Goal: Transaction & Acquisition: Purchase product/service

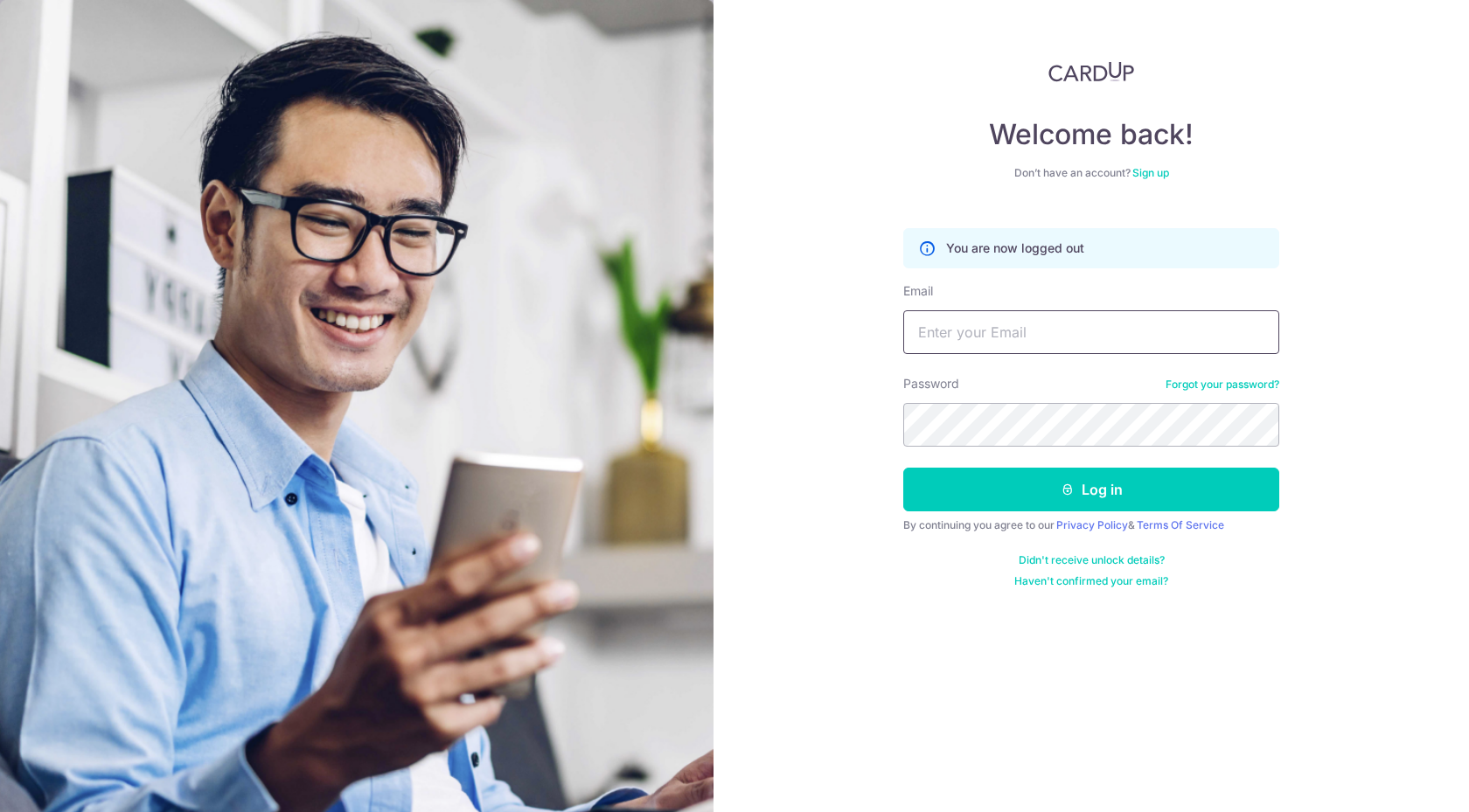
type input "jameslauhe@gmail.com"
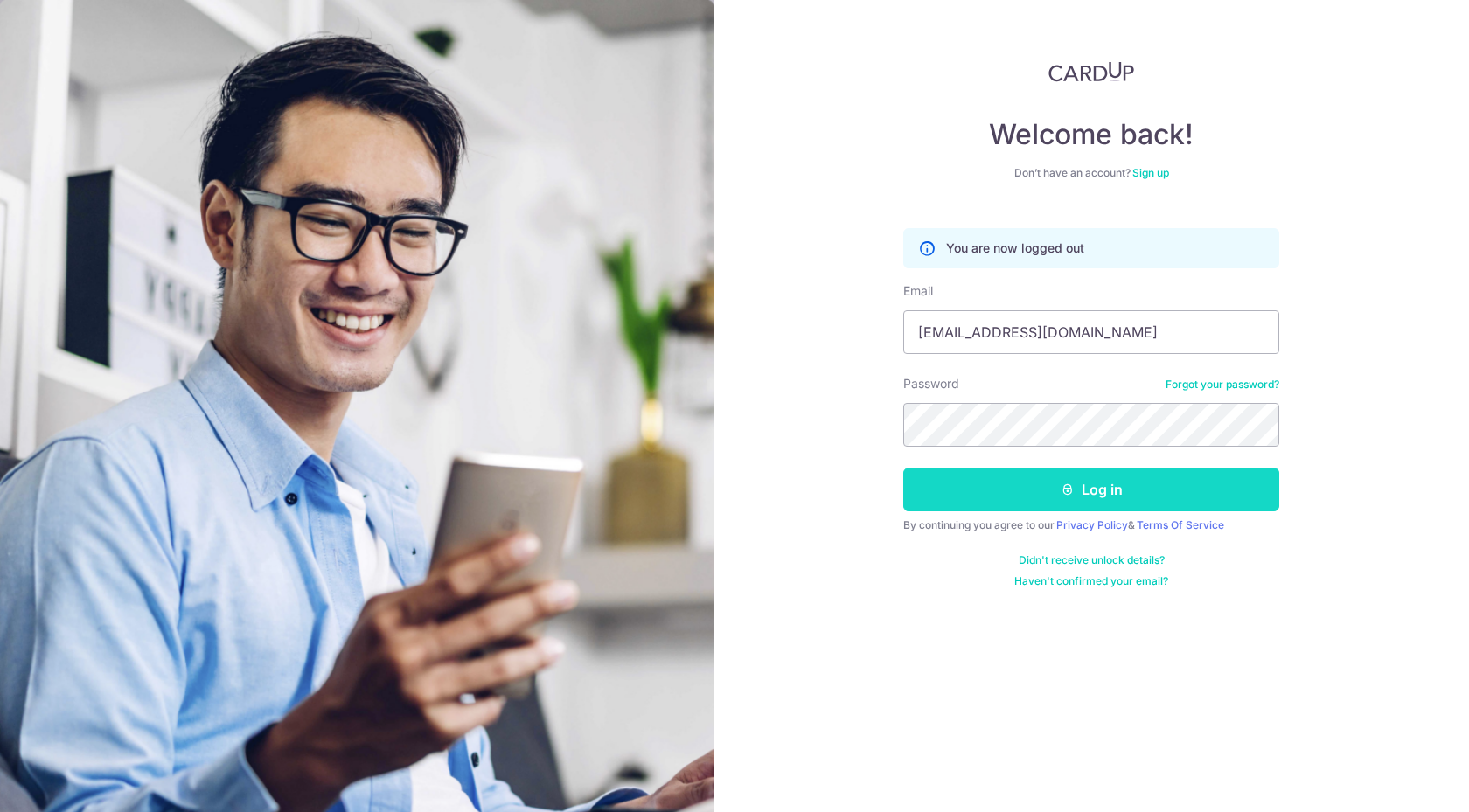
click at [934, 489] on button "Log in" at bounding box center [1090, 489] width 376 height 44
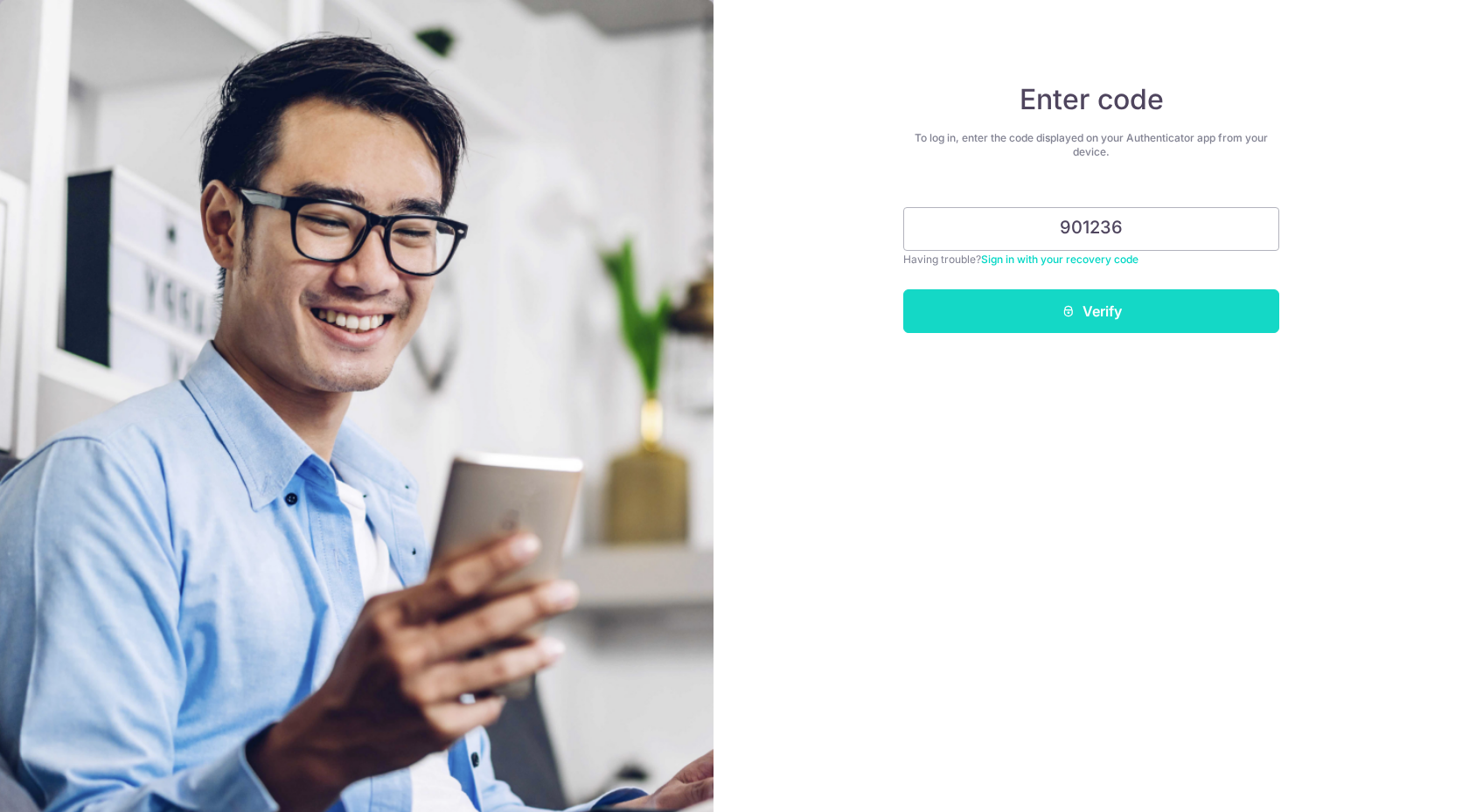
type input "901236"
click at [1056, 319] on button "Verify" at bounding box center [1090, 310] width 376 height 44
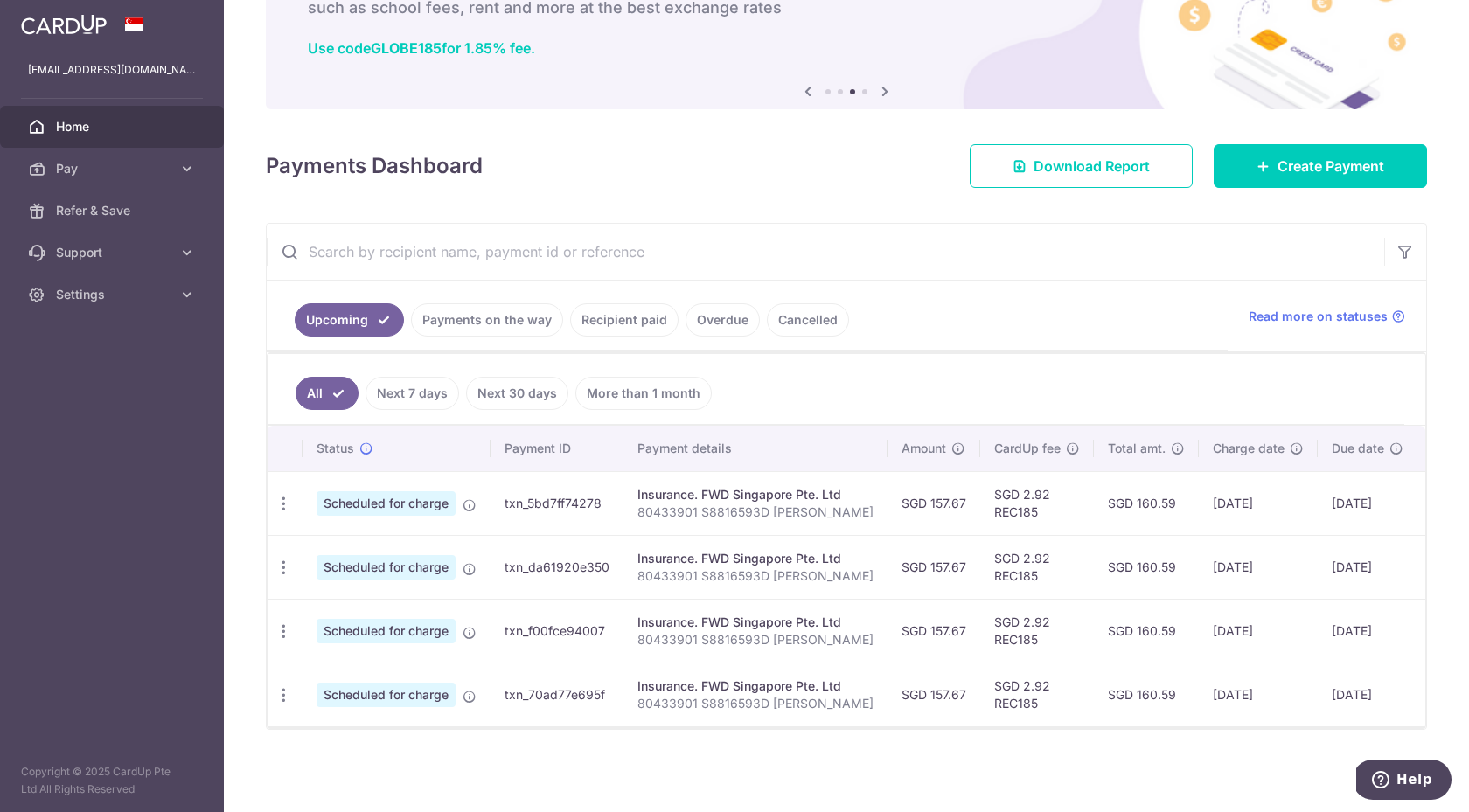
scroll to position [113, 0]
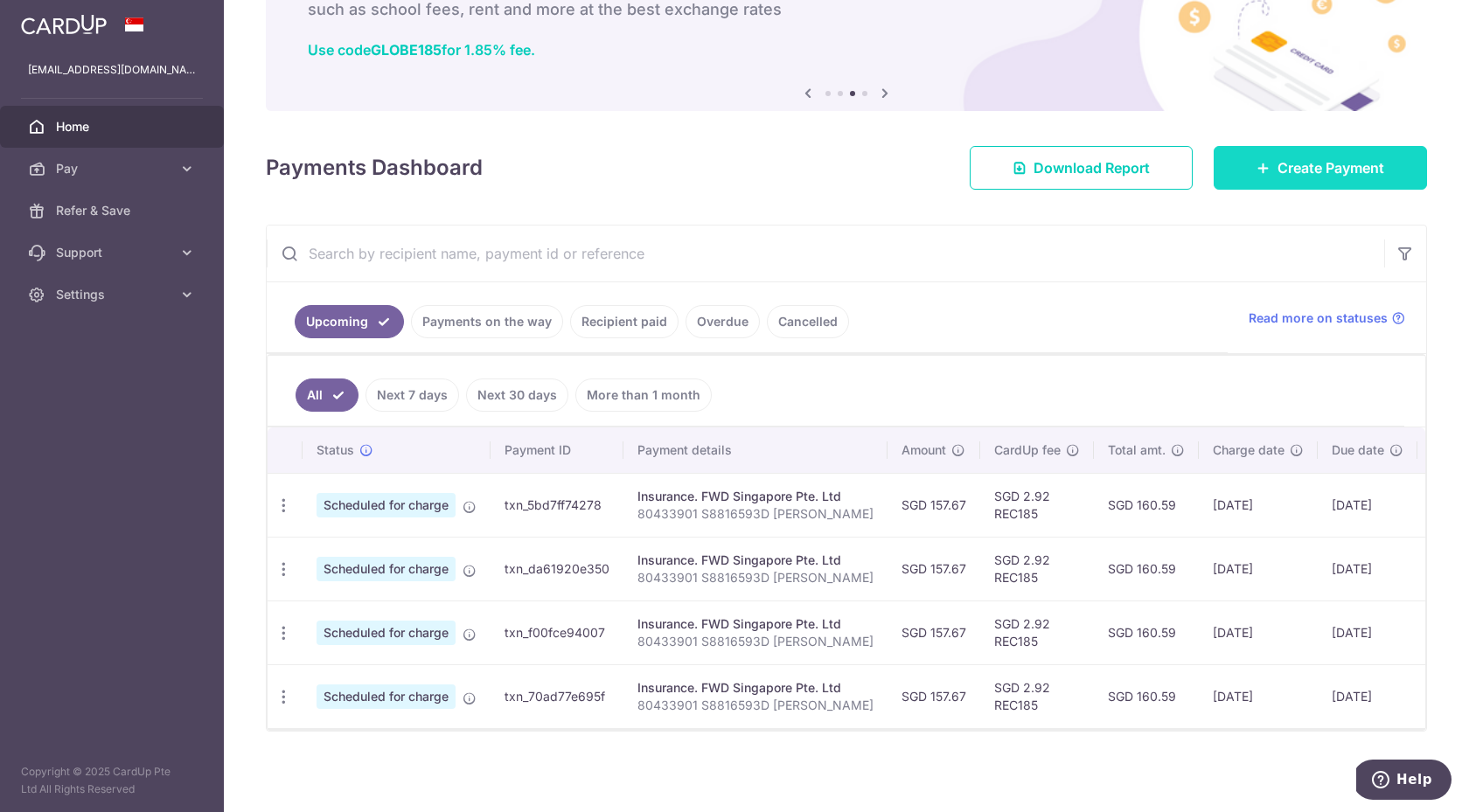
click at [1293, 173] on span "Create Payment" at bounding box center [1330, 167] width 107 height 21
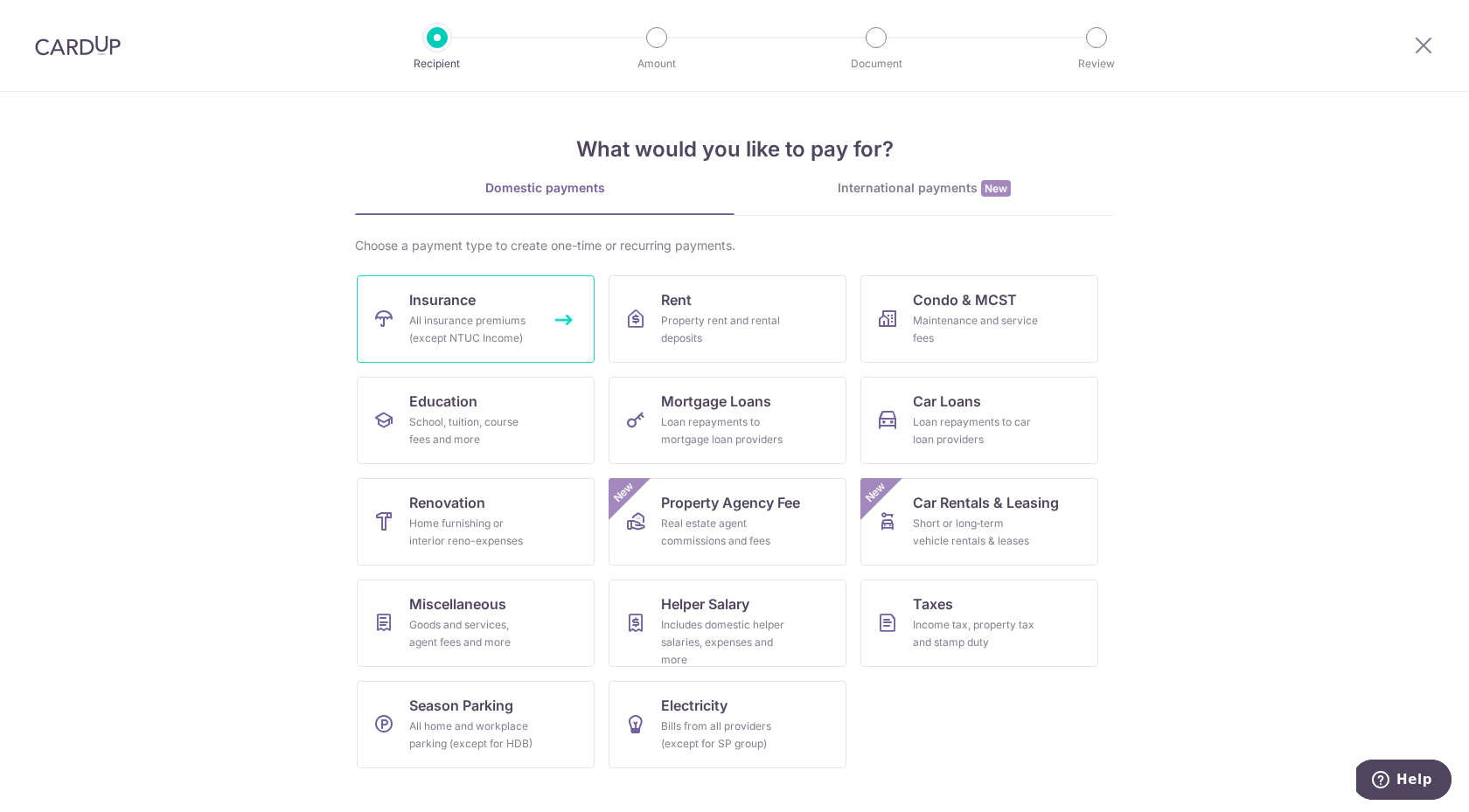
click at [453, 334] on div "All insurance premiums (except NTUC Income)" at bounding box center [472, 329] width 126 height 35
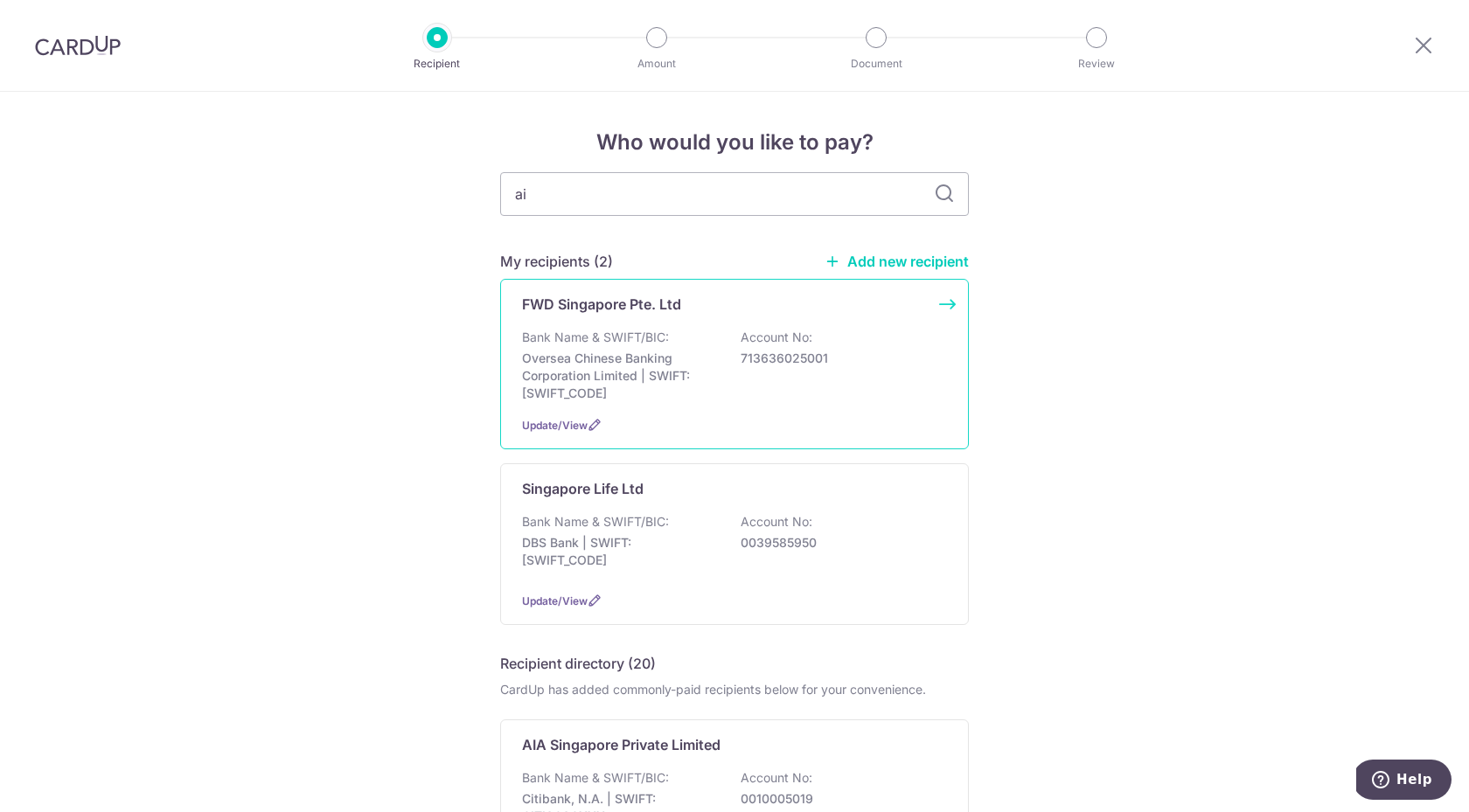
type input "aia"
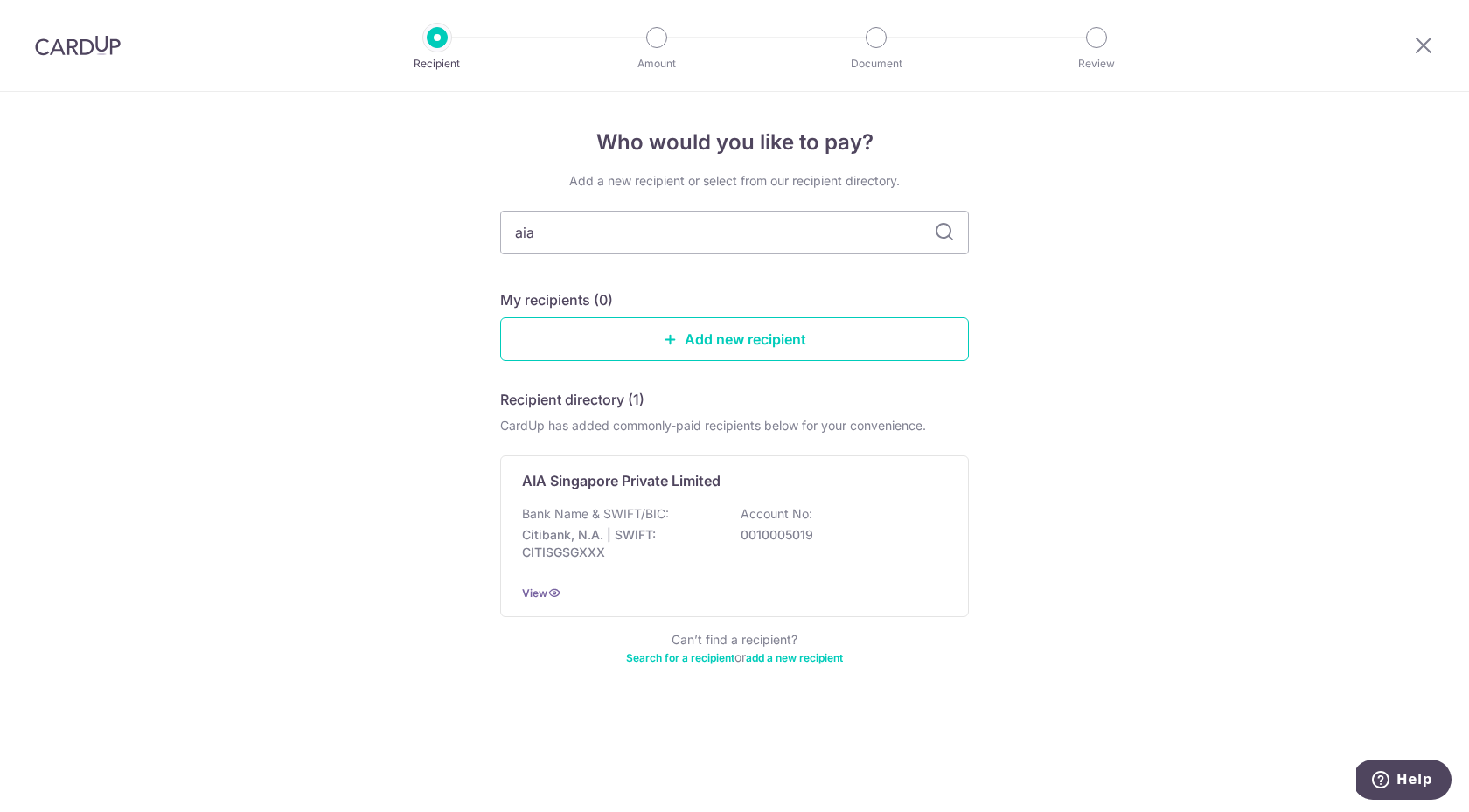
click at [1323, 292] on div "Who would you like to pay? Add a new recipient or select from our recipient dir…" at bounding box center [734, 451] width 1469 height 720
click at [795, 476] on div "AIA Singapore Private Limited" at bounding box center [724, 480] width 404 height 21
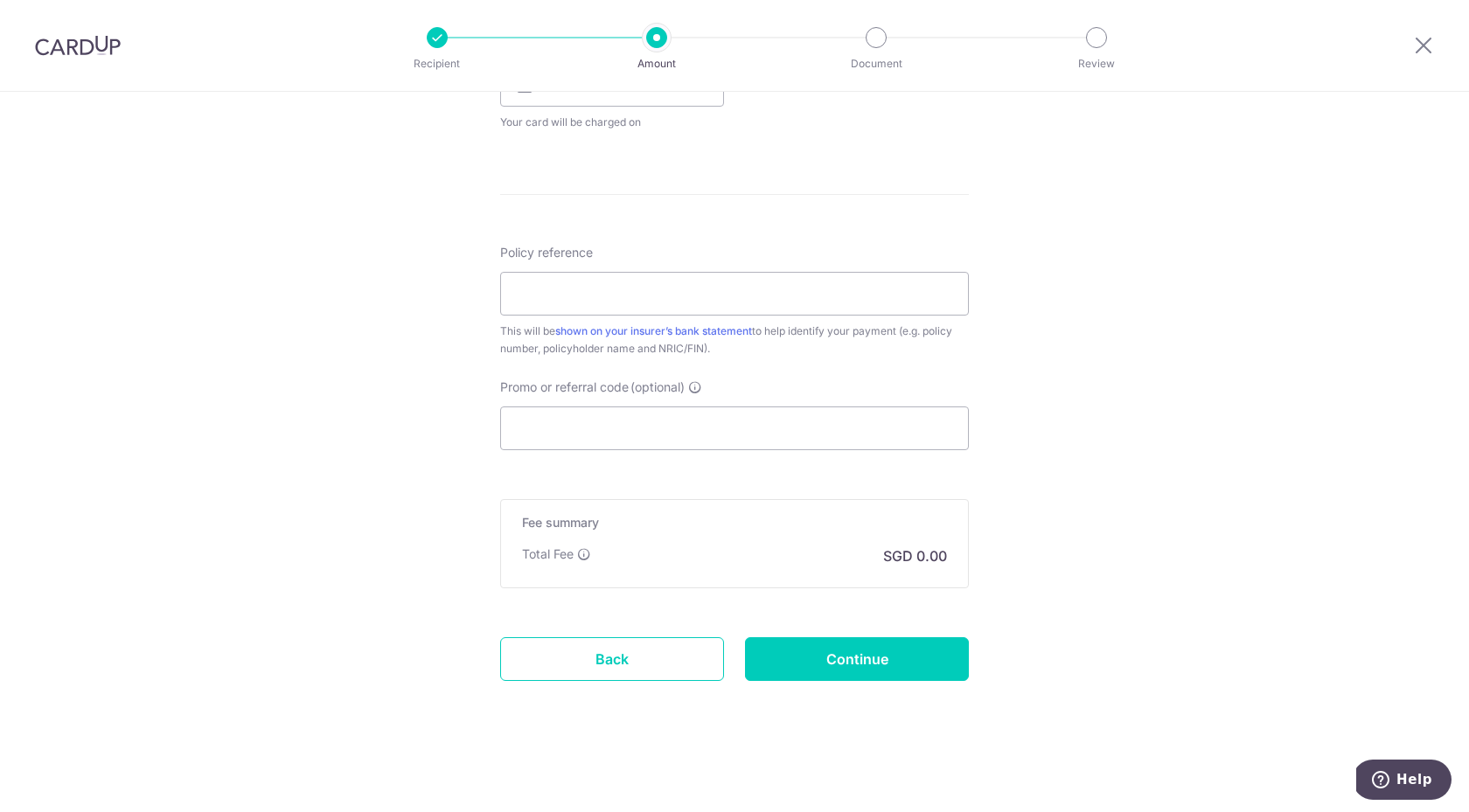
scroll to position [861, 0]
click at [1414, 45] on icon at bounding box center [1422, 45] width 21 height 22
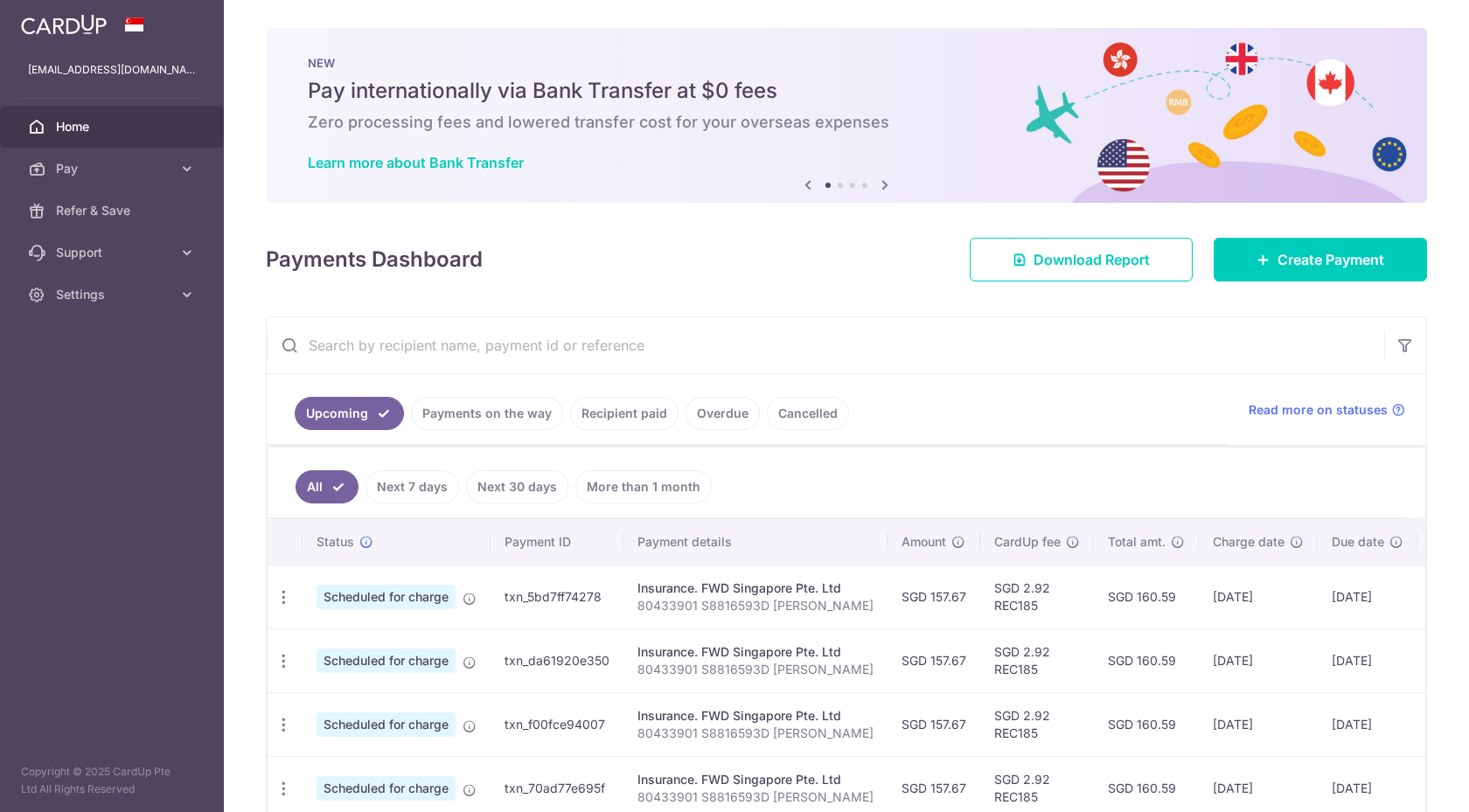
click at [649, 422] on link "Recipient paid" at bounding box center [624, 413] width 109 height 33
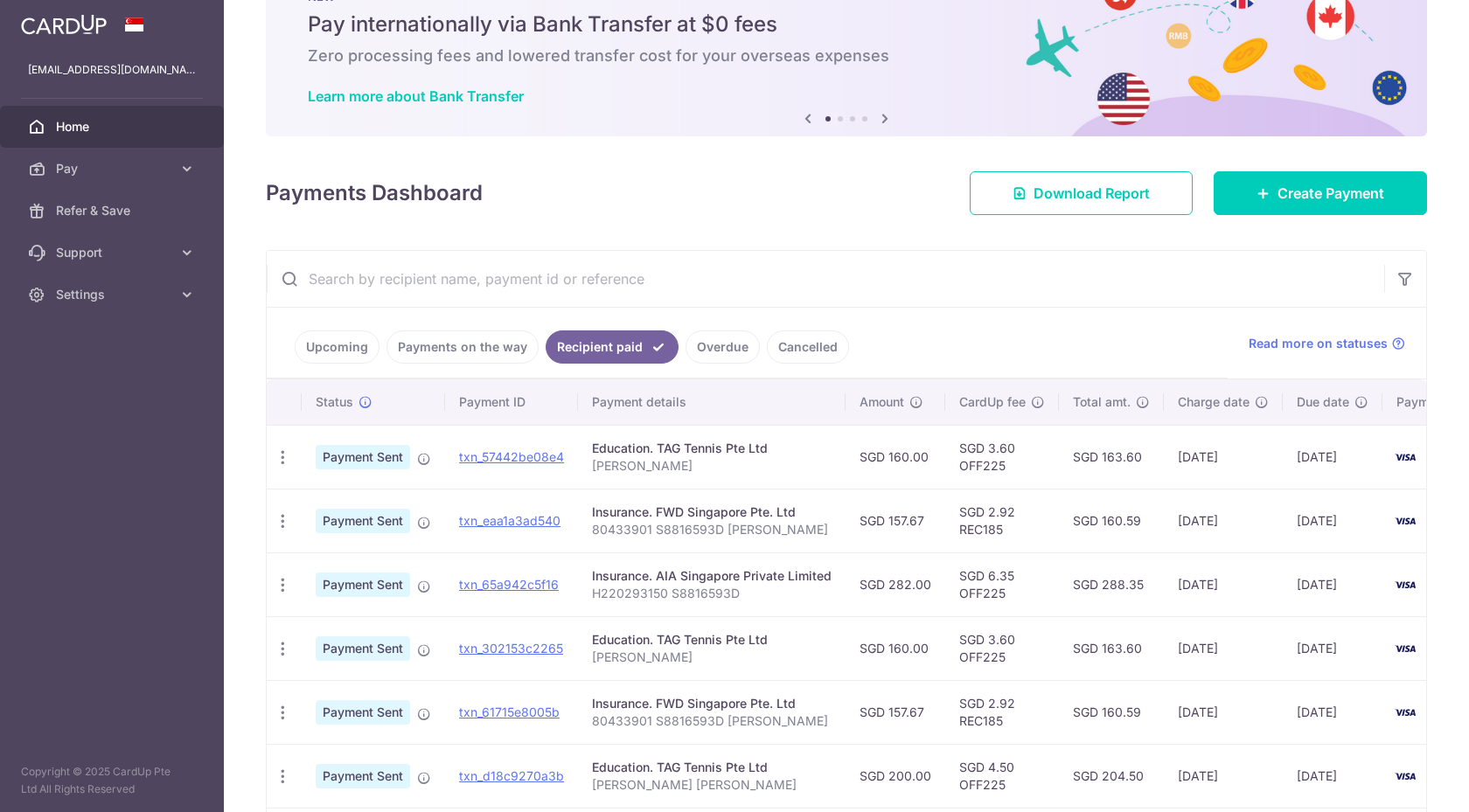
scroll to position [83, 0]
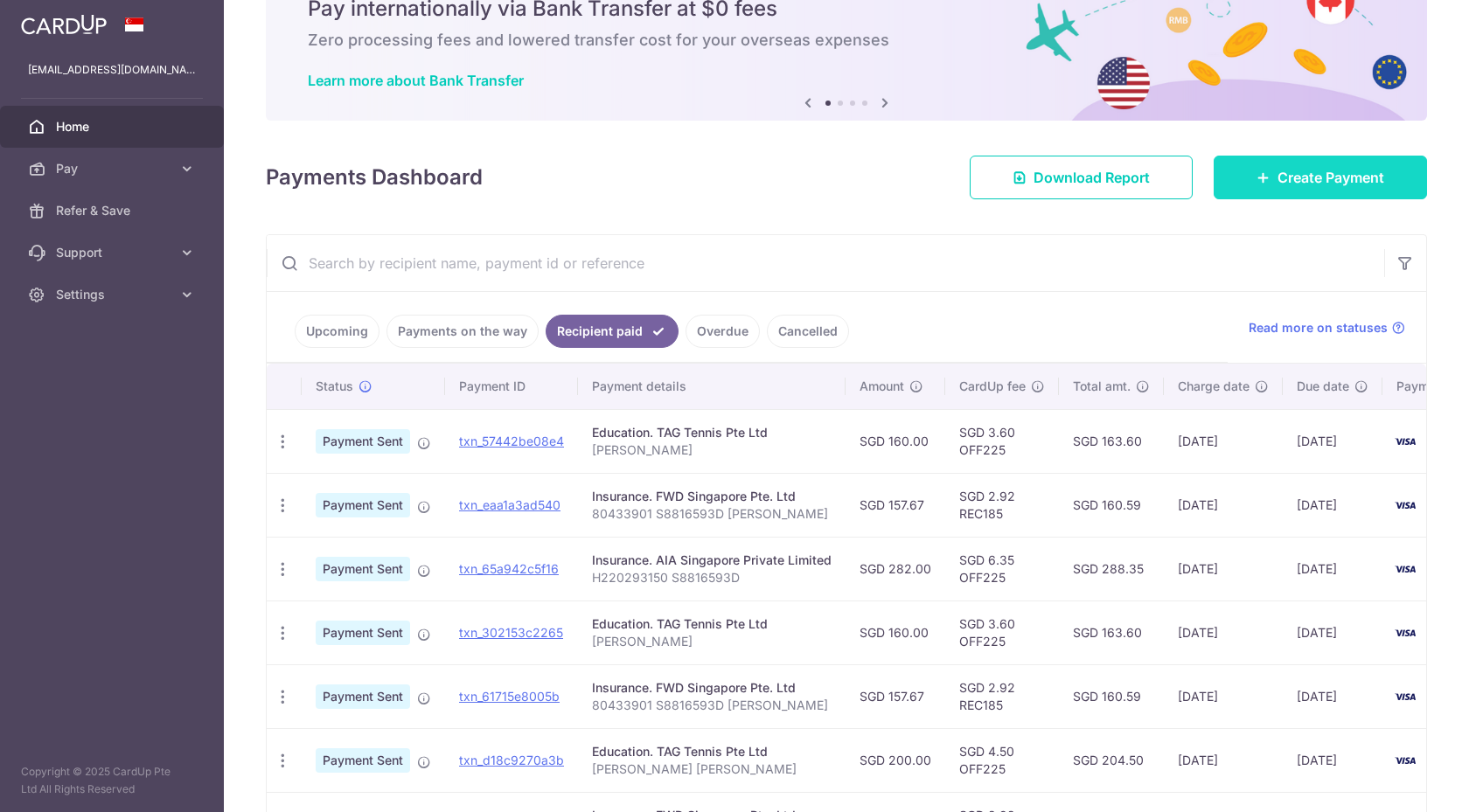
click at [1307, 187] on span "Create Payment" at bounding box center [1330, 177] width 107 height 21
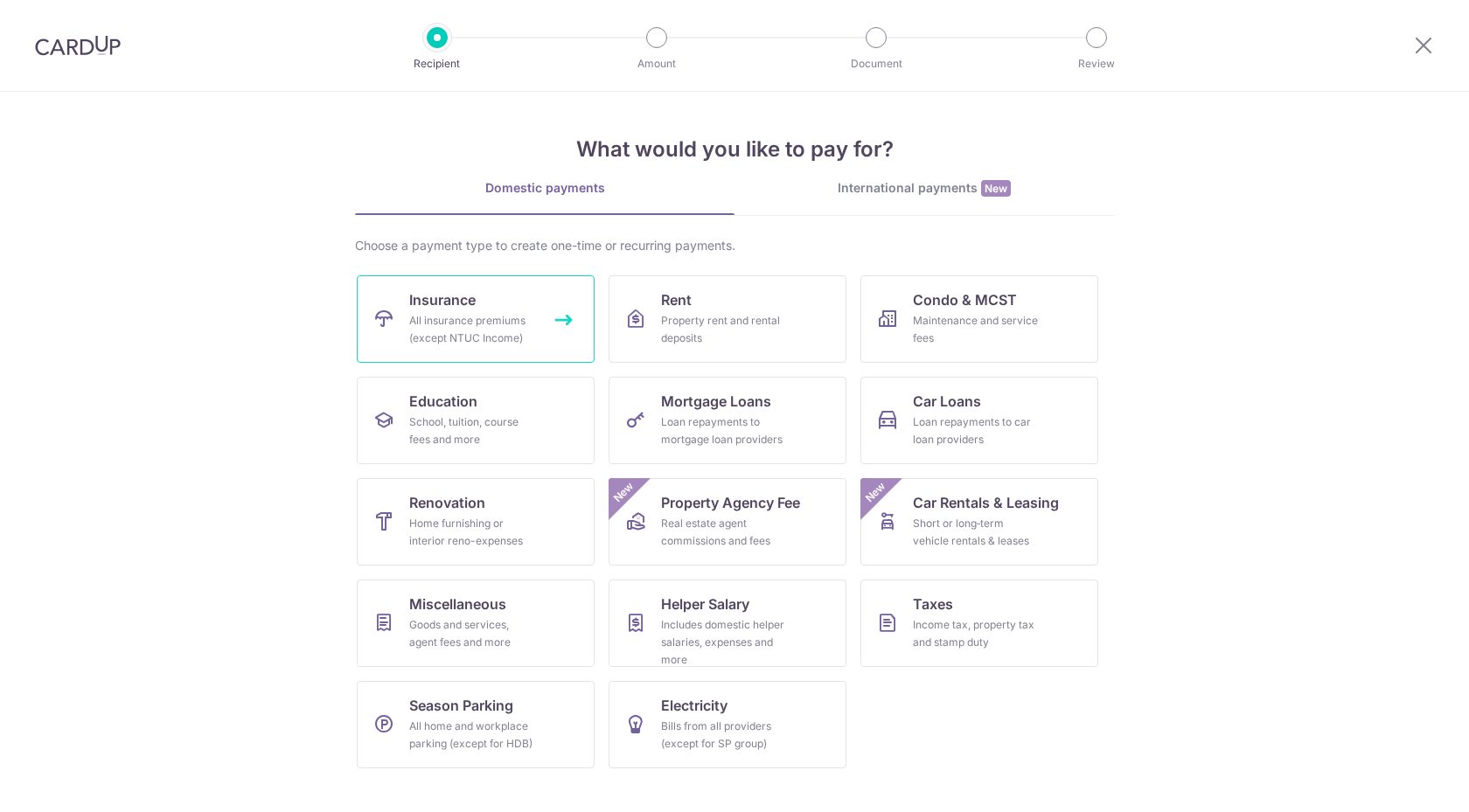
click at [477, 319] on div "All insurance premiums (except NTUC Income)" at bounding box center [472, 329] width 126 height 35
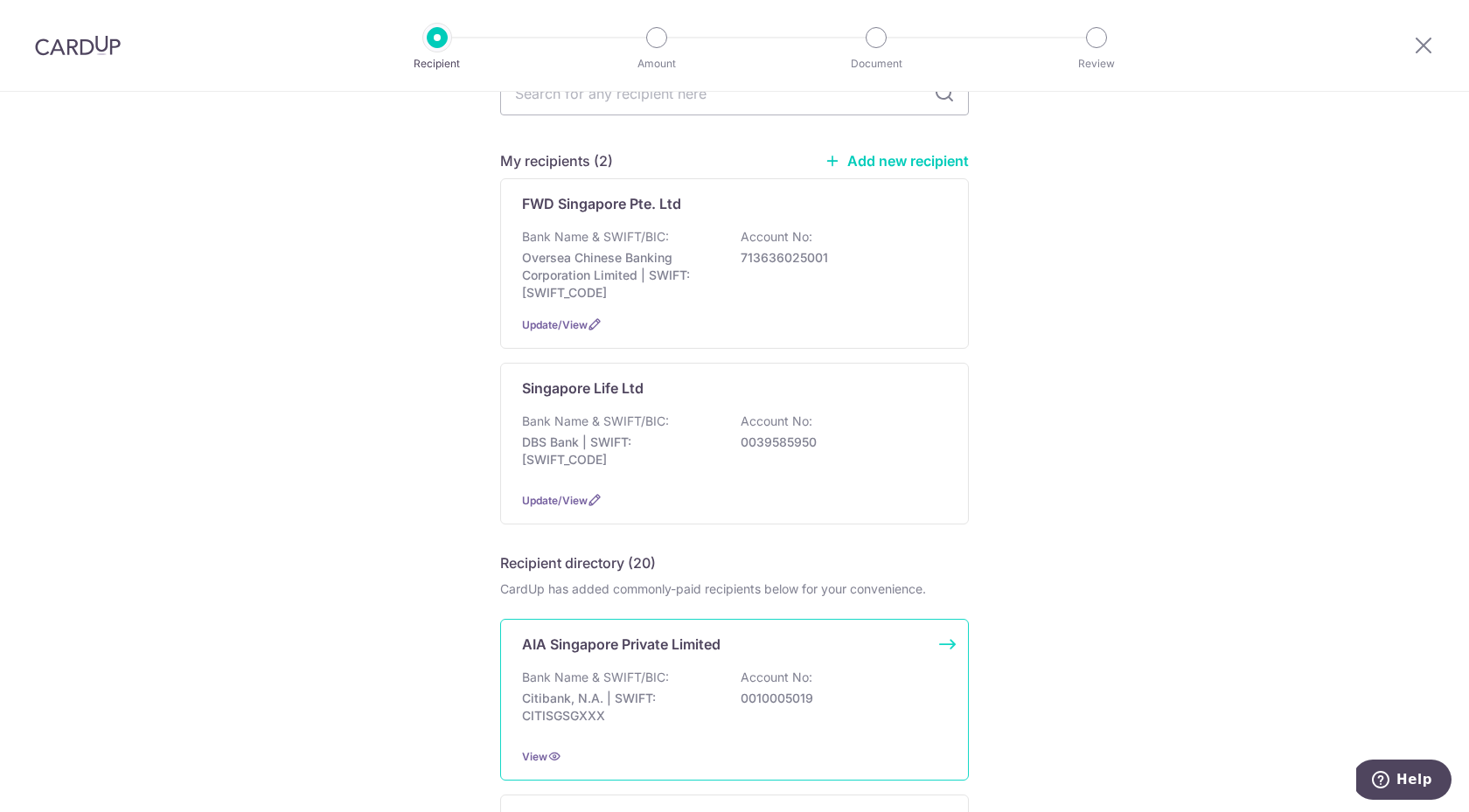
scroll to position [101, 0]
click at [662, 663] on div "AIA Singapore Private Limited Bank Name & SWIFT/BIC: Citibank, N.A. | SWIFT: CI…" at bounding box center [734, 699] width 468 height 162
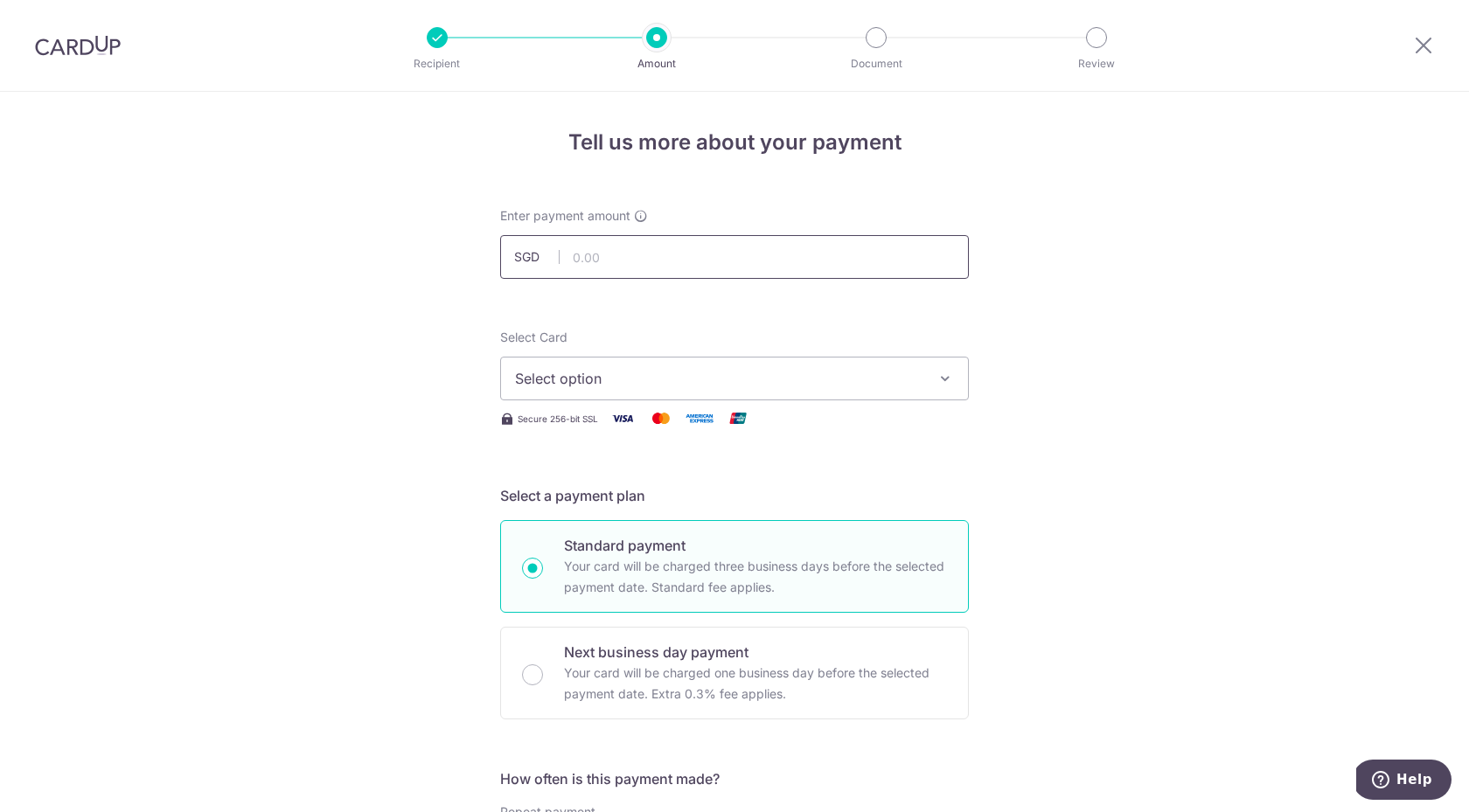
click at [744, 264] on input "text" at bounding box center [734, 257] width 468 height 44
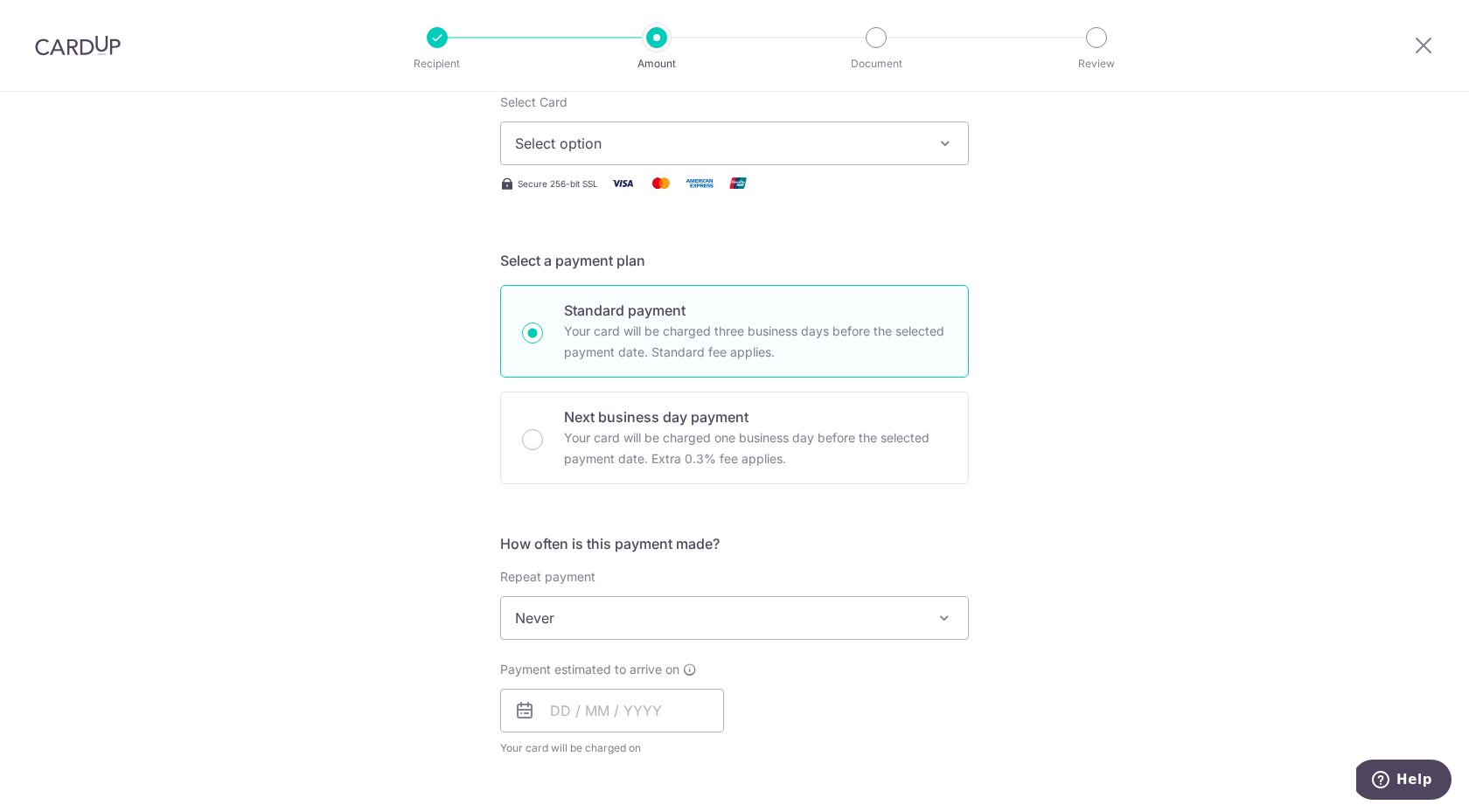
scroll to position [233, 0]
click at [632, 707] on input "text" at bounding box center [611, 712] width 223 height 44
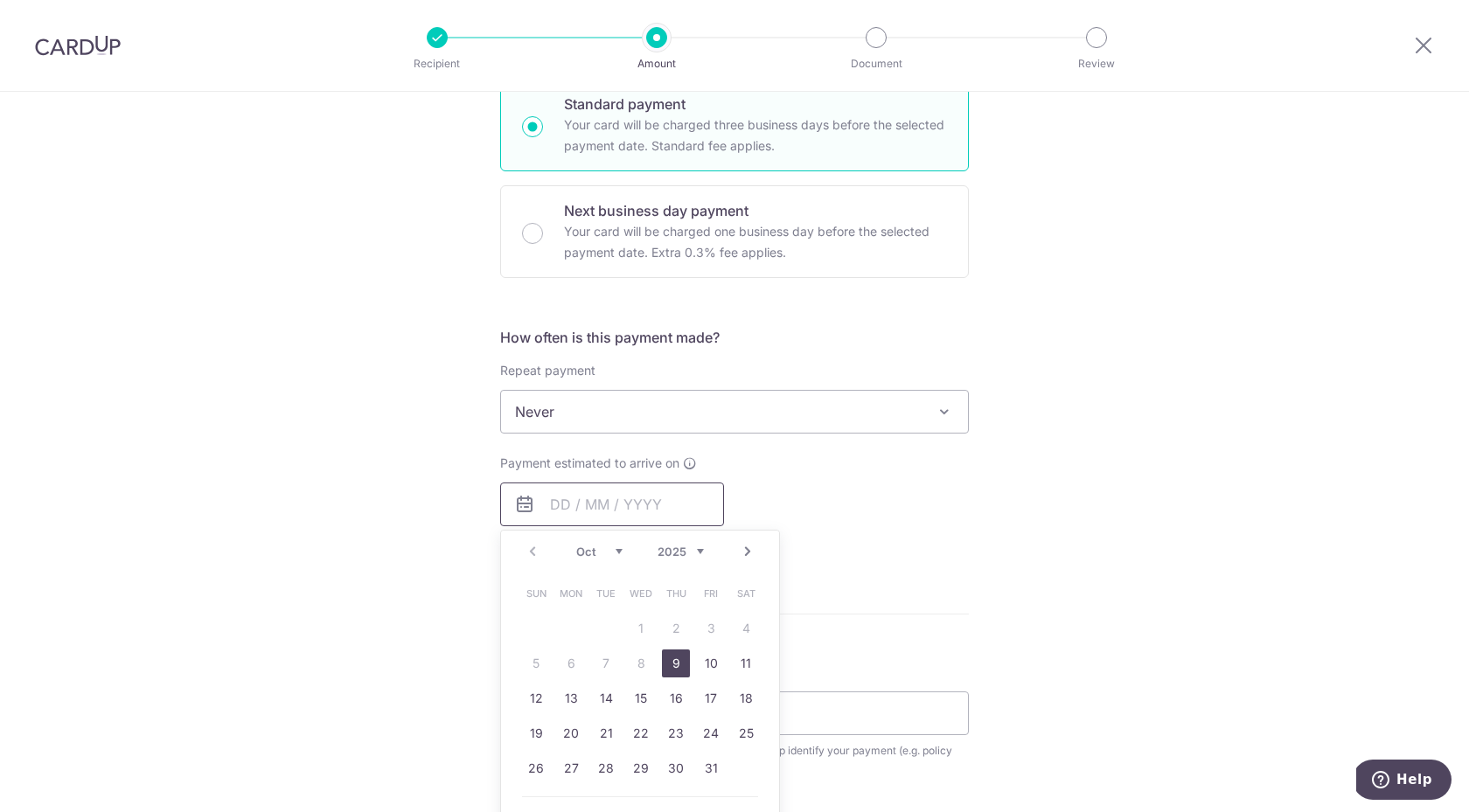
scroll to position [443, 0]
click at [749, 552] on link "Next" at bounding box center [747, 549] width 21 height 21
click at [740, 660] on link "8" at bounding box center [745, 661] width 28 height 28
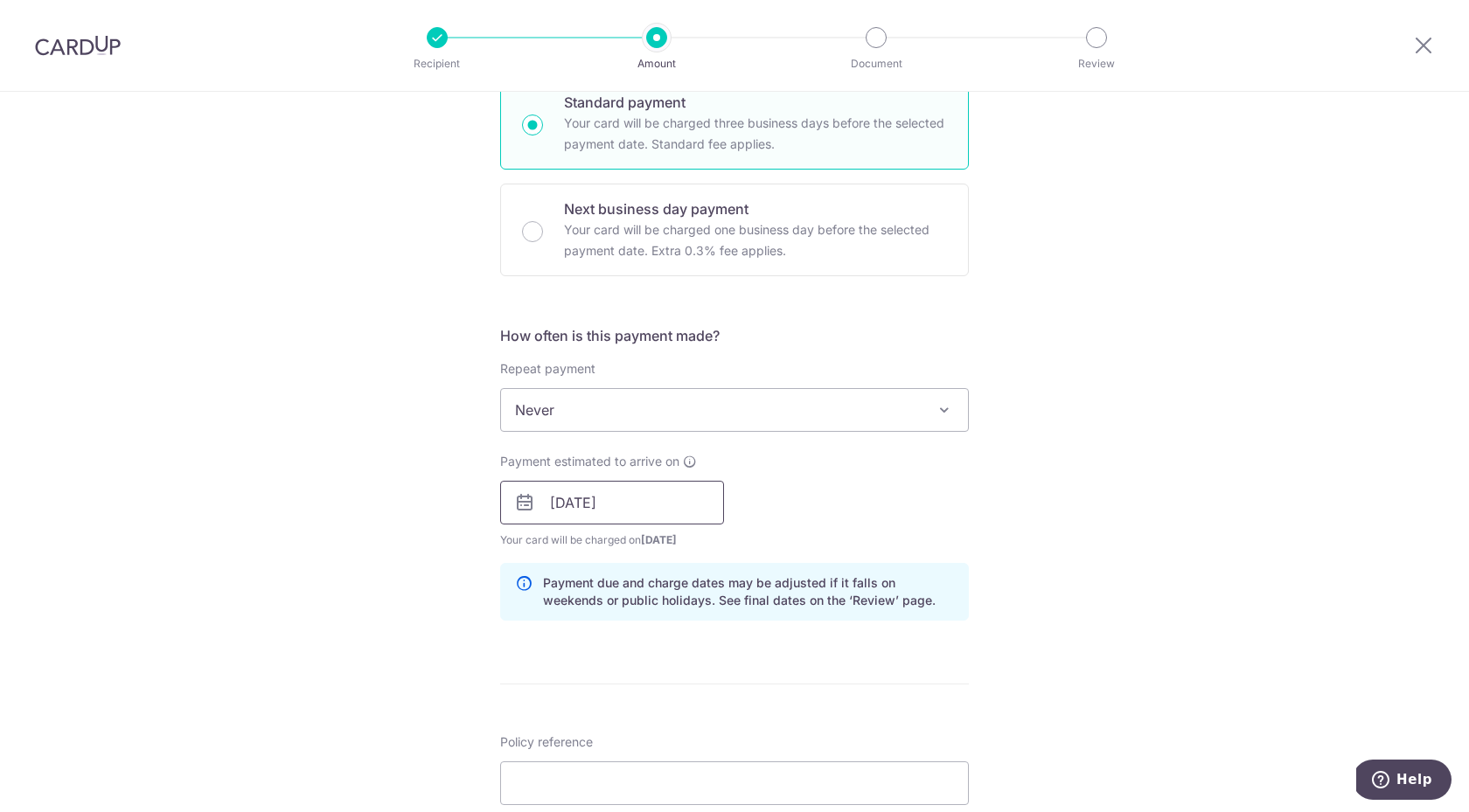
click at [645, 508] on input "08/11/2025" at bounding box center [611, 502] width 223 height 44
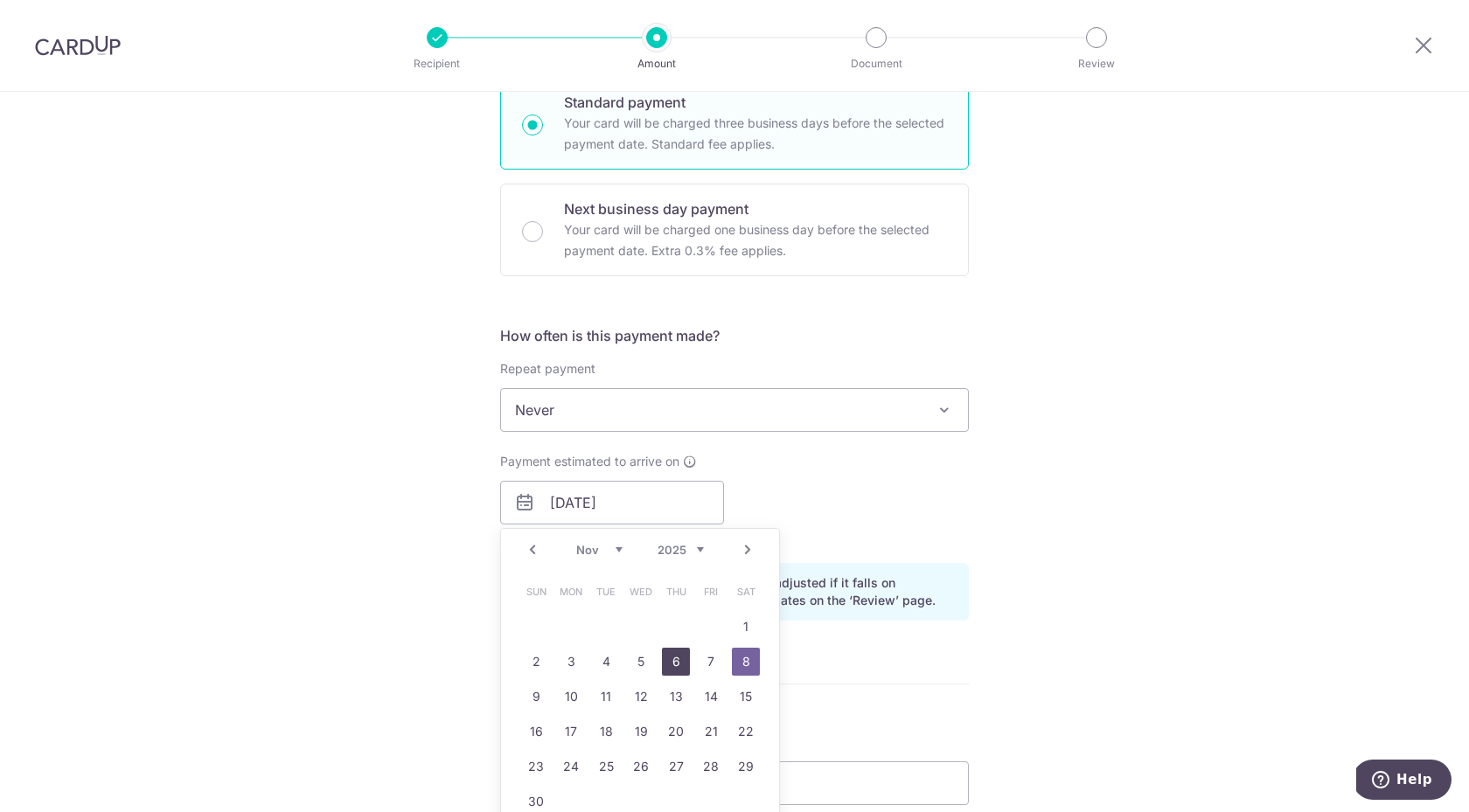
click at [670, 664] on link "6" at bounding box center [676, 661] width 28 height 28
type input "[DATE]"
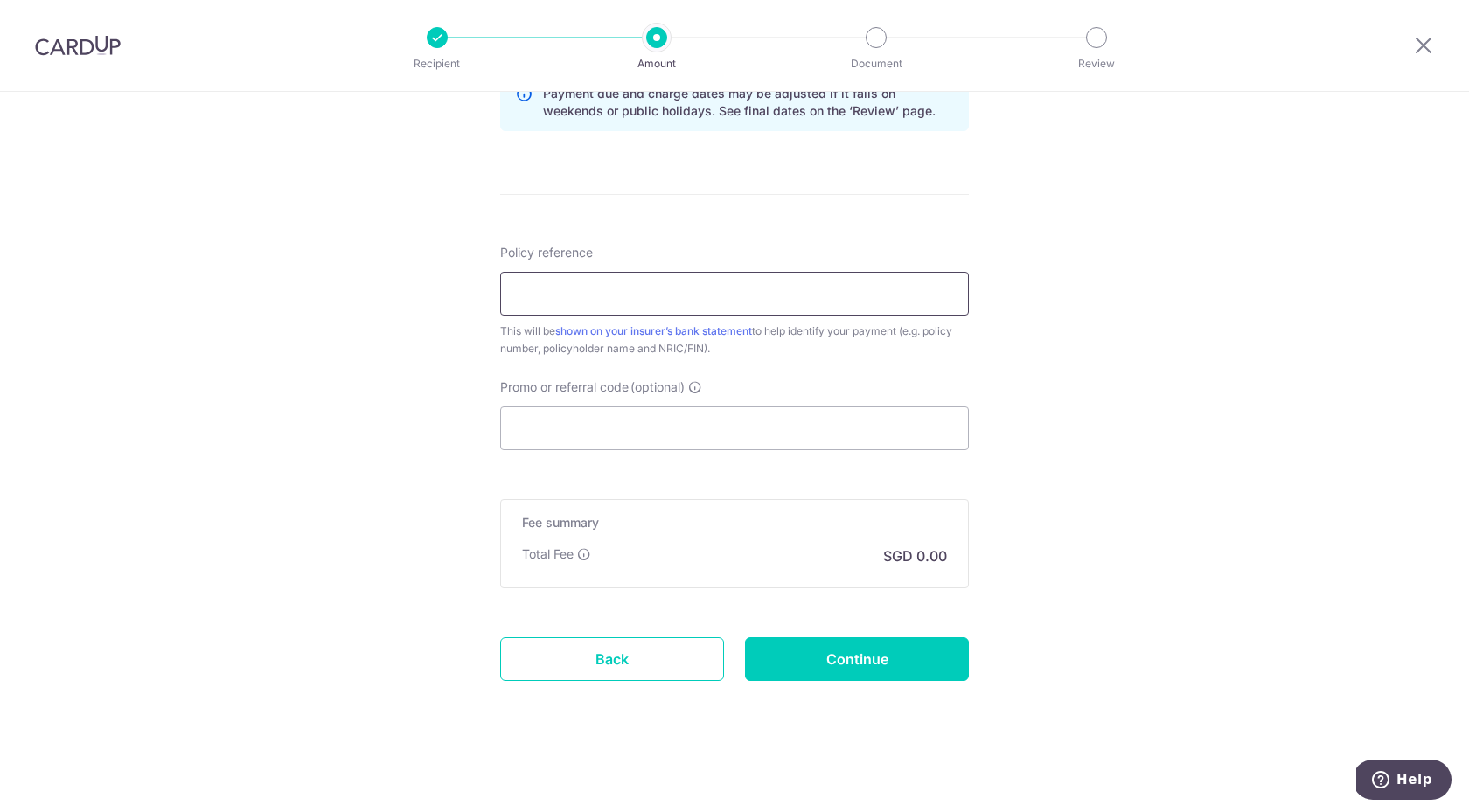
scroll to position [933, 0]
click at [777, 282] on input "Policy reference" at bounding box center [734, 293] width 468 height 44
paste input "H242315537"
type input "H242315537 T2228454H"
click at [630, 442] on input "Promo or referral code (optional)" at bounding box center [734, 428] width 468 height 44
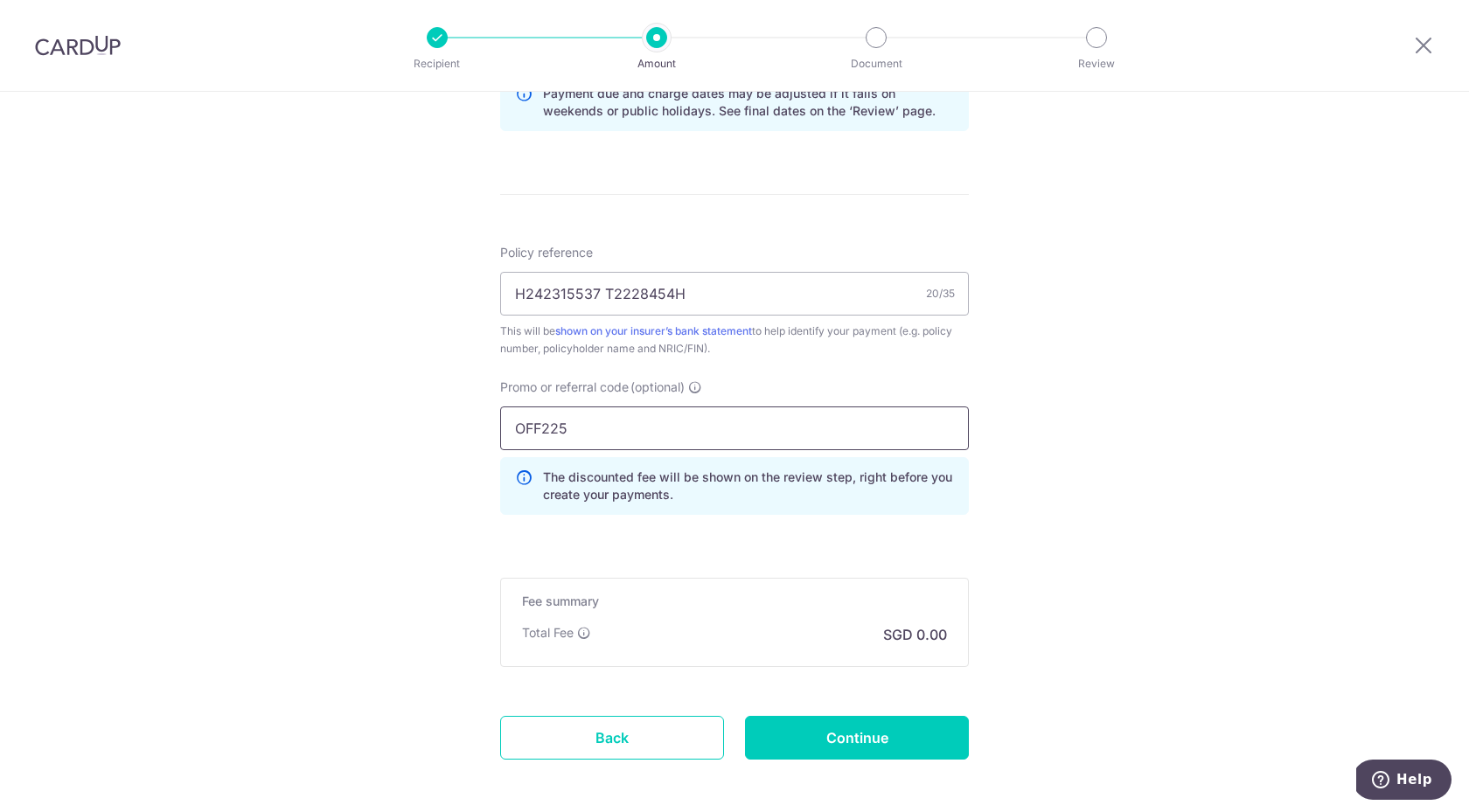
type input "OFF225"
click at [1164, 493] on div "Tell us more about your payment Enter payment amount SGD Select Card Select opt…" at bounding box center [734, 25] width 1469 height 1732
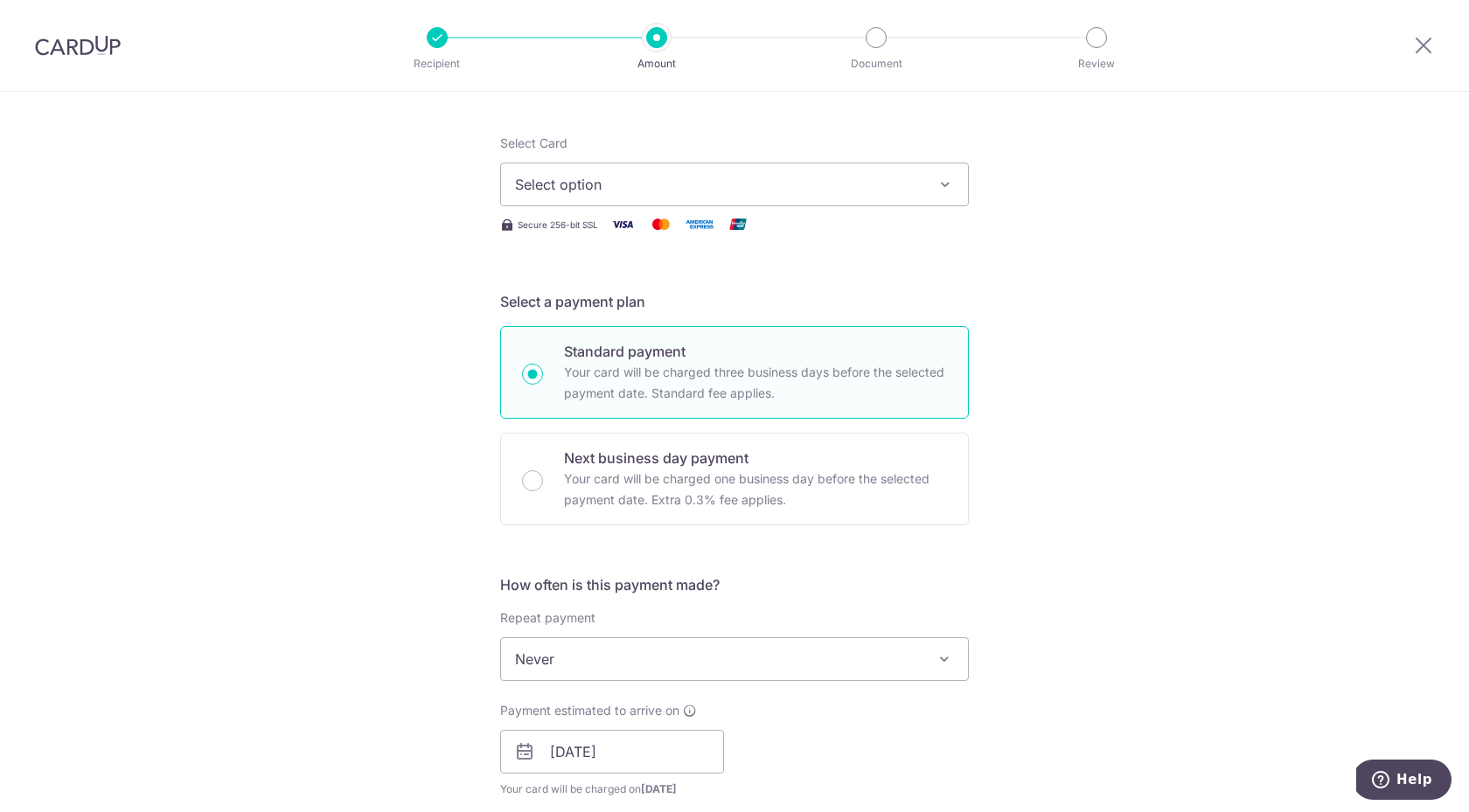
scroll to position [179, 0]
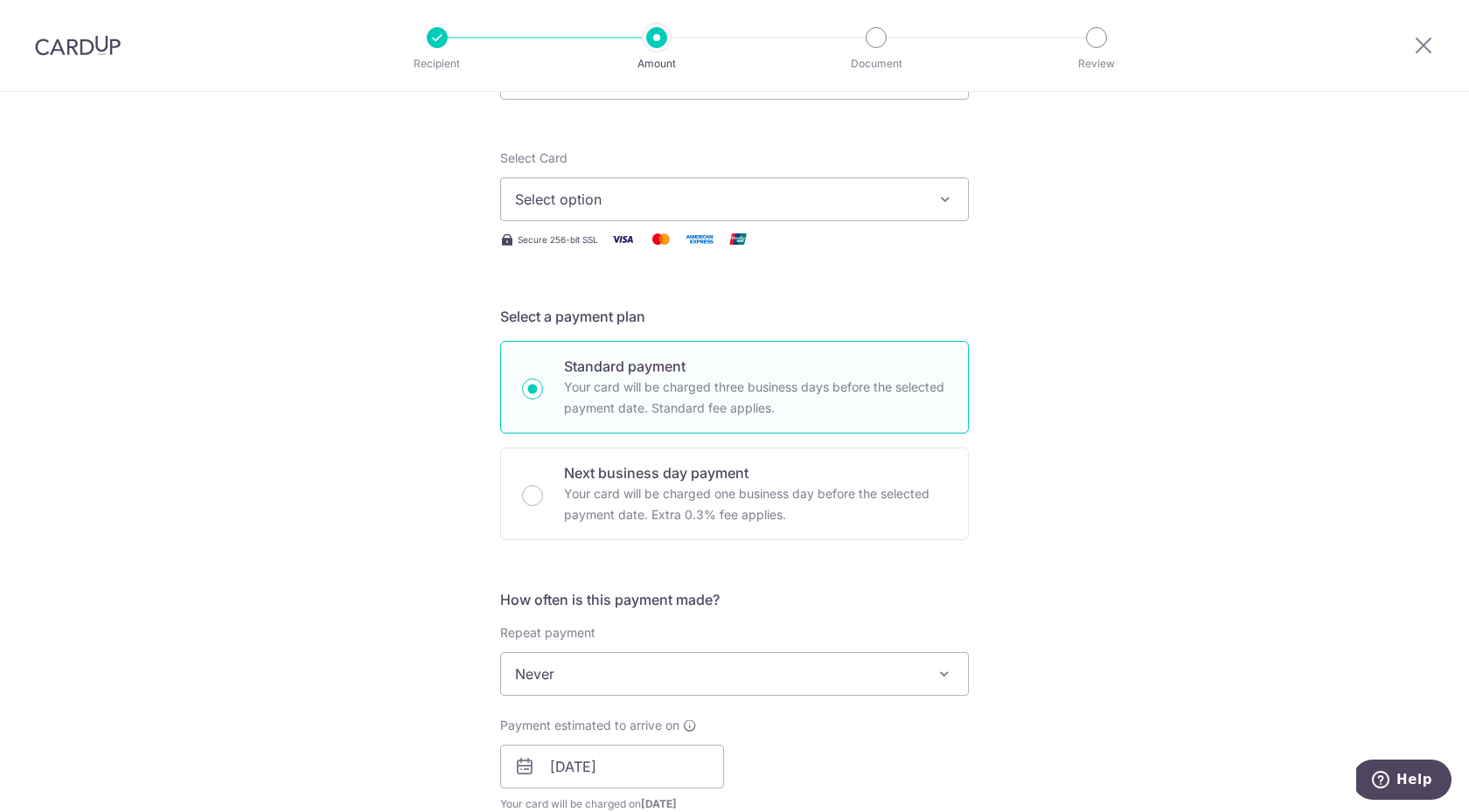
click at [619, 182] on button "Select option" at bounding box center [734, 199] width 468 height 44
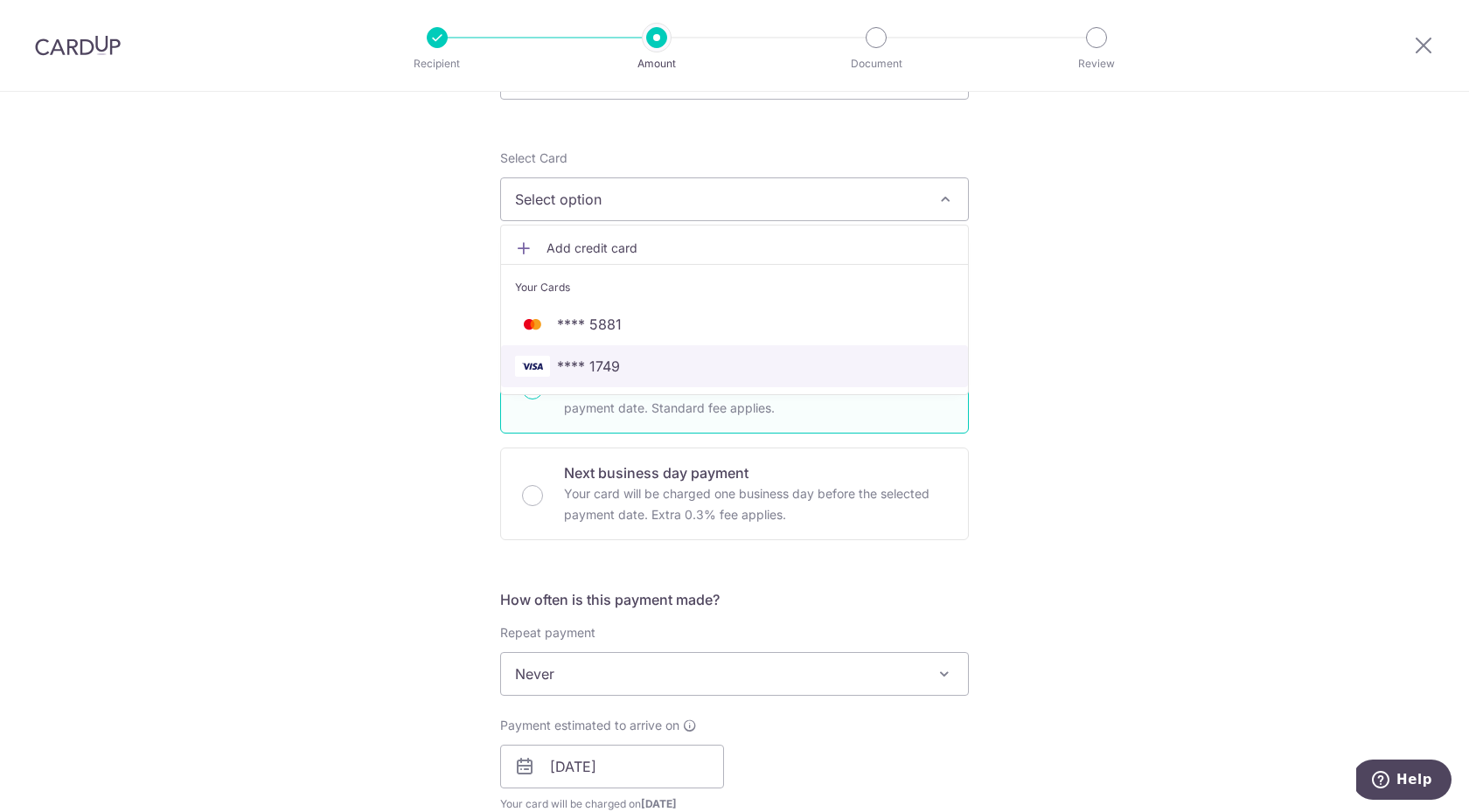
click at [660, 365] on span "**** 1749" at bounding box center [734, 366] width 439 height 21
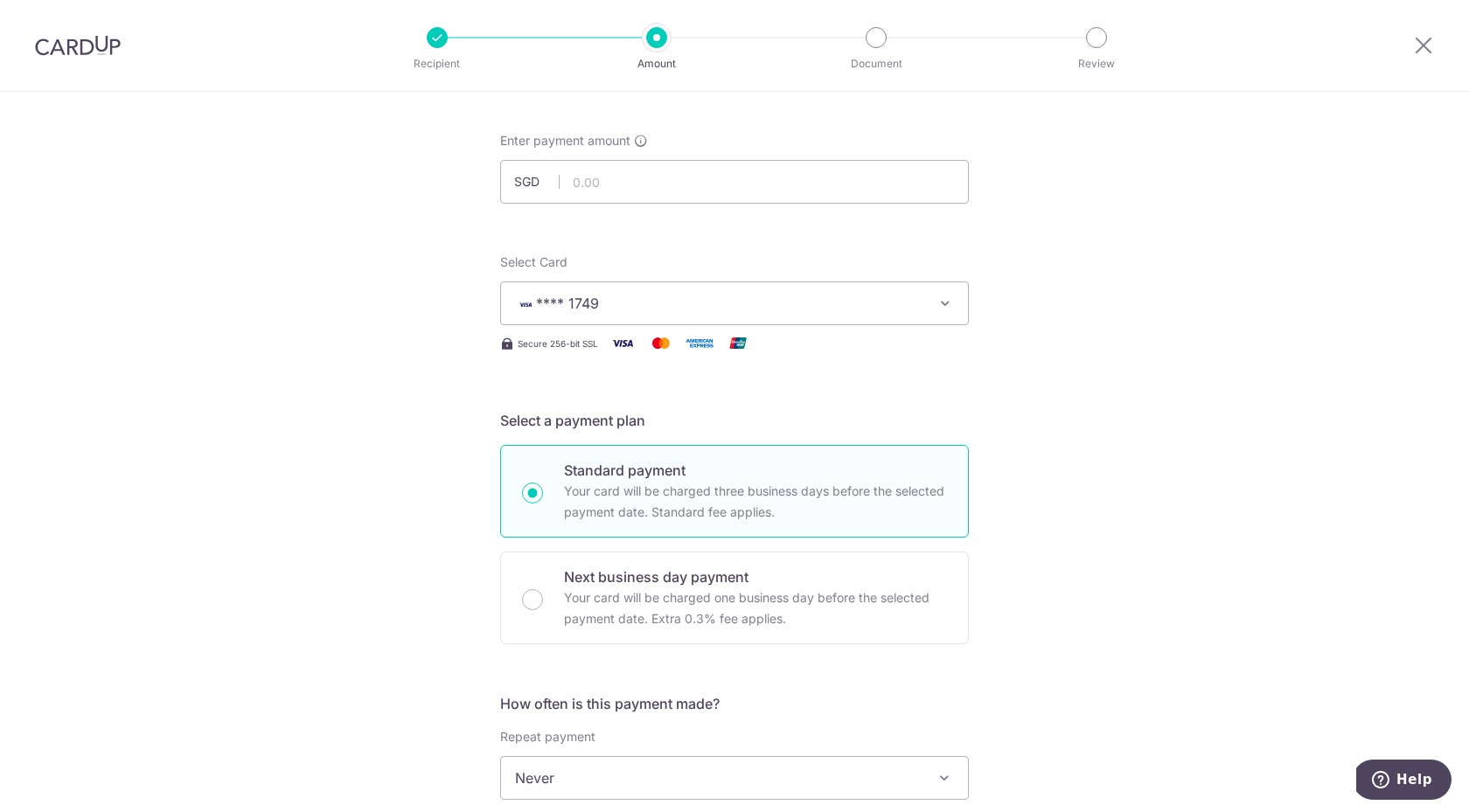
scroll to position [49, 0]
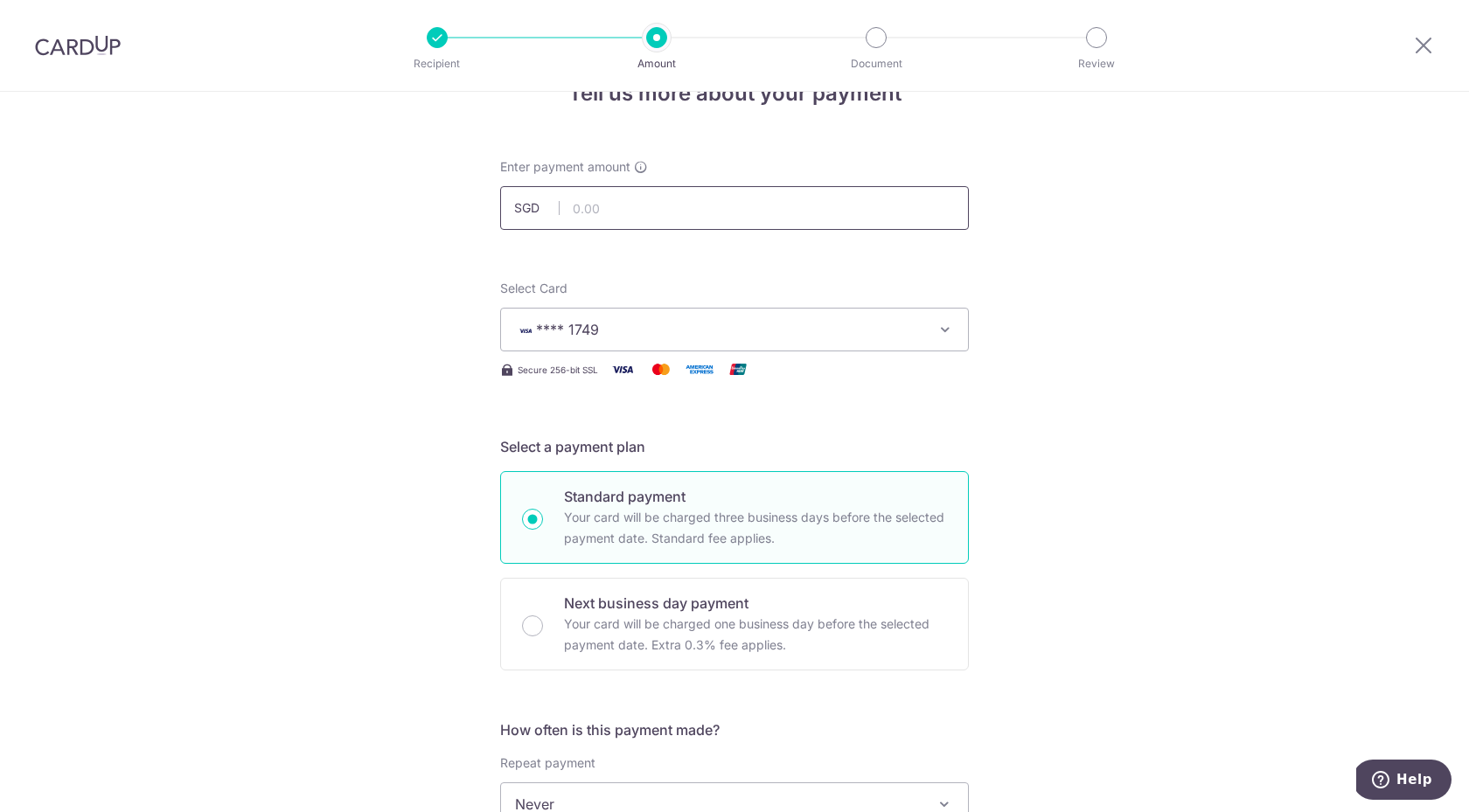
click at [769, 218] on input "text" at bounding box center [734, 208] width 468 height 44
type input "1,061.50"
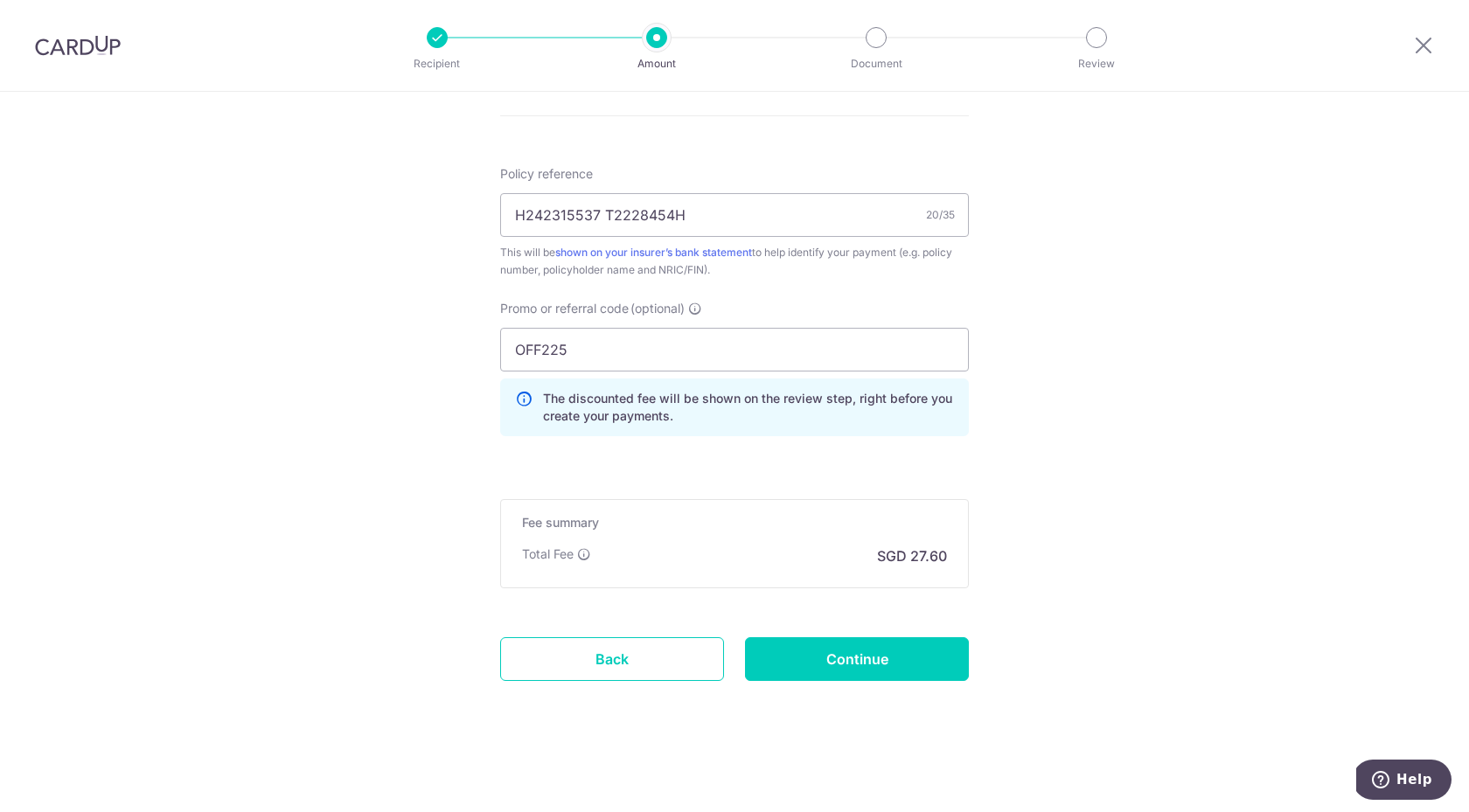
scroll to position [1011, 0]
click at [923, 657] on input "Continue" at bounding box center [856, 659] width 223 height 44
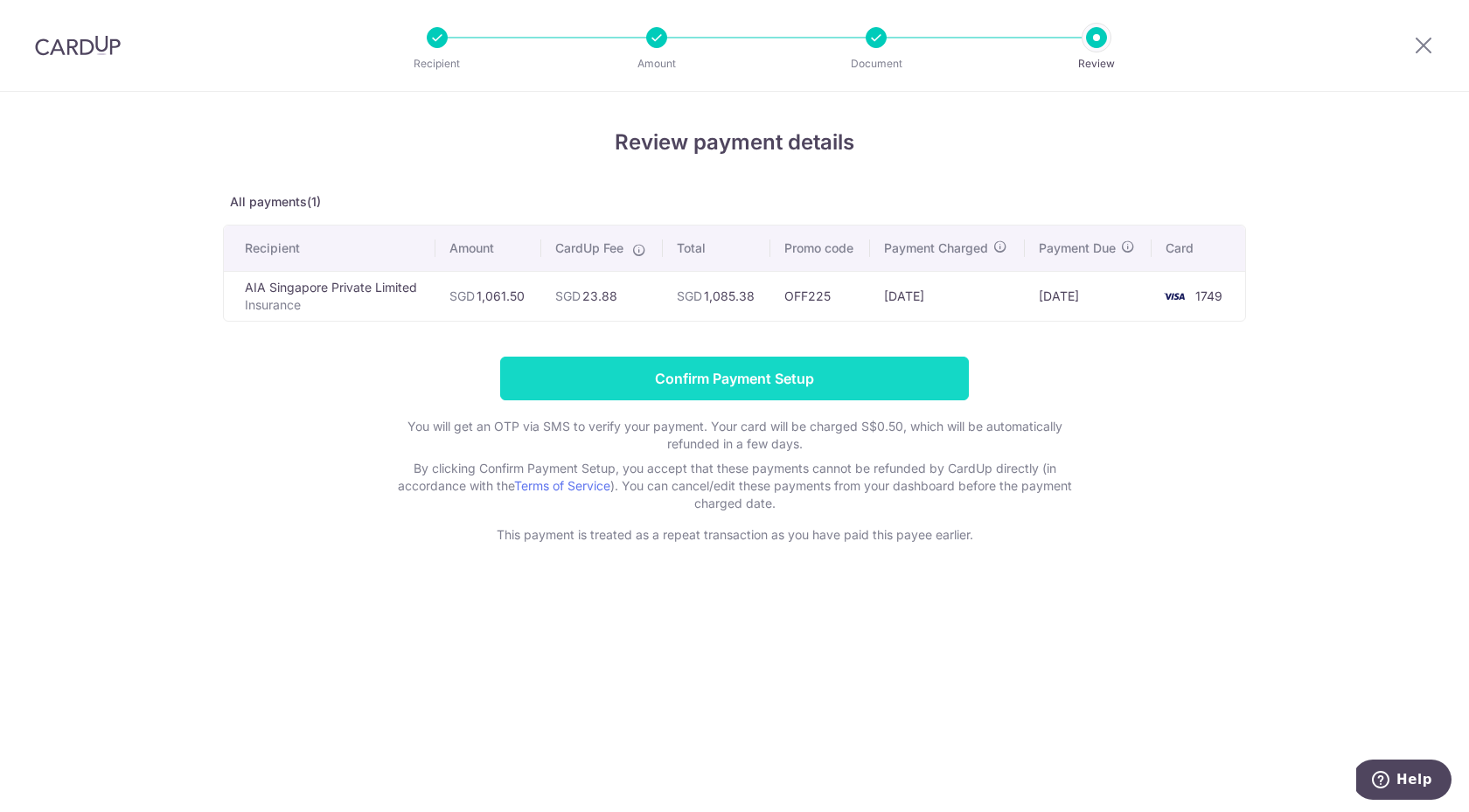
click at [936, 379] on input "Confirm Payment Setup" at bounding box center [734, 379] width 468 height 44
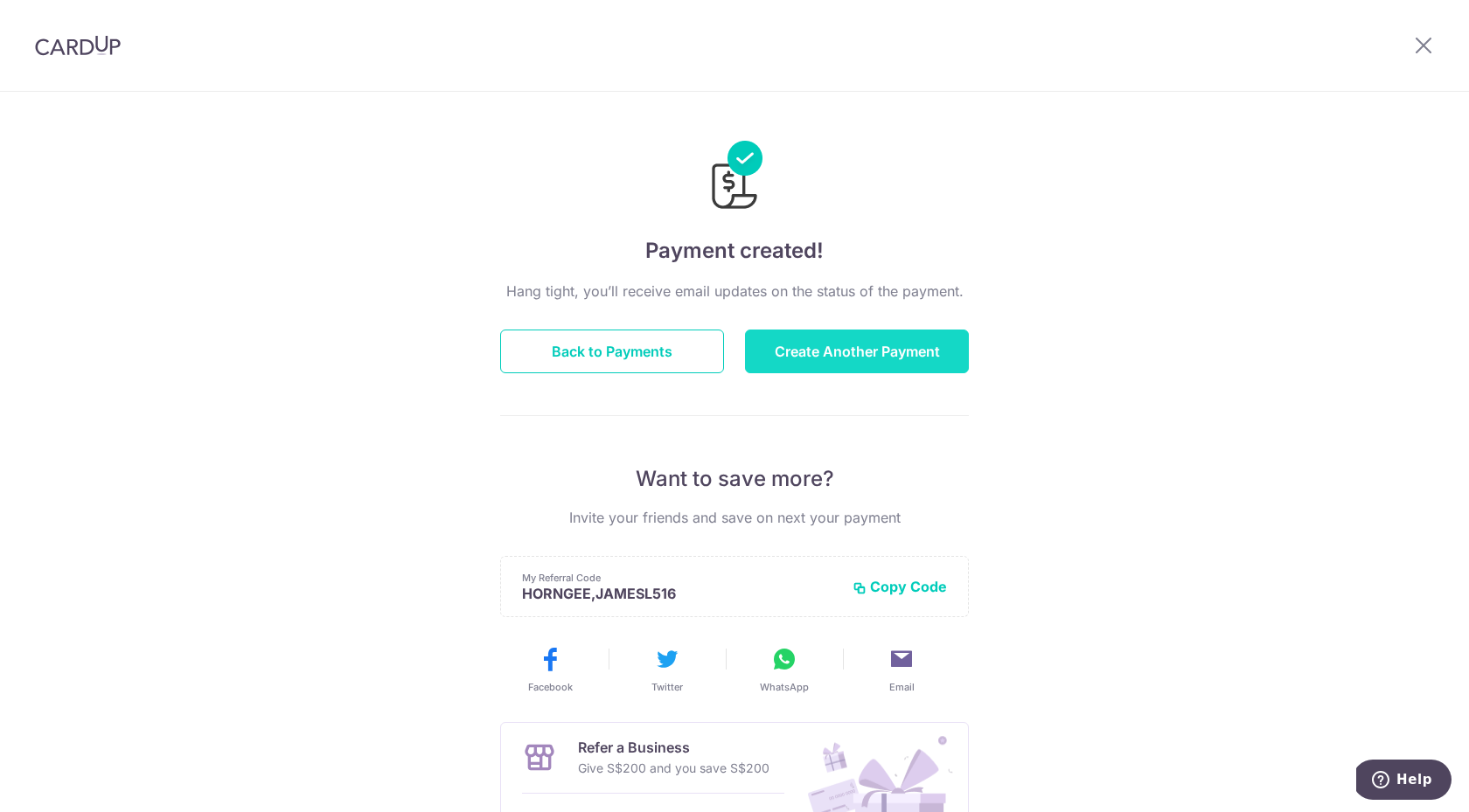
click at [821, 340] on button "Create Another Payment" at bounding box center [856, 351] width 223 height 44
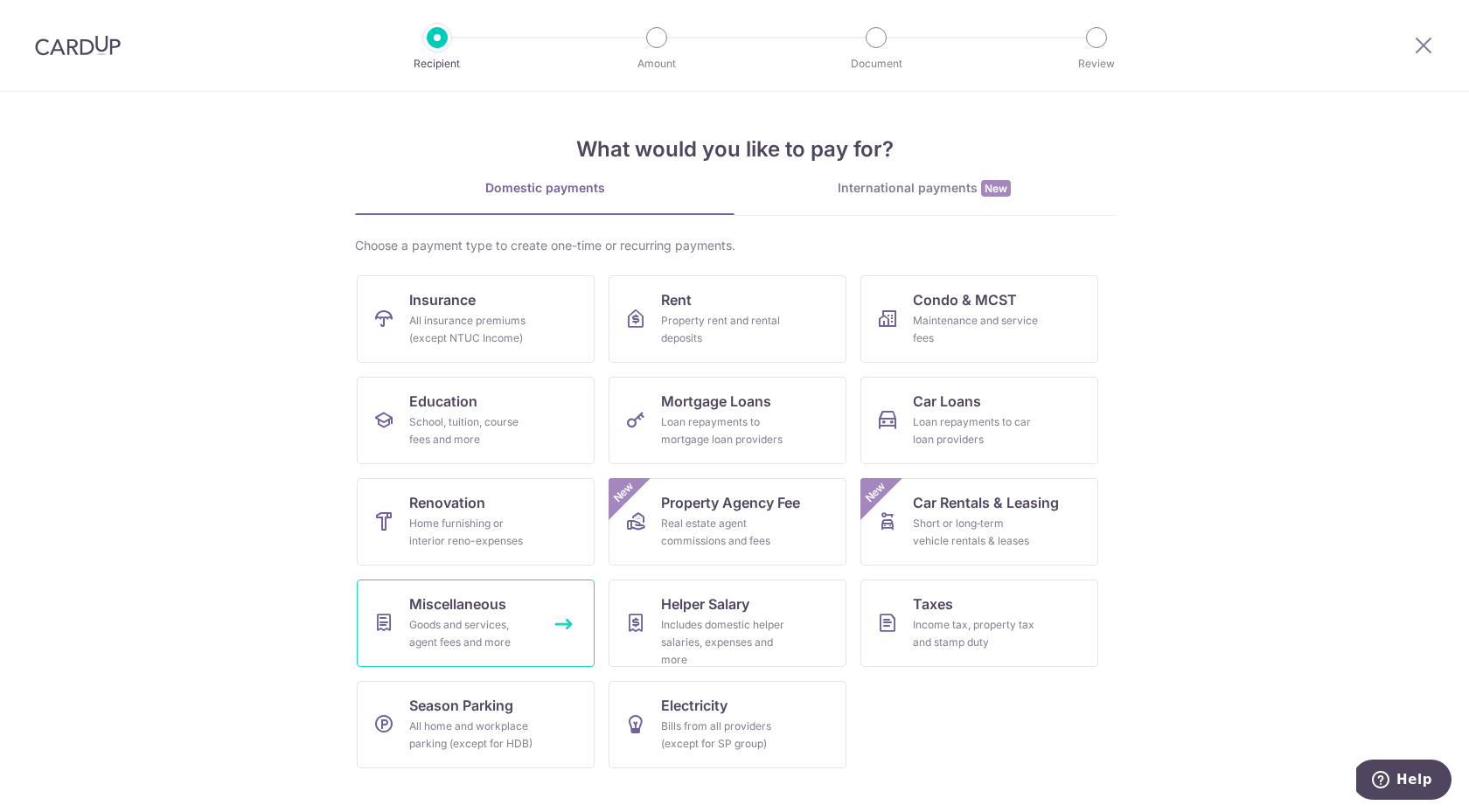
click at [472, 608] on span "Miscellaneous" at bounding box center [458, 604] width 97 height 21
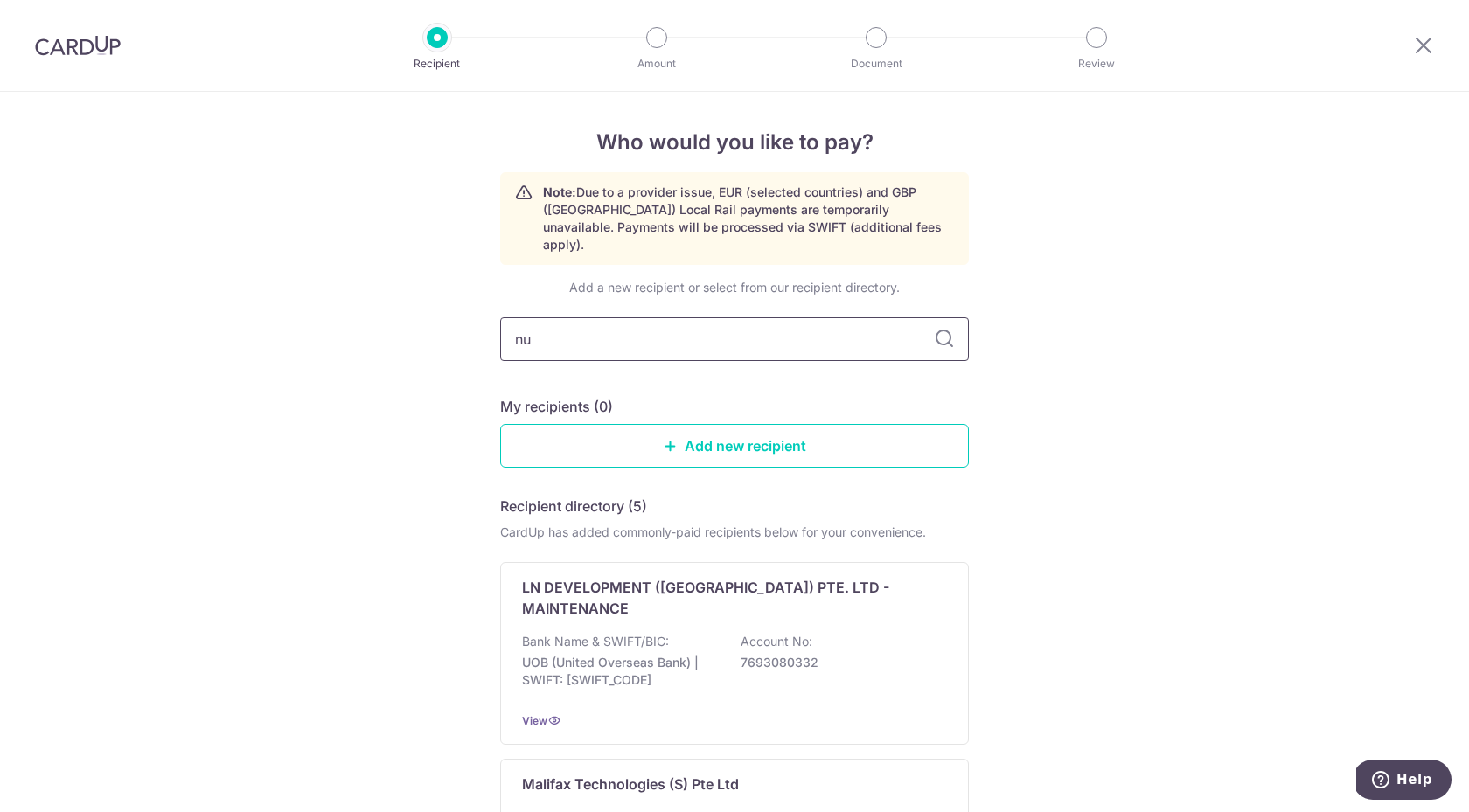
type input "nus"
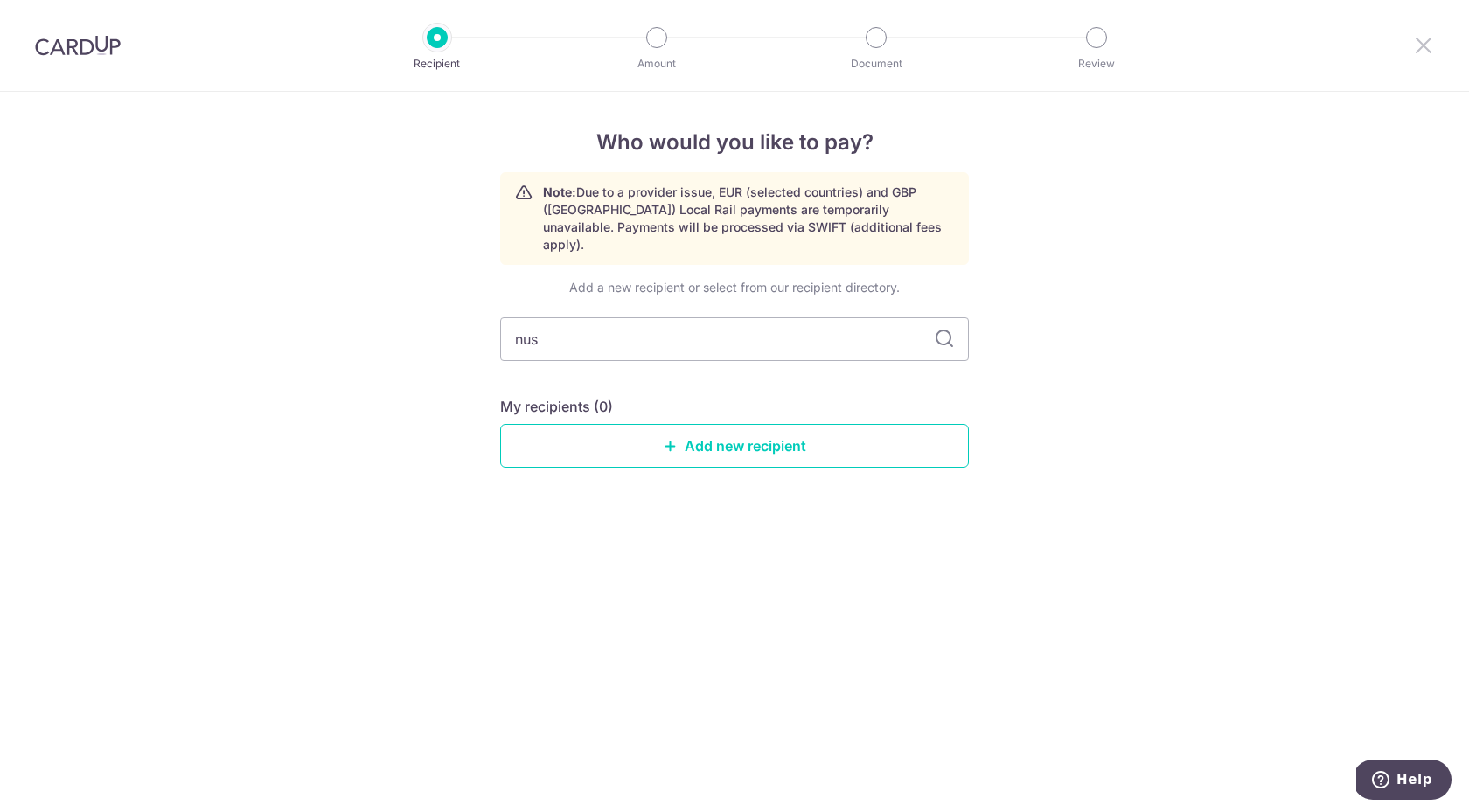
click at [1421, 39] on icon at bounding box center [1422, 45] width 21 height 22
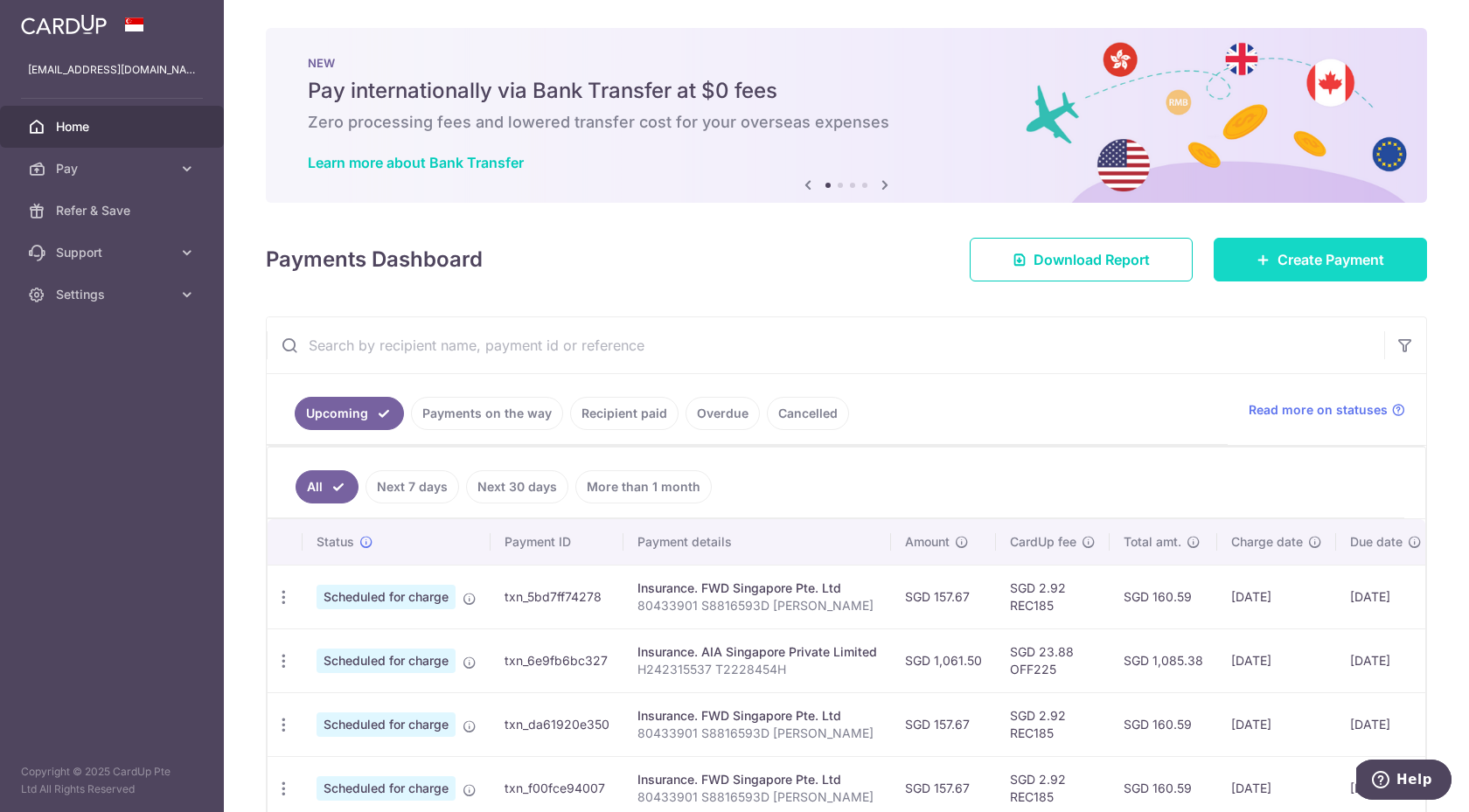
click at [1260, 257] on icon at bounding box center [1264, 260] width 14 height 14
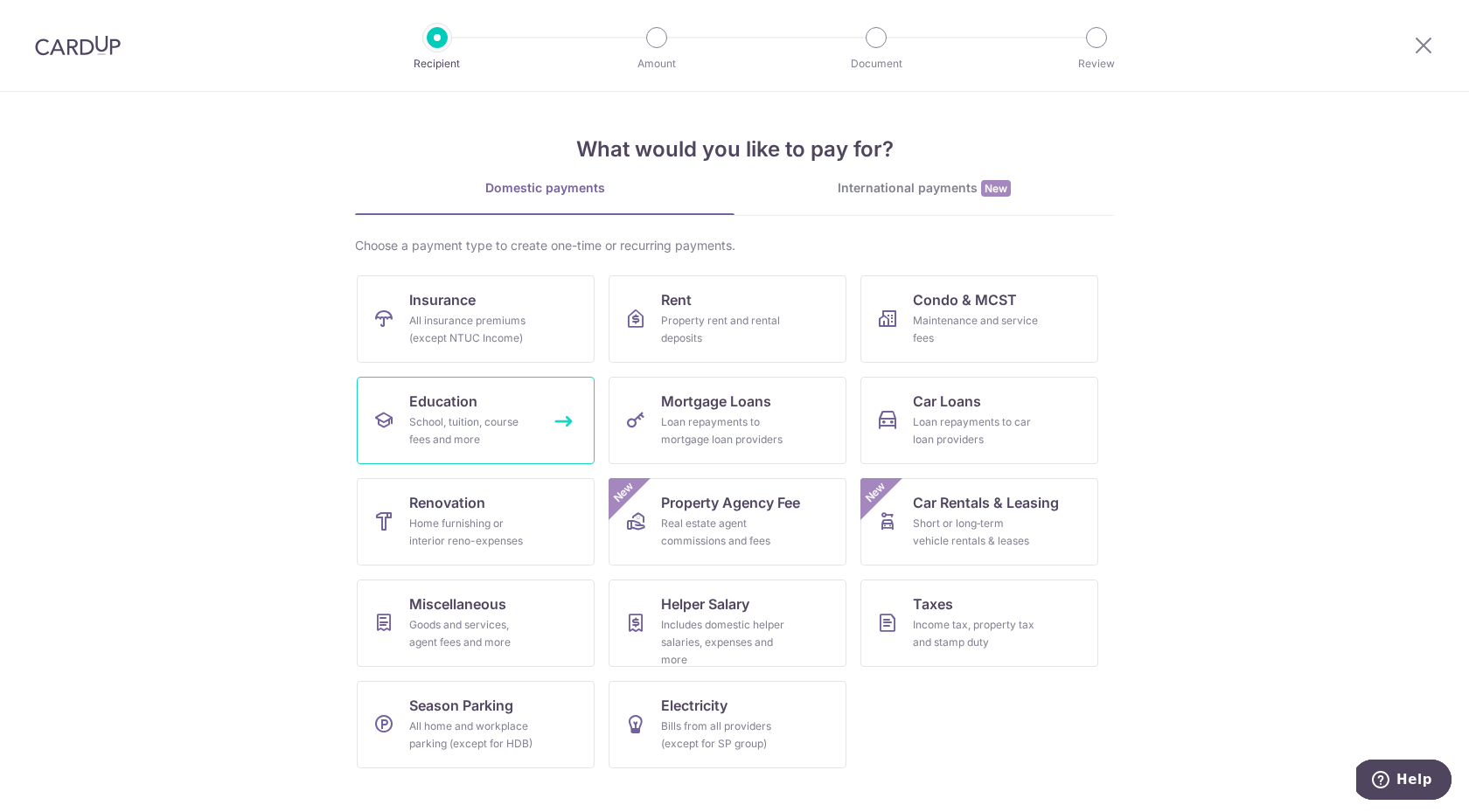
click at [511, 417] on div "School, tuition, course fees and more" at bounding box center [472, 431] width 126 height 35
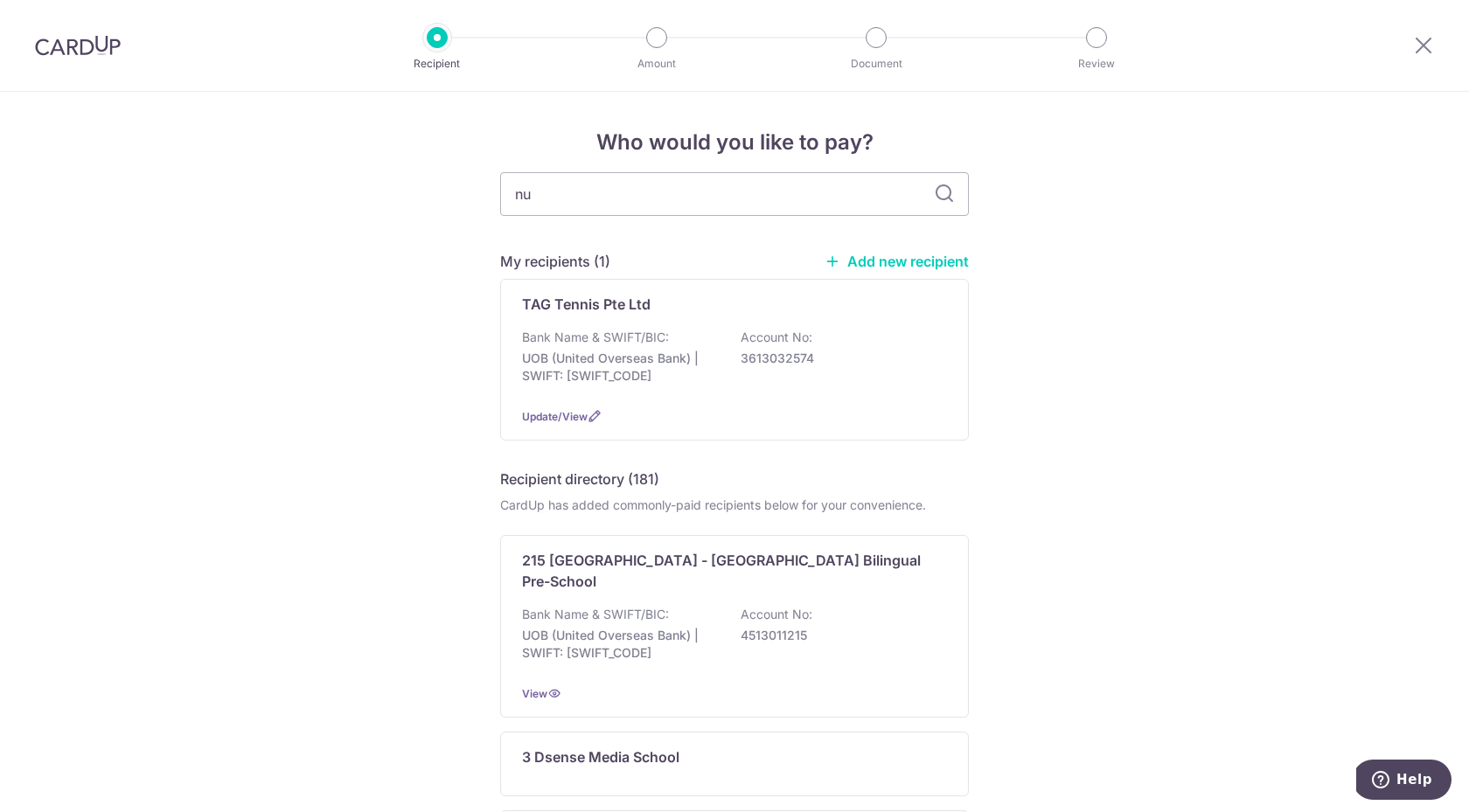
type input "nus"
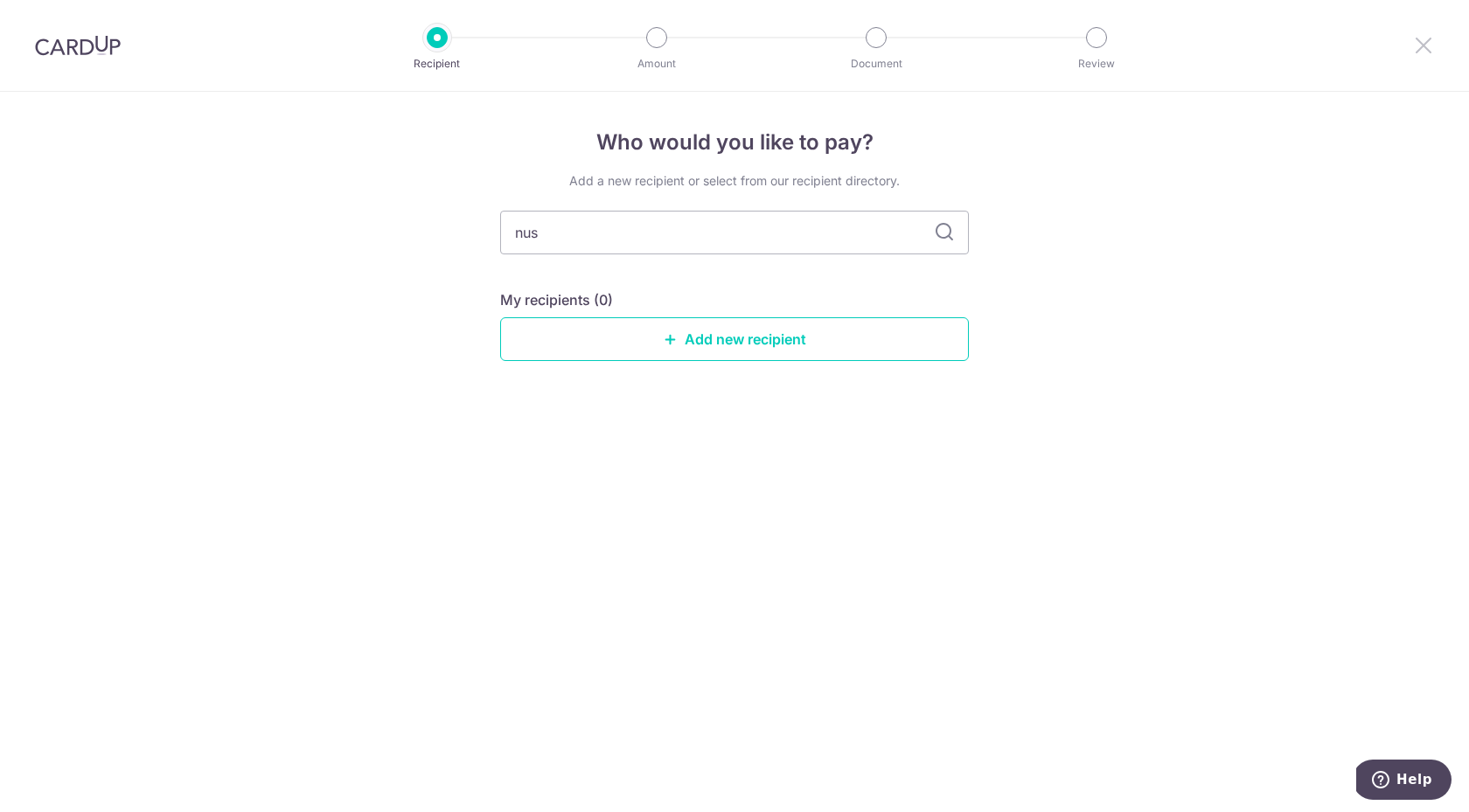
click at [1425, 48] on icon at bounding box center [1422, 45] width 21 height 22
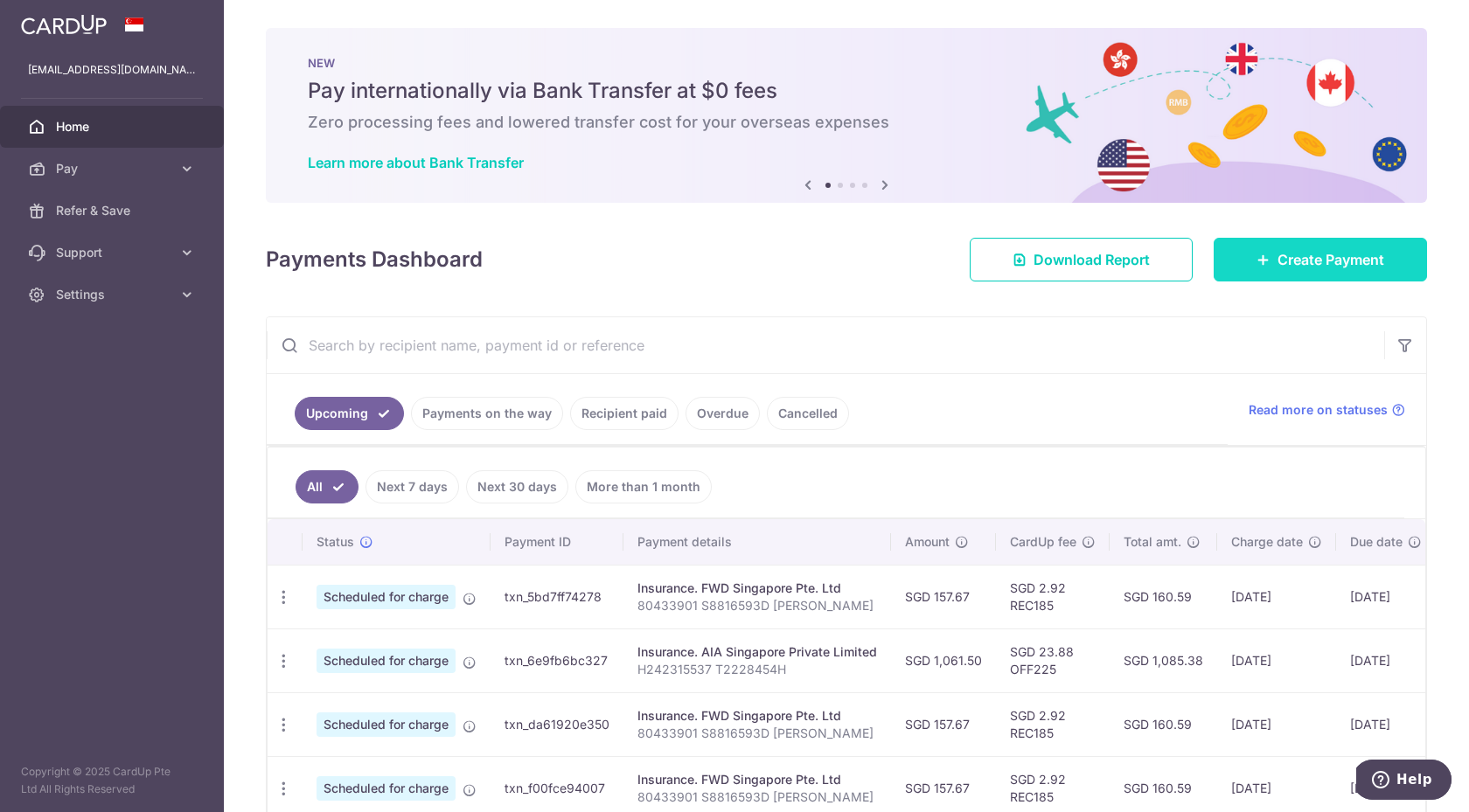
click at [1316, 266] on span "Create Payment" at bounding box center [1330, 259] width 107 height 21
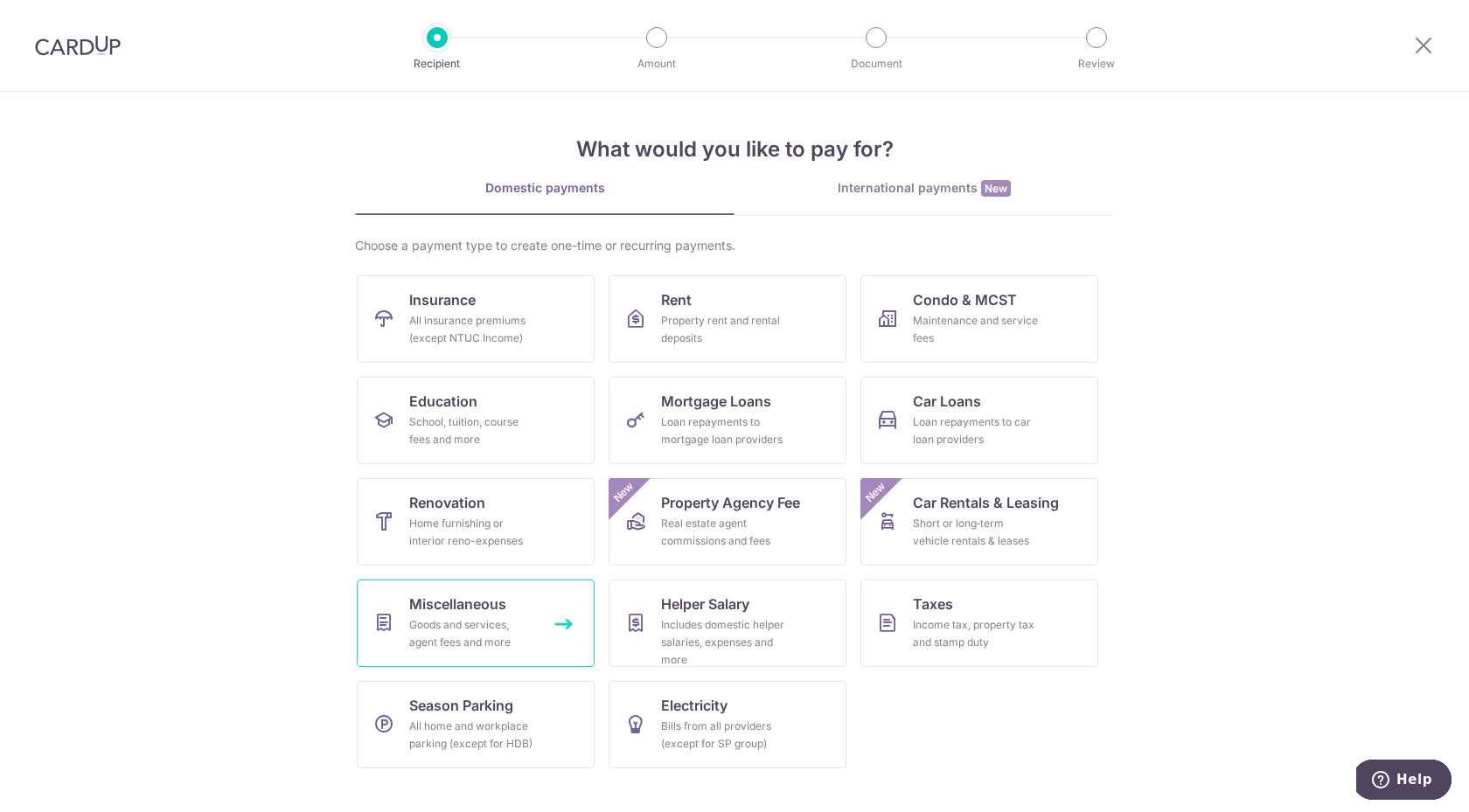
click at [483, 659] on link "Miscellaneous Goods and services, agent fees and more" at bounding box center [476, 623] width 238 height 87
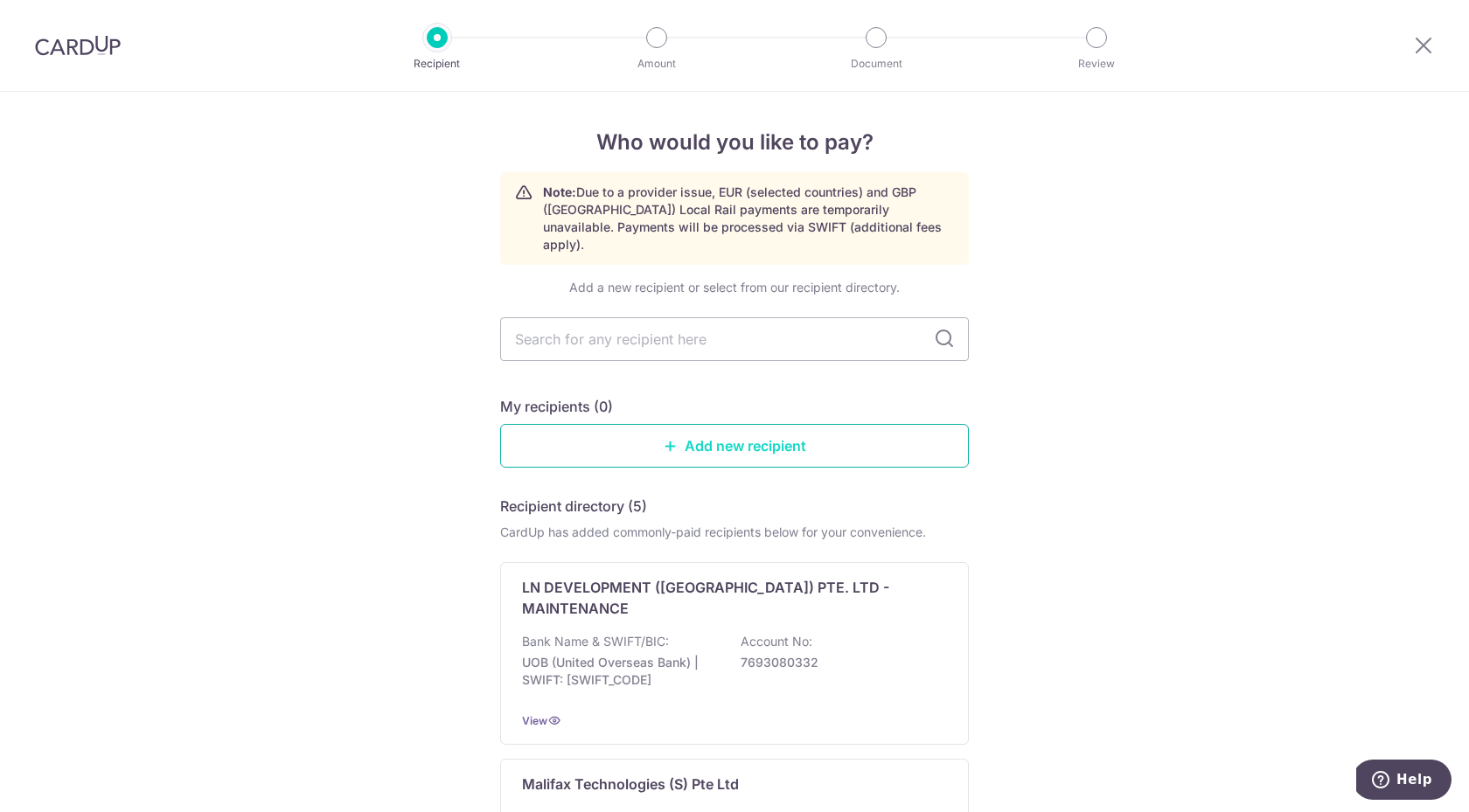
click at [683, 436] on link "Add new recipient" at bounding box center [734, 446] width 468 height 44
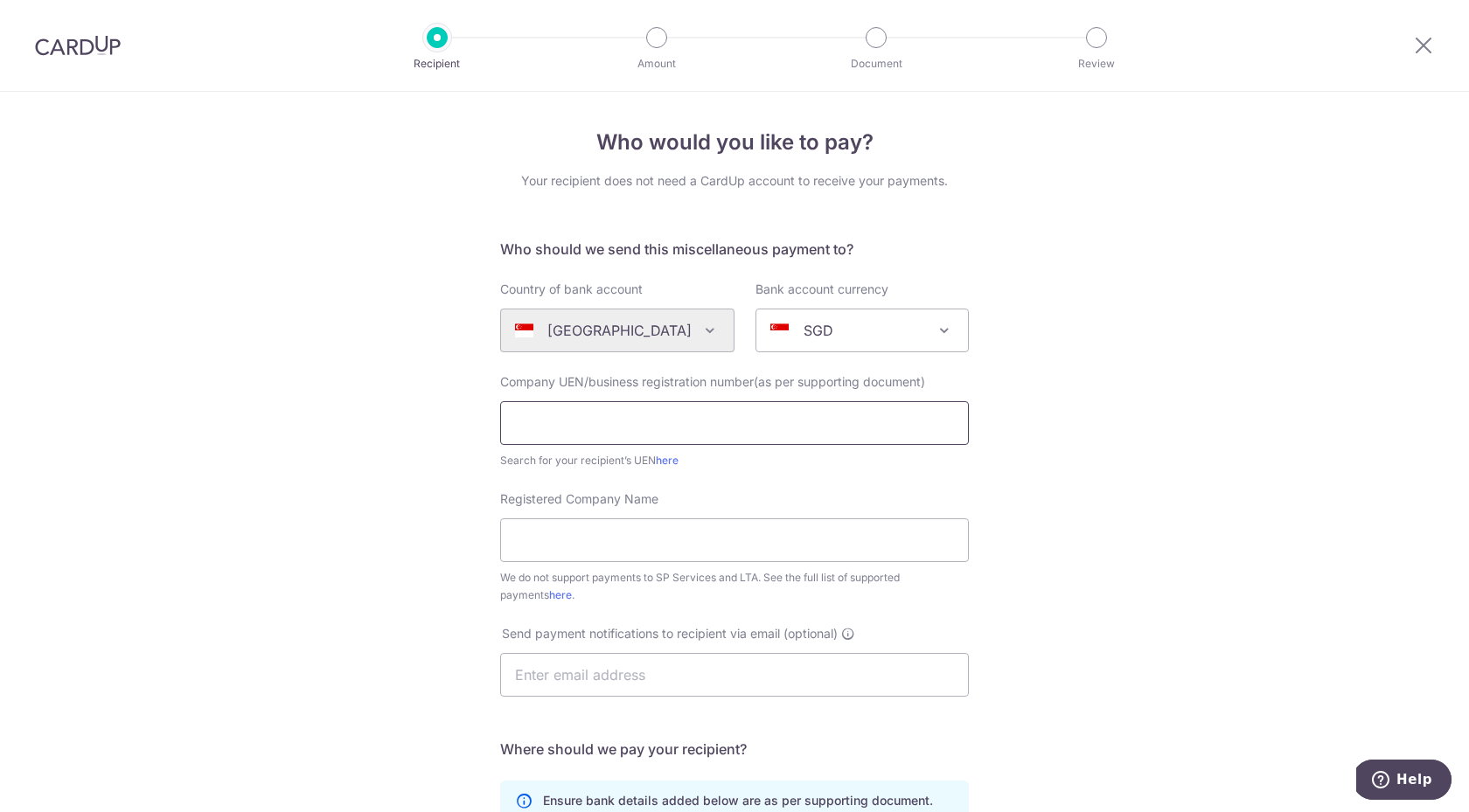
paste input "H242315537"
type input "H242315537"
paste input "S61SS0139H"
type input "S61SS0139H"
type input "NUS Society"
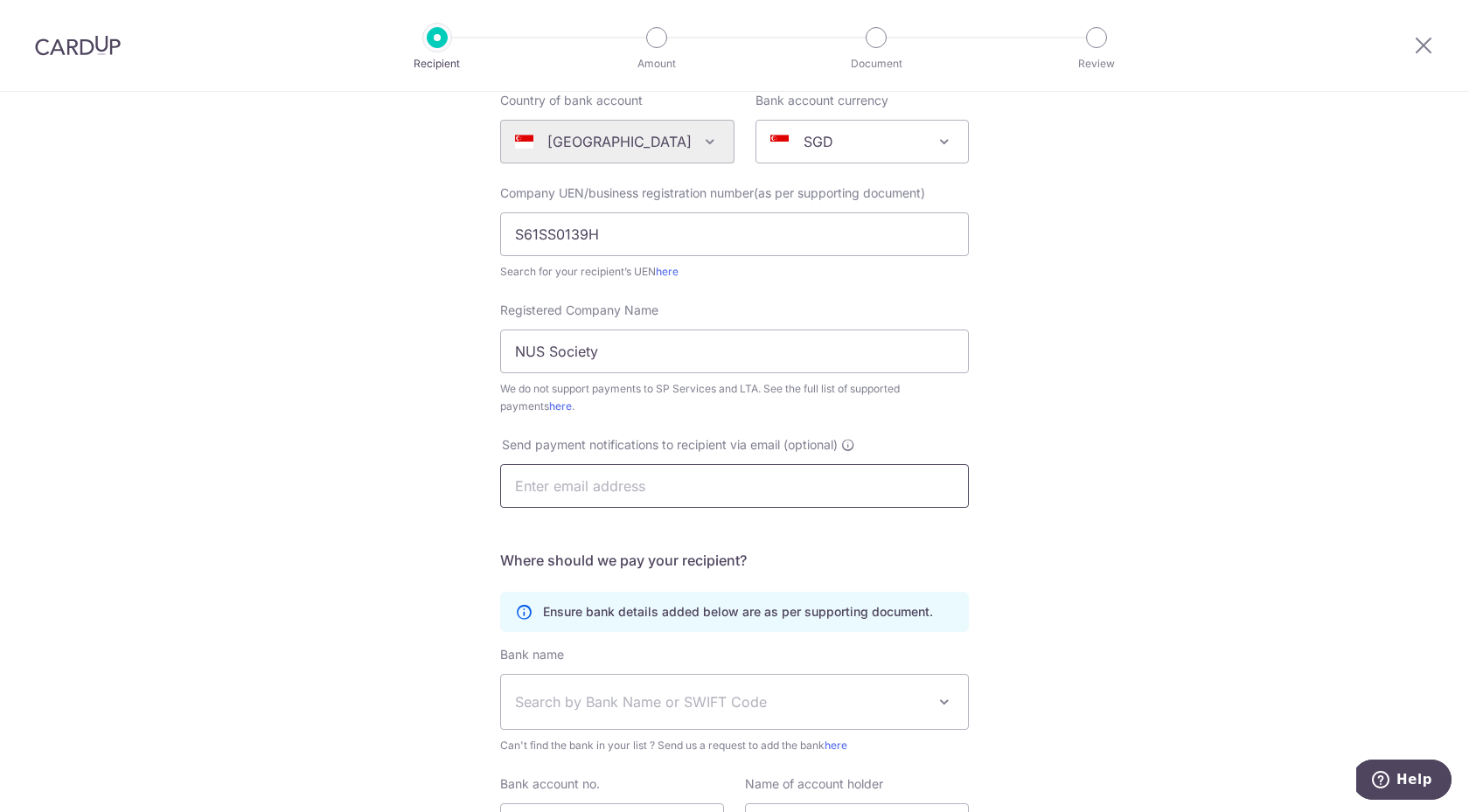
scroll to position [188, 0]
paste input "finance@nuss.org.sg"
type input "finance@nuss.org.sg"
click at [1140, 520] on div "Who would you like to pay? Your recipient does not need a CardUp account to rec…" at bounding box center [734, 446] width 1469 height 1084
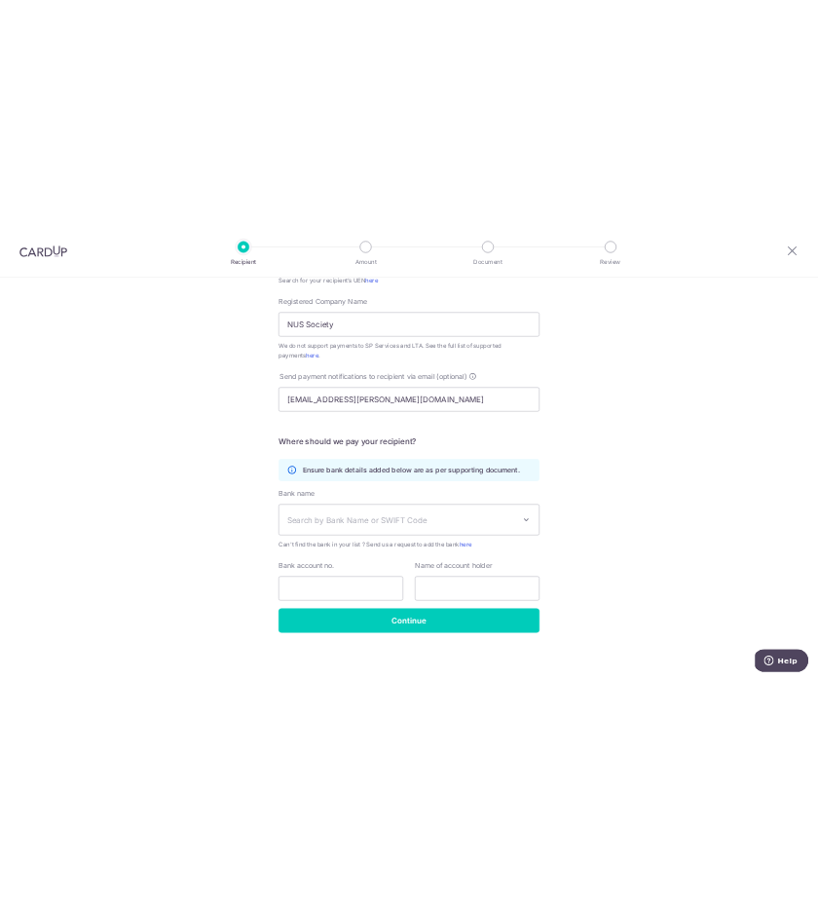
scroll to position [405, 0]
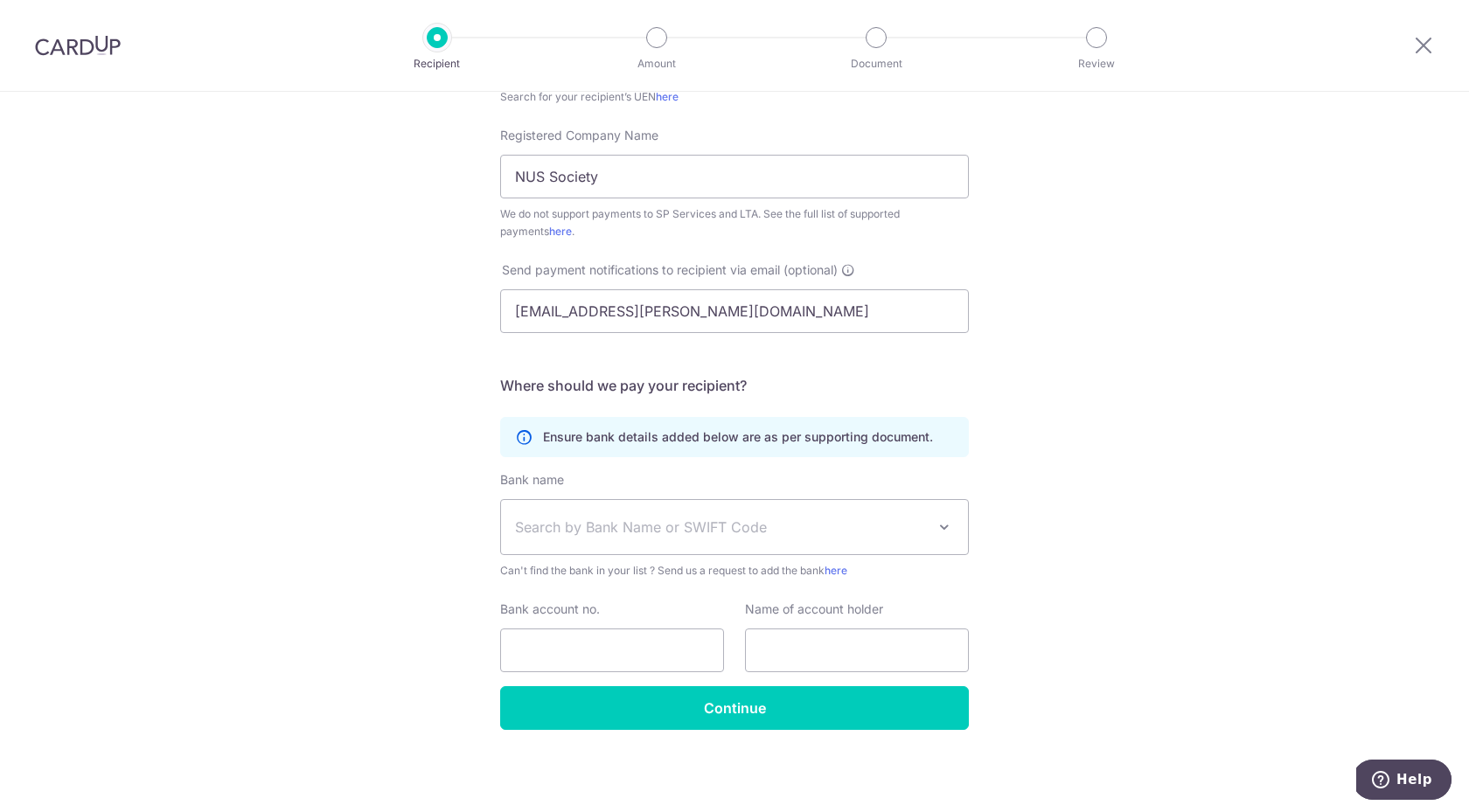
click at [844, 517] on span "Search by Bank Name or SWIFT Code" at bounding box center [721, 527] width 411 height 21
click at [1155, 477] on div "Who would you like to pay? Your recipient does not need a CardUp account to rec…" at bounding box center [734, 270] width 1469 height 1084
click at [658, 532] on span "Search by Bank Name or SWIFT Code" at bounding box center [721, 527] width 411 height 21
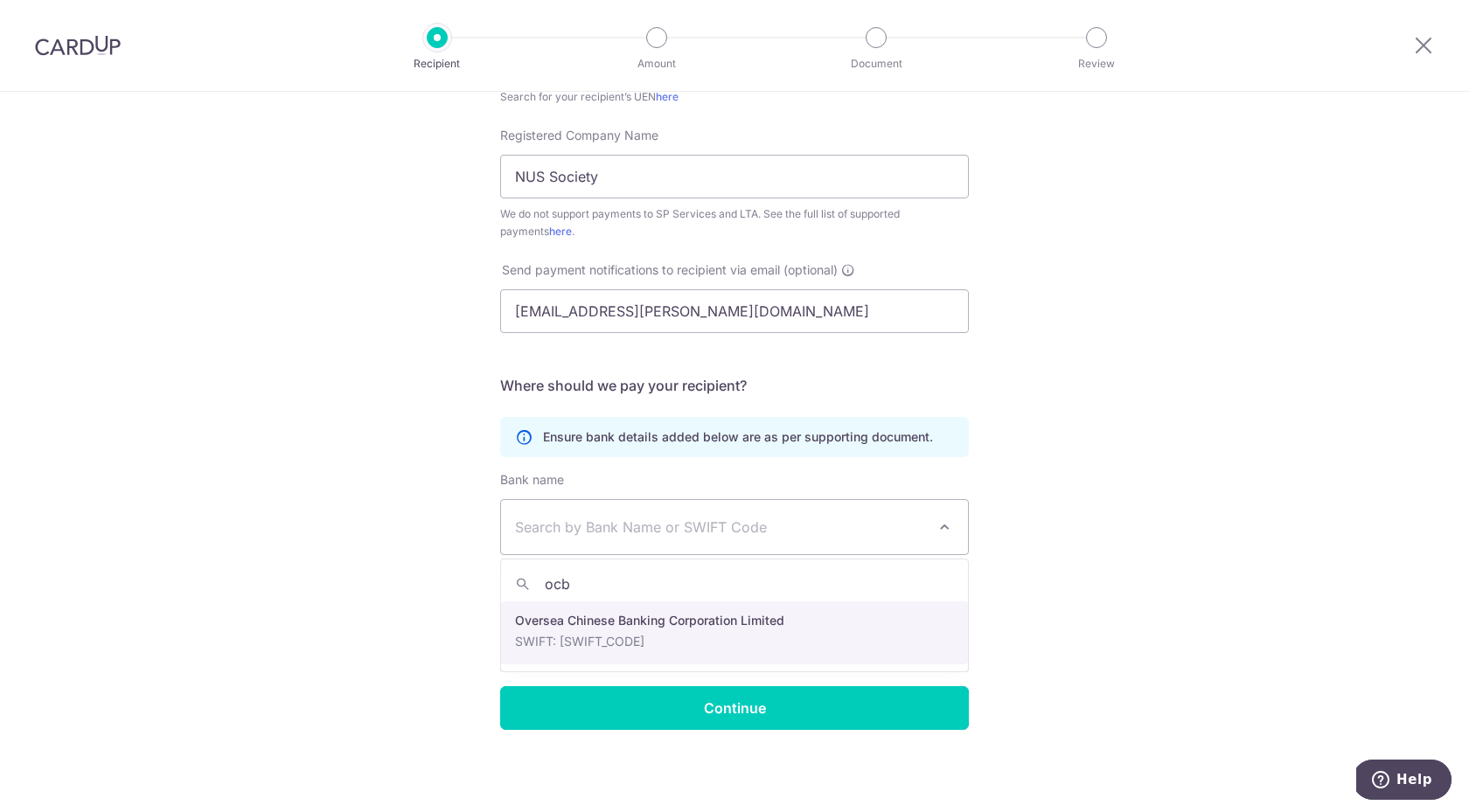
type input "ocbc"
select select "12"
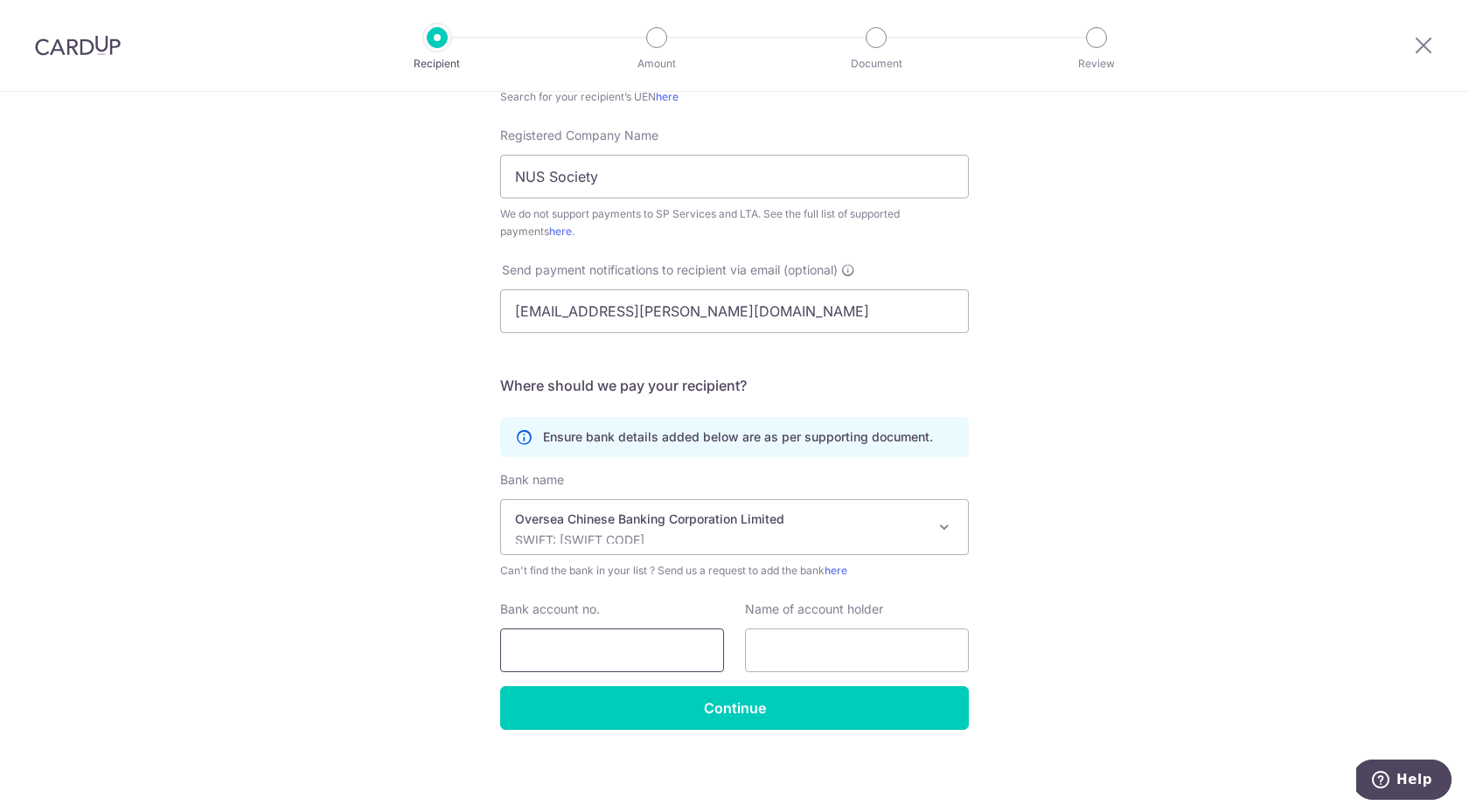
click at [608, 650] on input "Bank account no." at bounding box center [611, 650] width 223 height 44
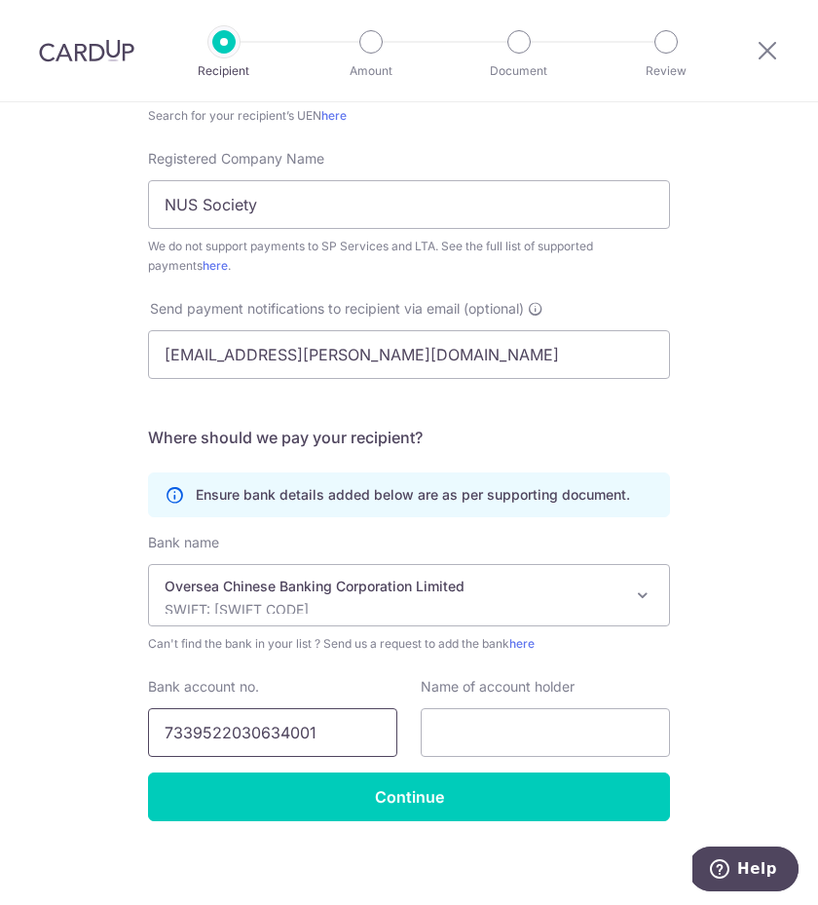
type input "7339522030634001"
paste input "NATIONAL UNIVERSITY OF SINGAPORE SOCIETY"
type input "NATIONAL UNIVERSITY OF SINGAPORE SOCIETY"
click at [325, 211] on input "NUS Society" at bounding box center [409, 204] width 522 height 49
paste input "ATIONAL UNIVERSITY OF SINGAPORE SOCIETY"
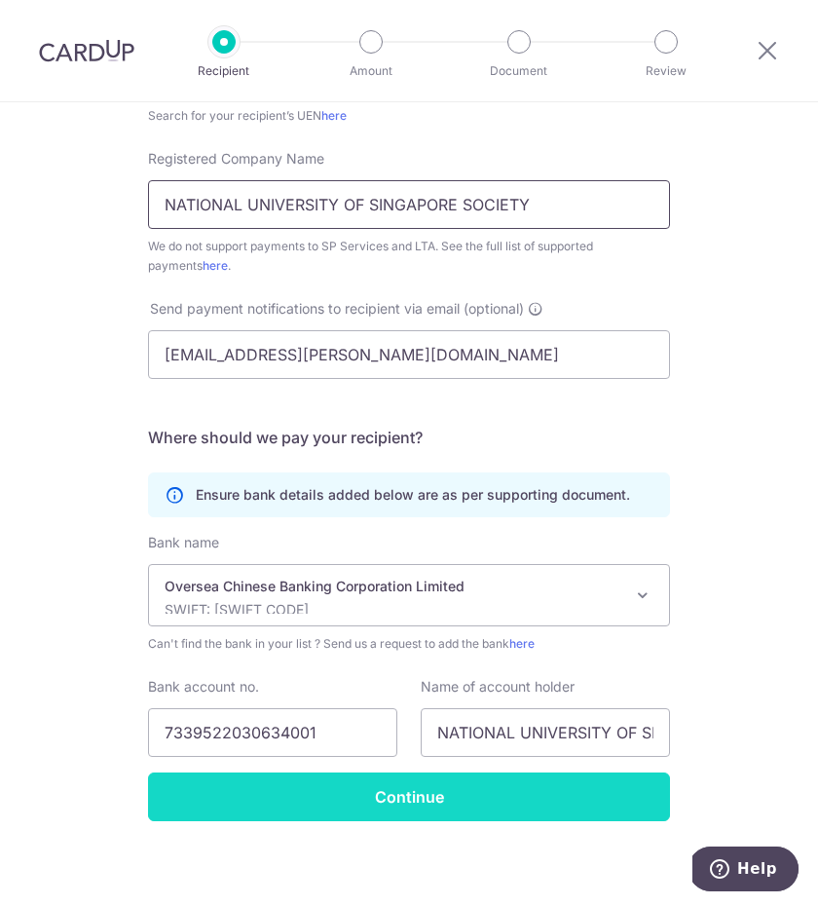
type input "NATIONAL UNIVERSITY OF SINGAPORE SOCIETY"
click at [484, 807] on input "Continue" at bounding box center [409, 797] width 522 height 49
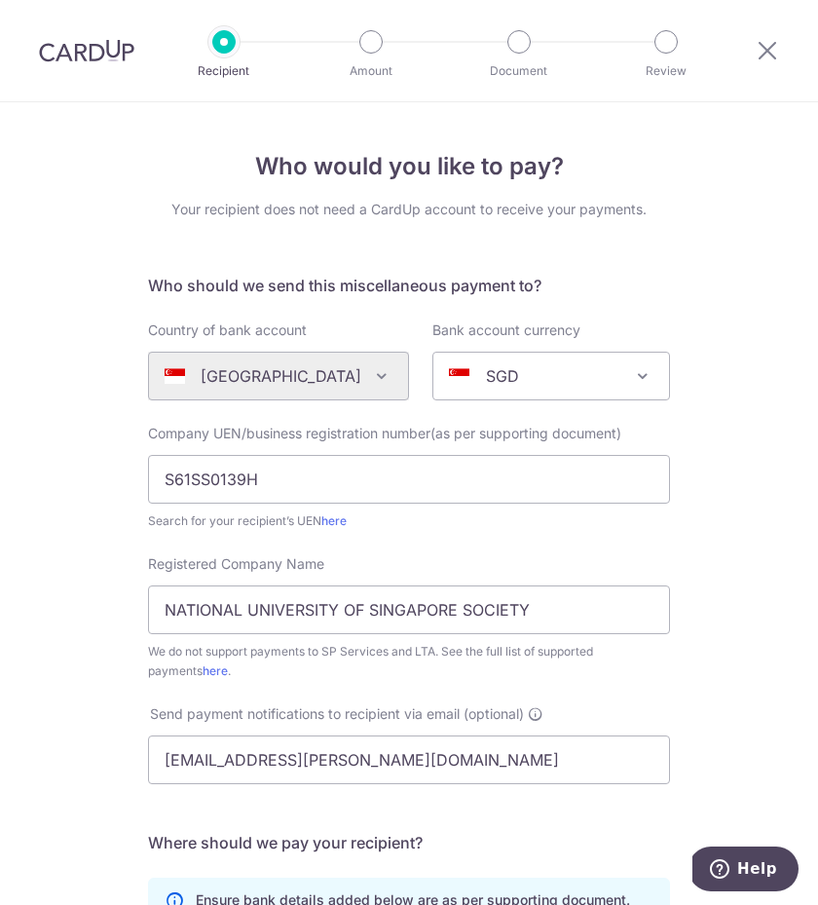
scroll to position [460, 0]
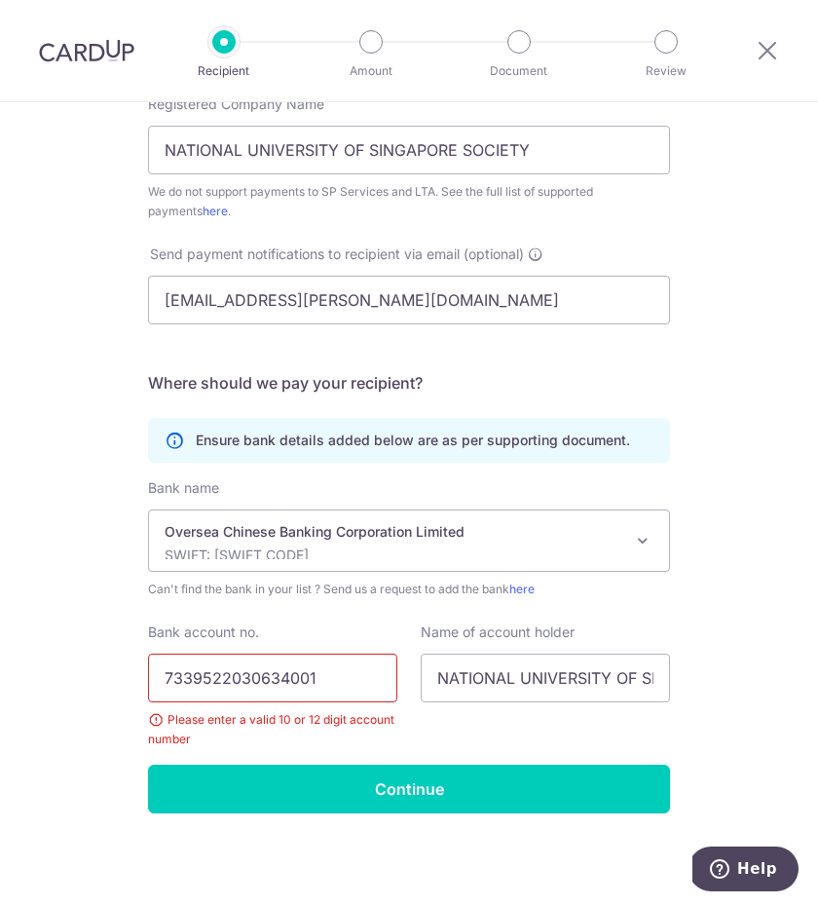
click at [233, 681] on input "7339522030634001" at bounding box center [272, 678] width 249 height 49
click at [205, 674] on input "7339522030634001" at bounding box center [272, 678] width 249 height 49
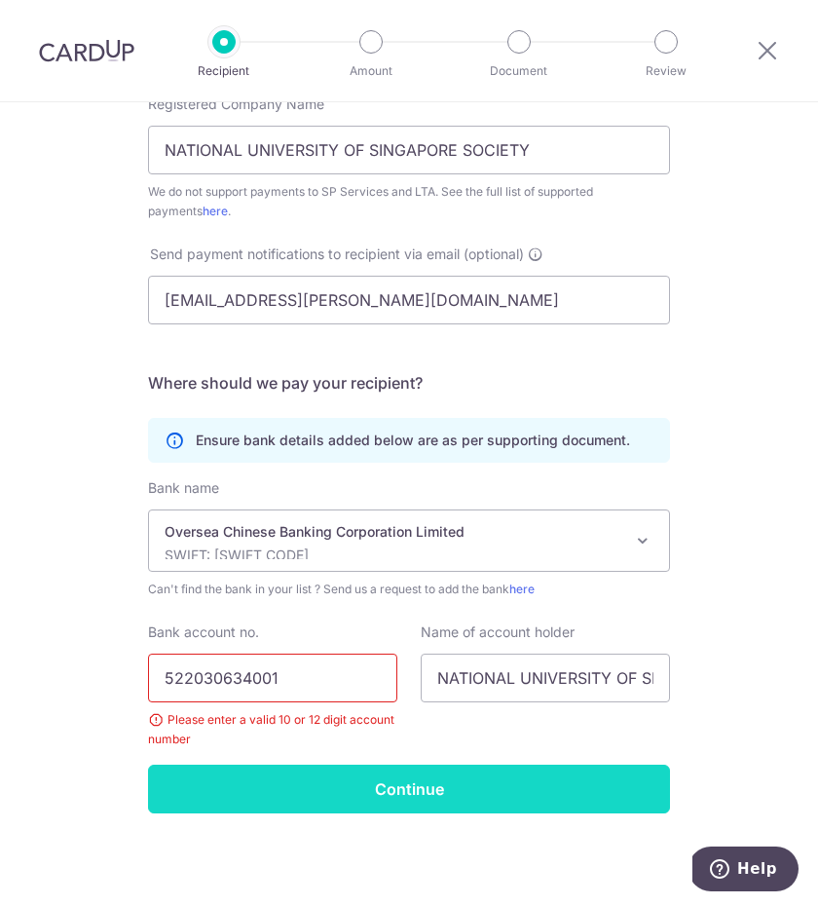
type input "522030634001"
click at [314, 775] on input "Continue" at bounding box center [409, 789] width 522 height 49
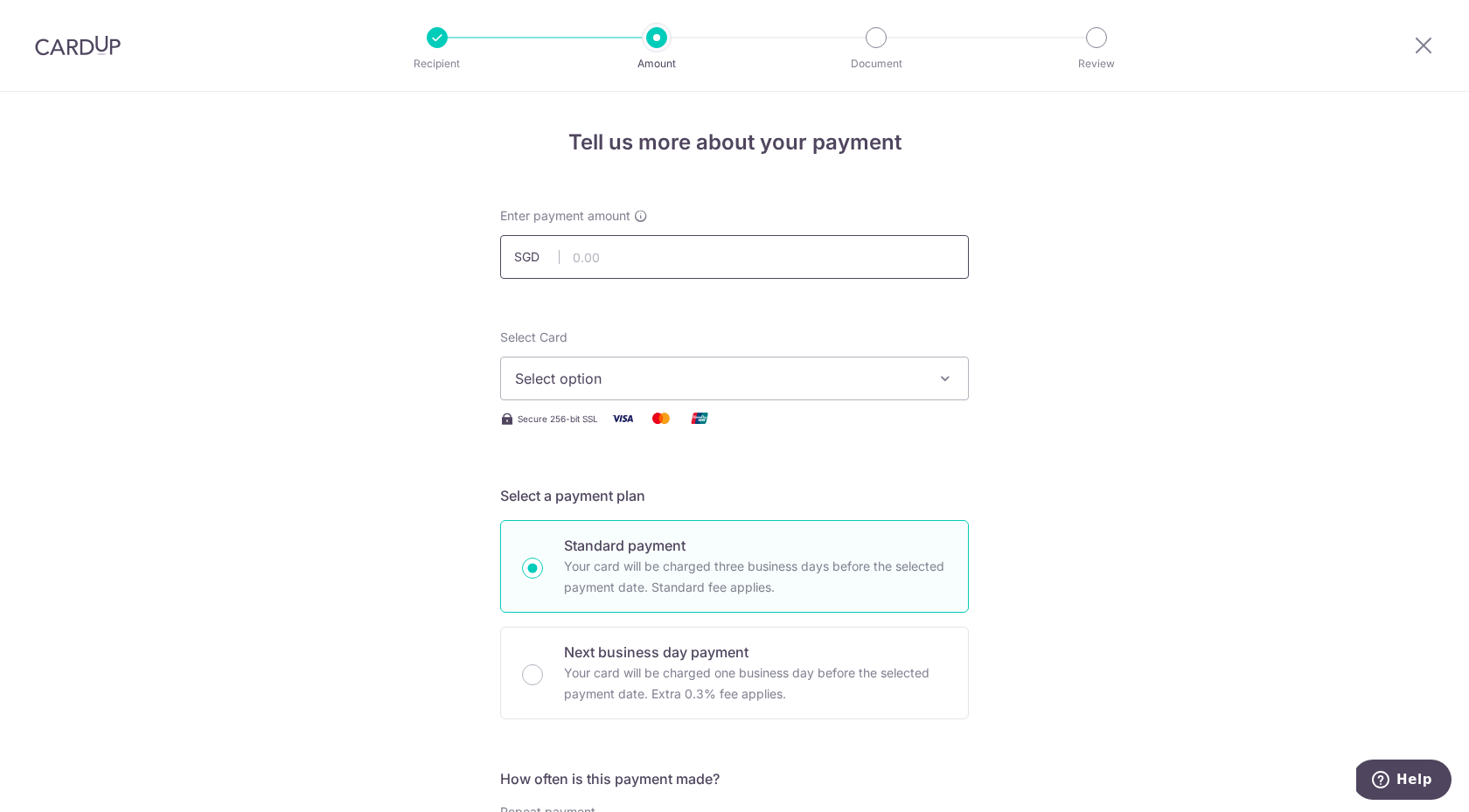
click at [609, 262] on input "text" at bounding box center [734, 257] width 468 height 44
click at [593, 259] on input "130.00" at bounding box center [734, 257] width 468 height 44
type input "131.00"
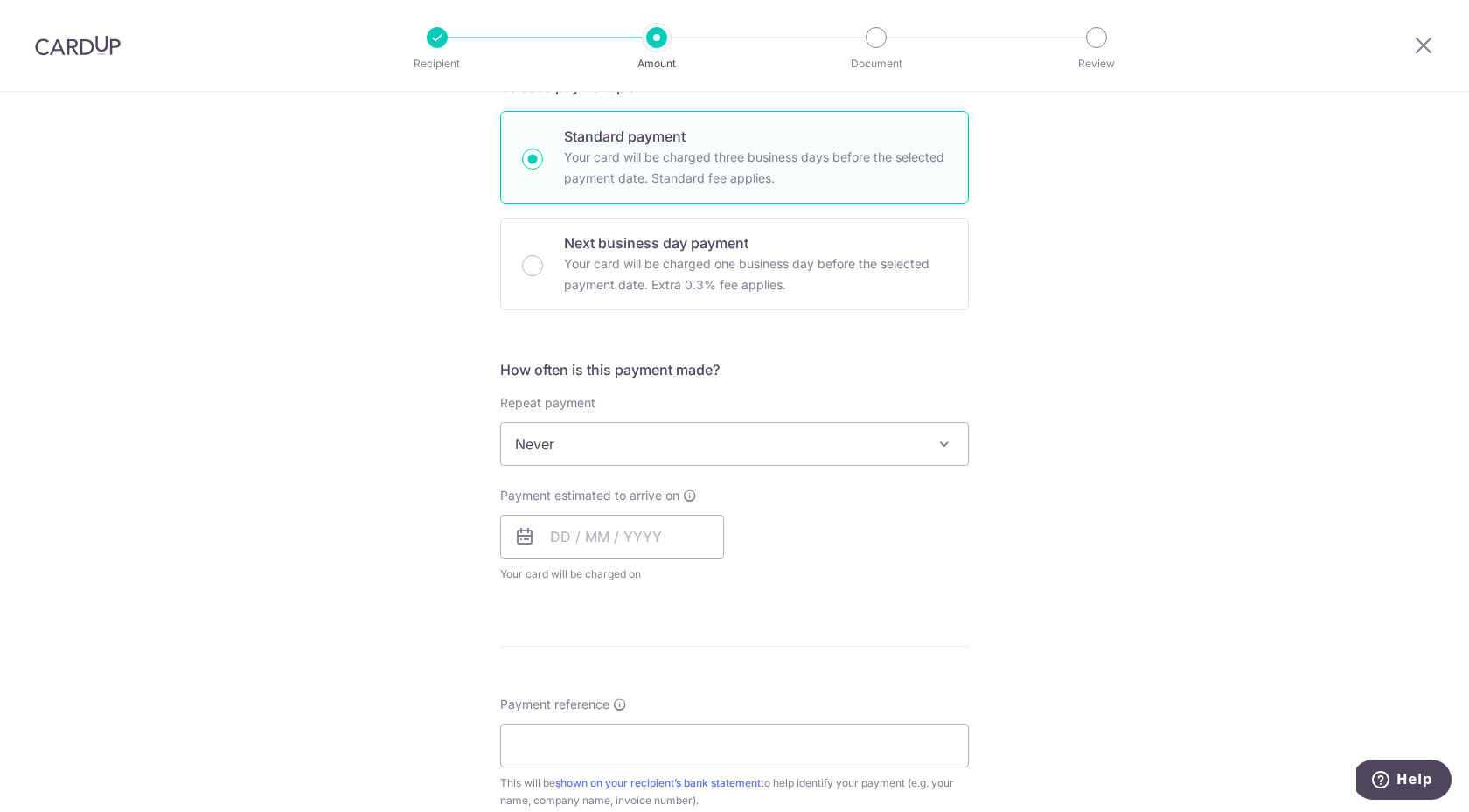
scroll to position [433, 0]
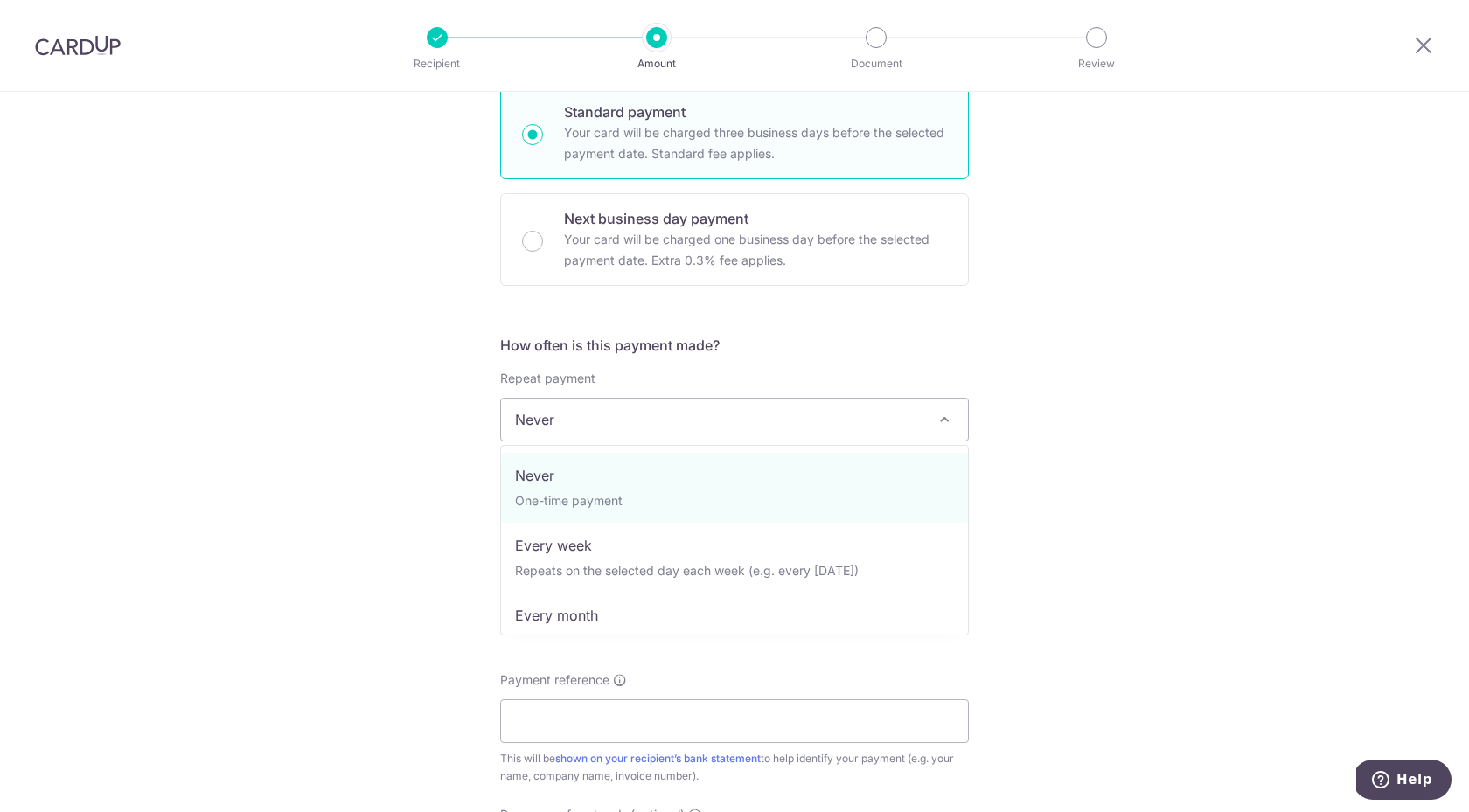
click at [626, 428] on span "Never" at bounding box center [734, 419] width 467 height 42
select select "3"
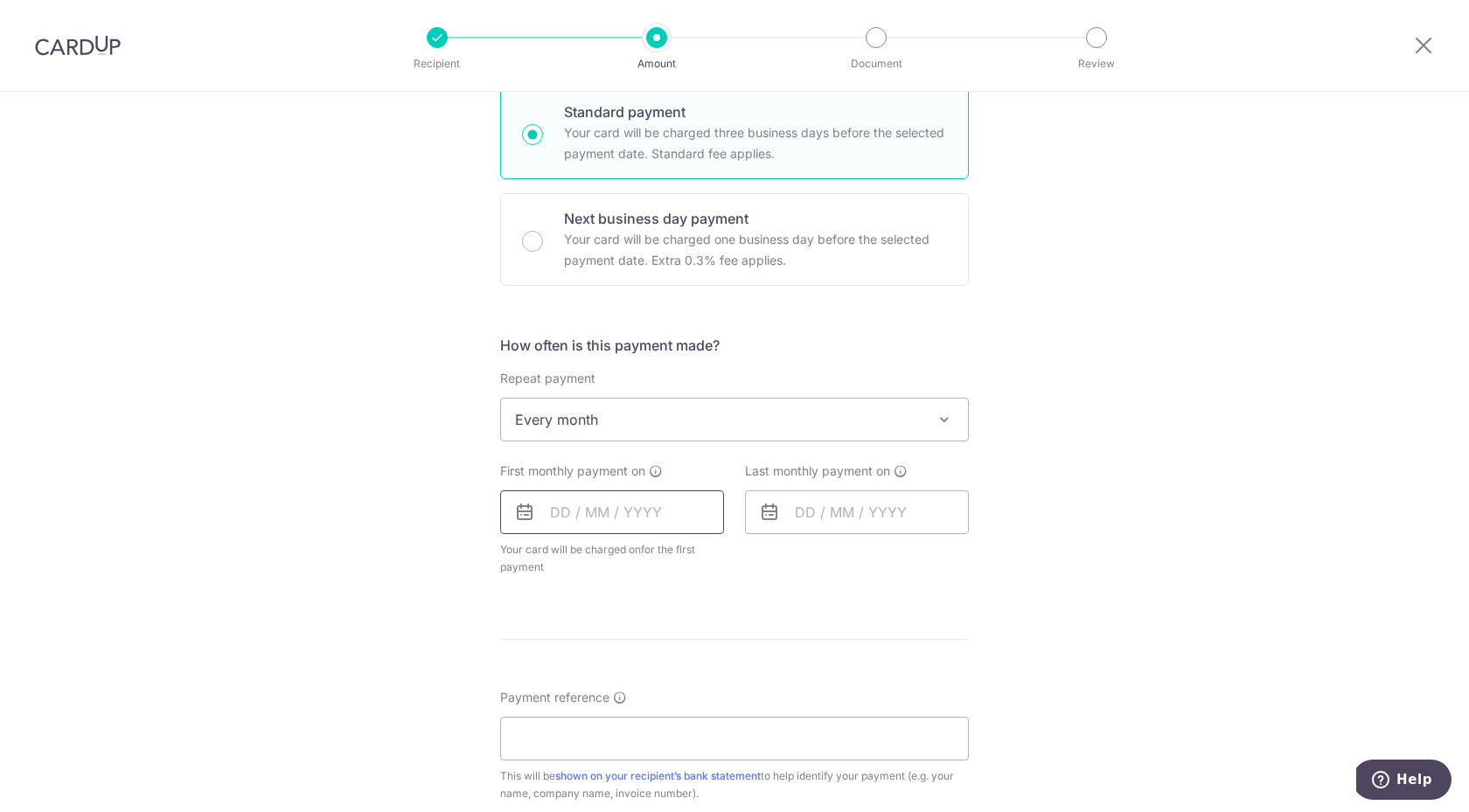
click at [617, 523] on input "text" at bounding box center [611, 512] width 223 height 44
click at [733, 557] on link "Next" at bounding box center [747, 559] width 21 height 21
click at [529, 562] on link "Prev" at bounding box center [532, 559] width 21 height 21
click at [606, 773] on link "28" at bounding box center [606, 776] width 28 height 28
type input "[DATE]"
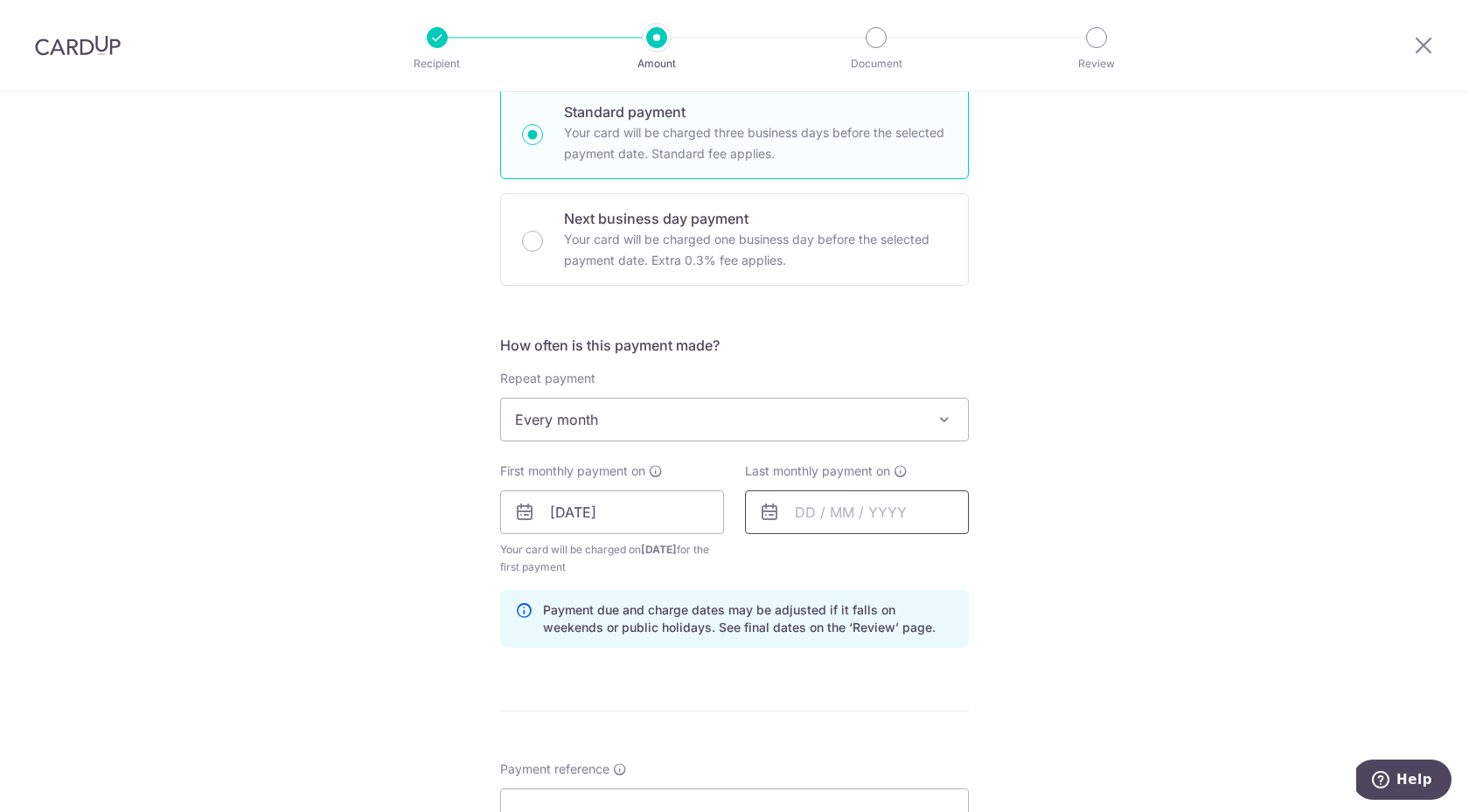
click at [733, 521] on input "text" at bounding box center [856, 512] width 223 height 44
click at [733, 557] on link "Next" at bounding box center [992, 559] width 21 height 21
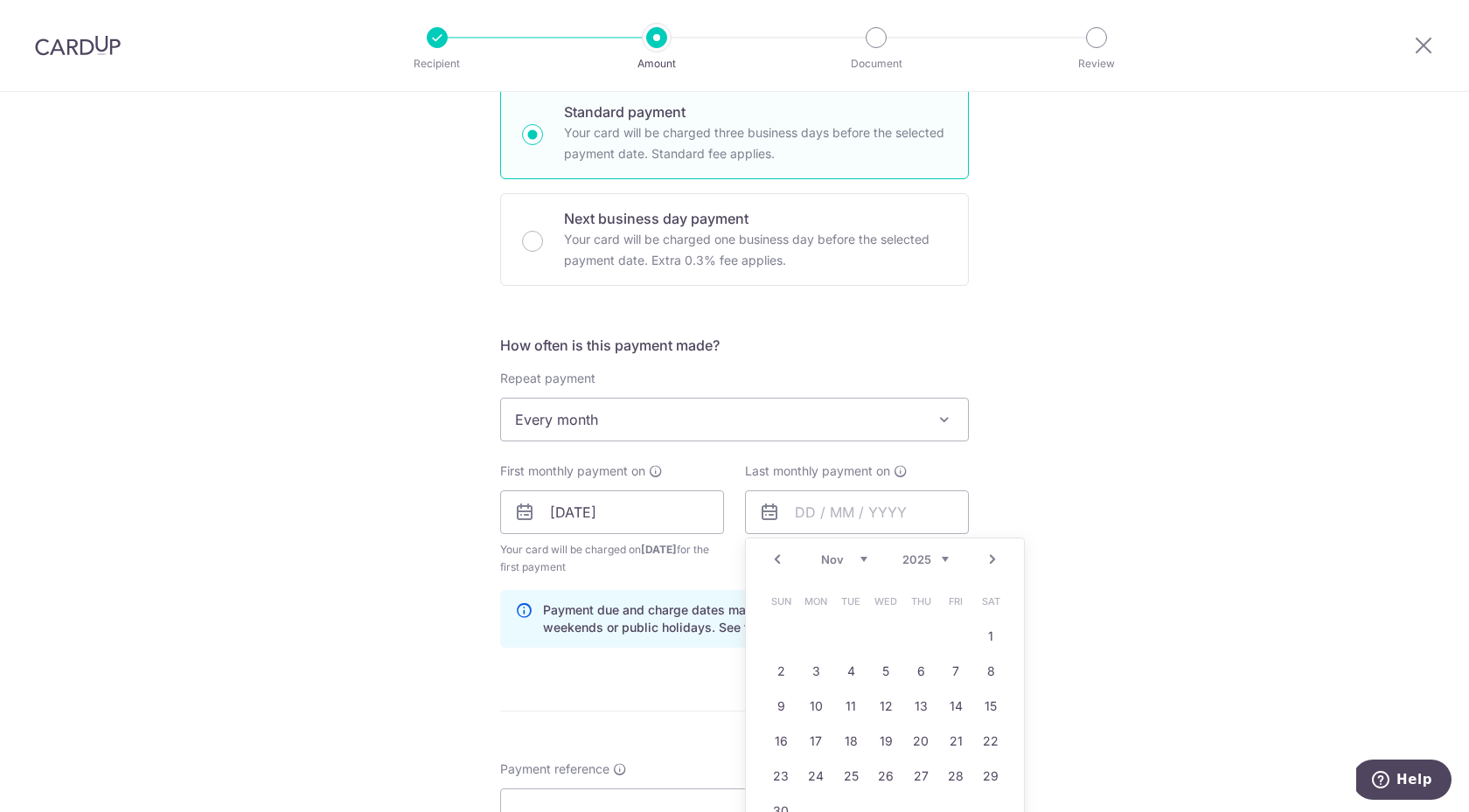
click at [733, 557] on link "Next" at bounding box center [992, 559] width 21 height 21
click at [733, 768] on link "31" at bounding box center [885, 776] width 28 height 28
type input "31/12/2025"
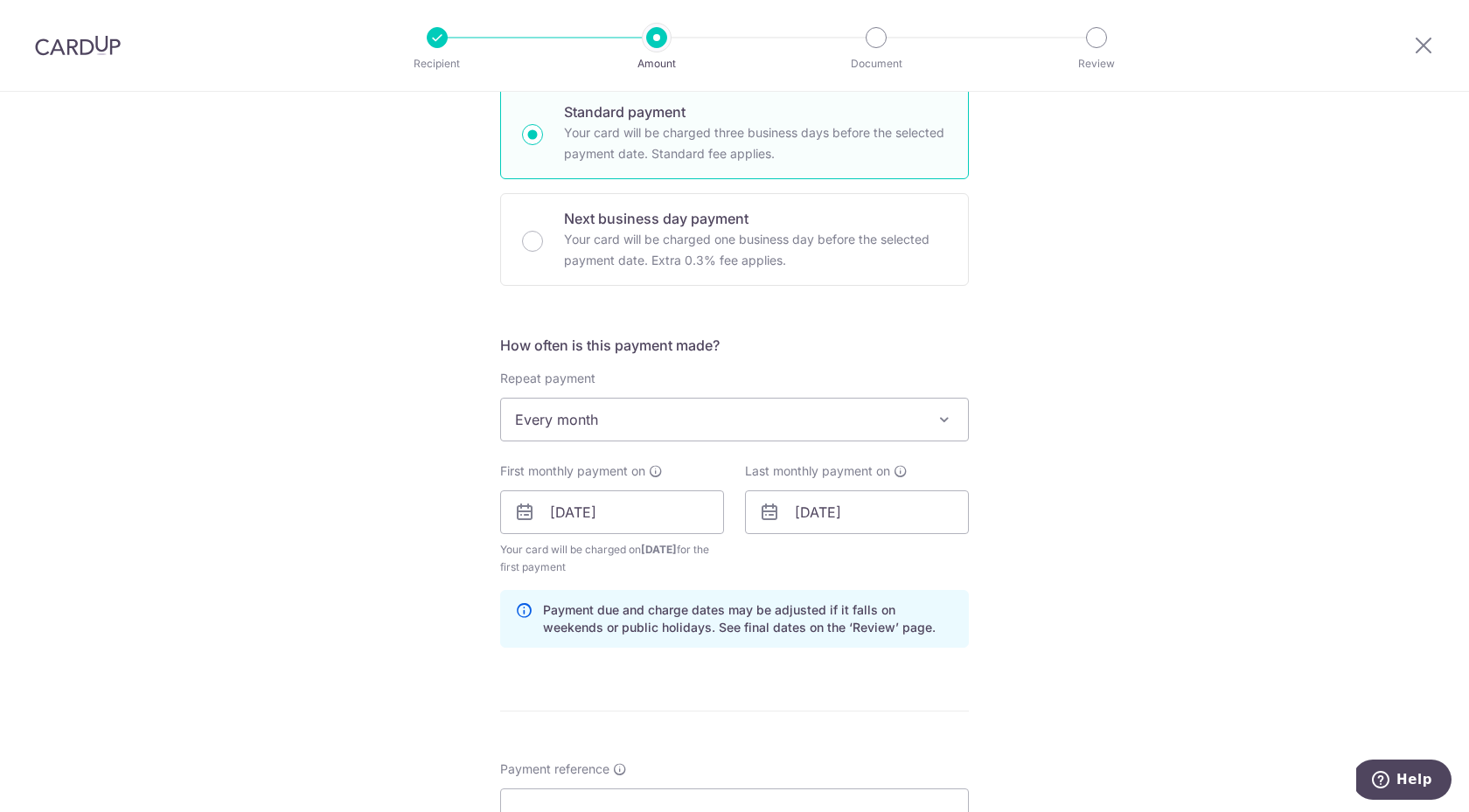
click at [733, 553] on div "Tell us more about your payment Enter payment amount SGD 131.00 131.00 Recipien…" at bounding box center [734, 493] width 1469 height 1671
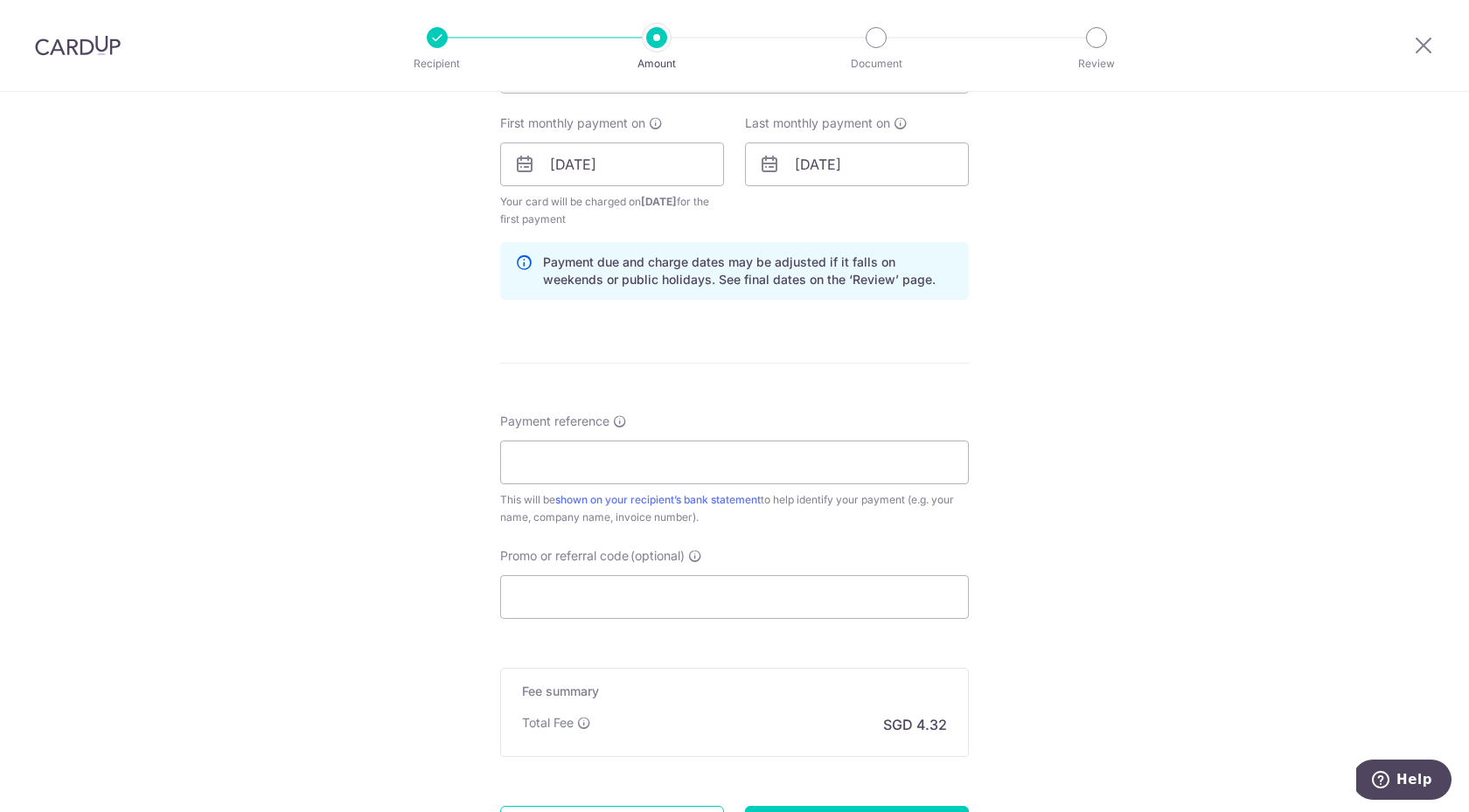
scroll to position [783, 0]
click at [701, 461] on input "Payment reference" at bounding box center [734, 460] width 468 height 44
type input "LF123U Lau Horng Ee James"
click at [623, 598] on input "Promo or referral code (optional)" at bounding box center [734, 595] width 468 height 44
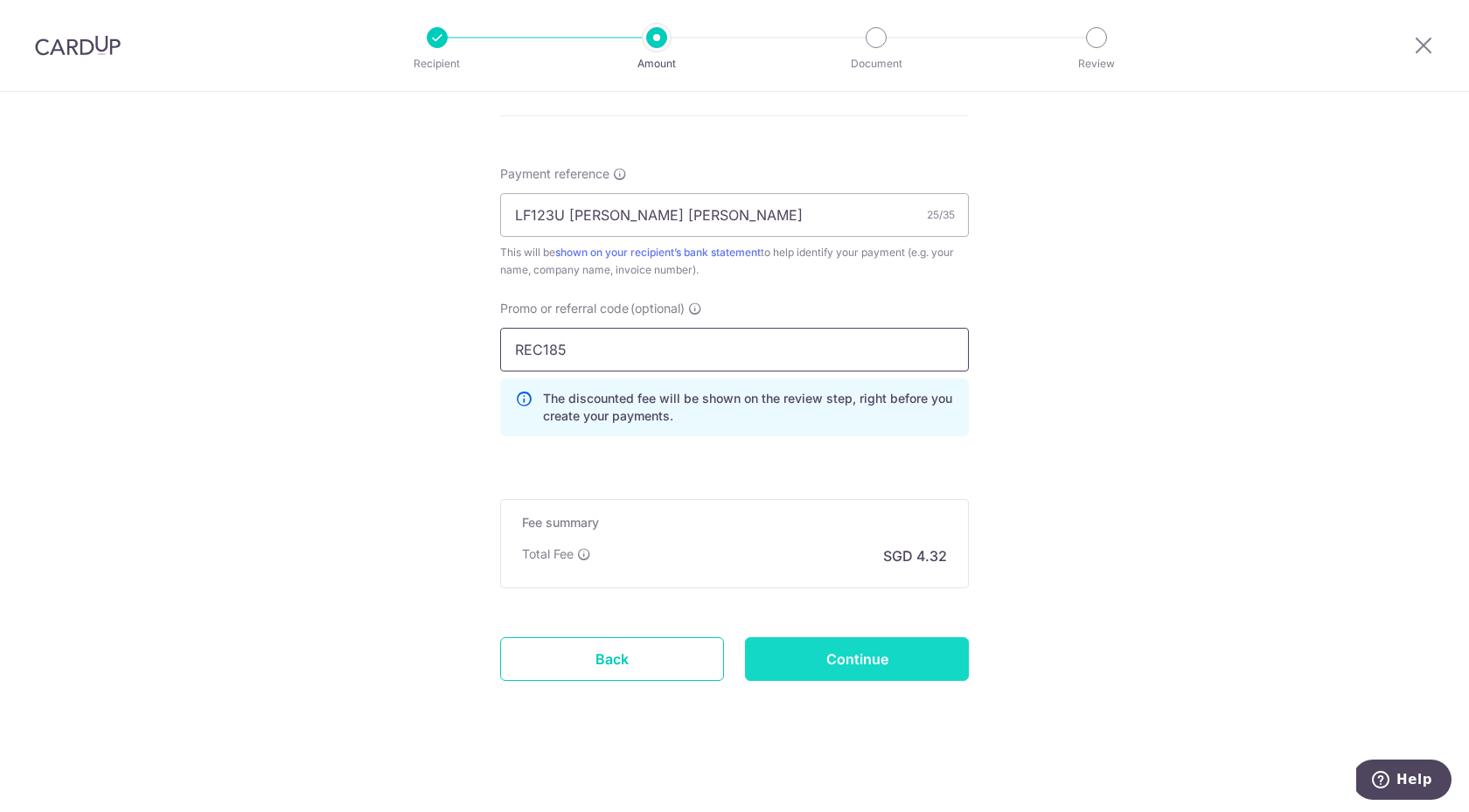
scroll to position [1029, 0]
type input "REC185"
click at [733, 671] on input "Continue" at bounding box center [856, 659] width 223 height 44
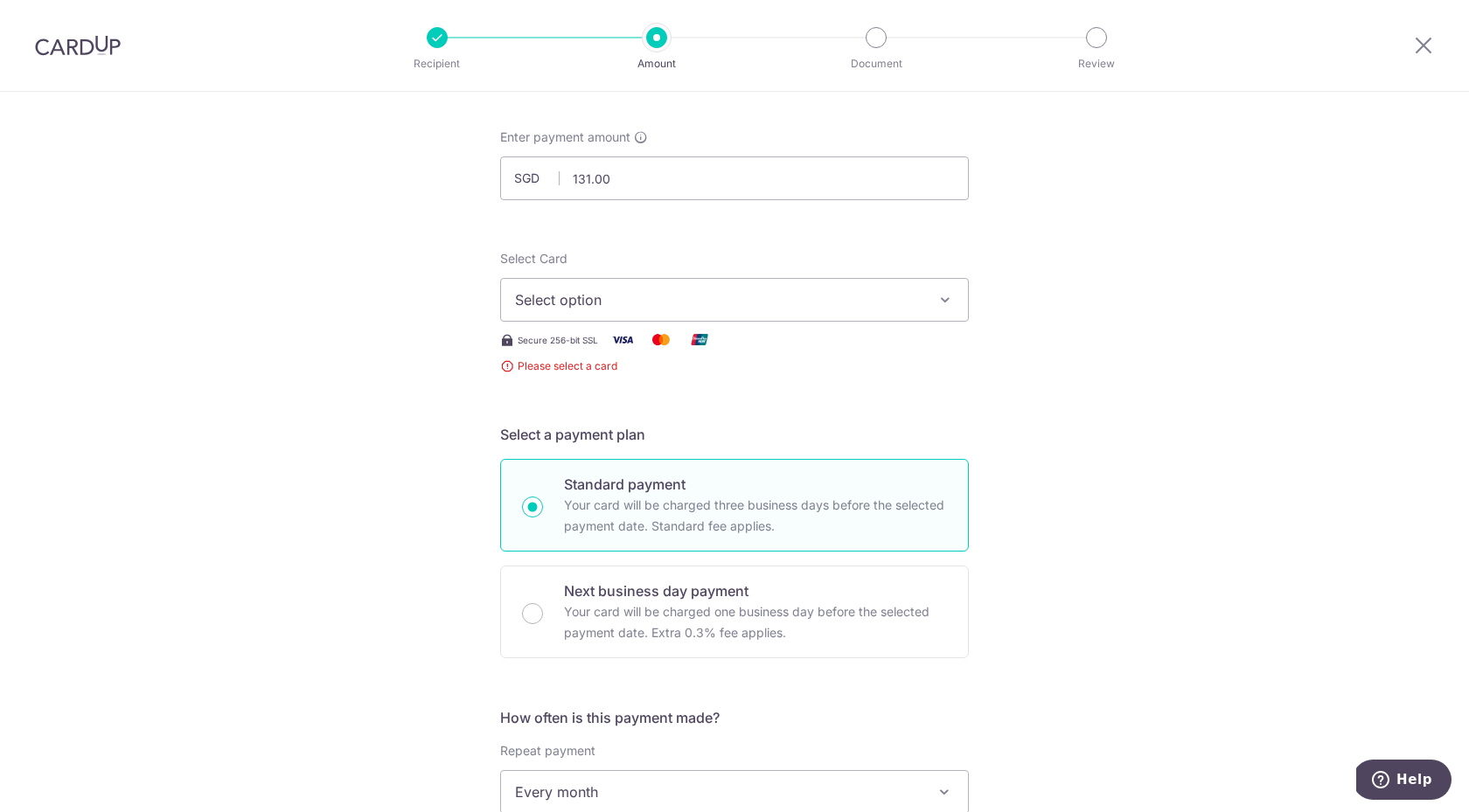
click at [867, 302] on span "Select option" at bounding box center [719, 299] width 407 height 21
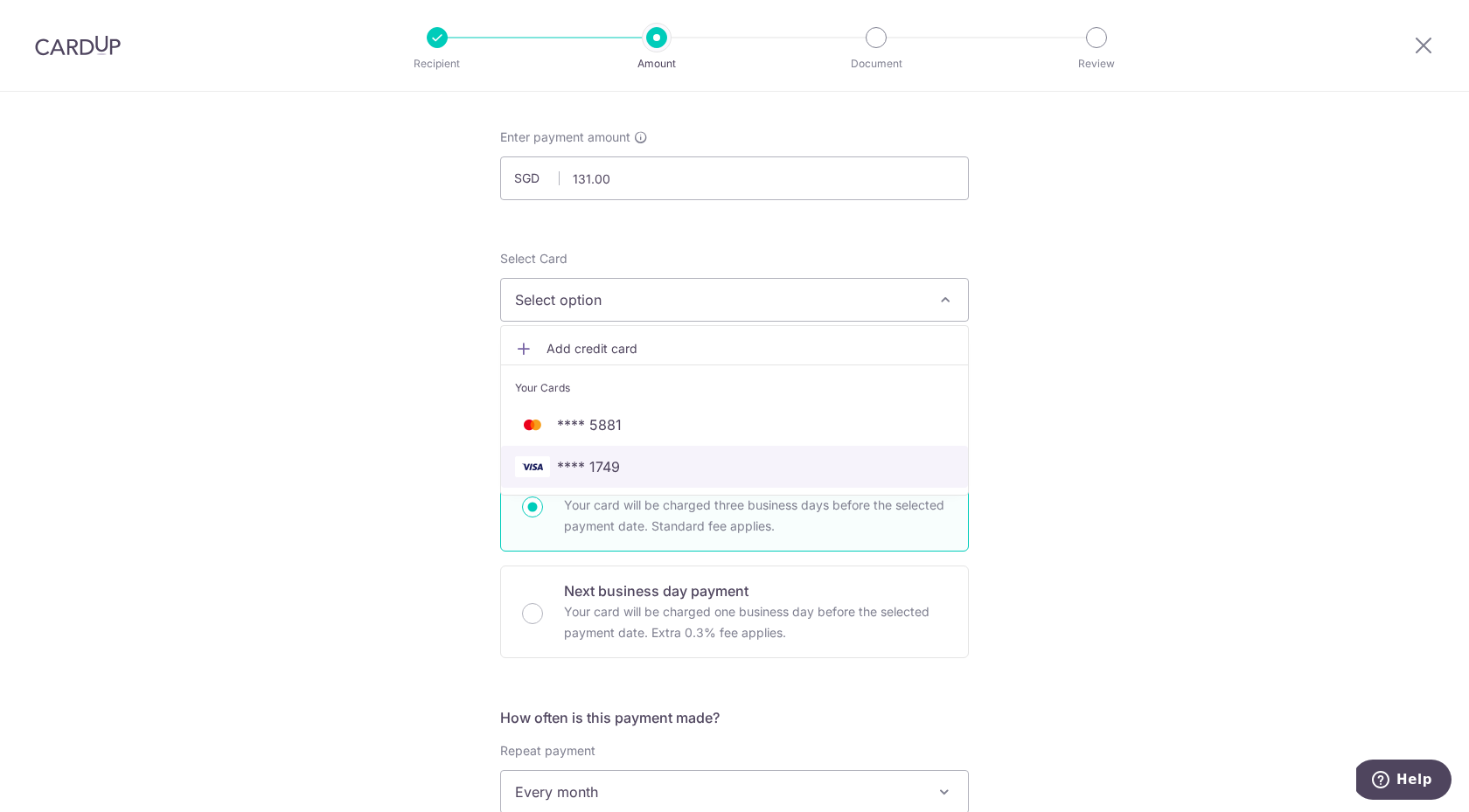
click at [774, 459] on span "**** 1749" at bounding box center [734, 467] width 439 height 21
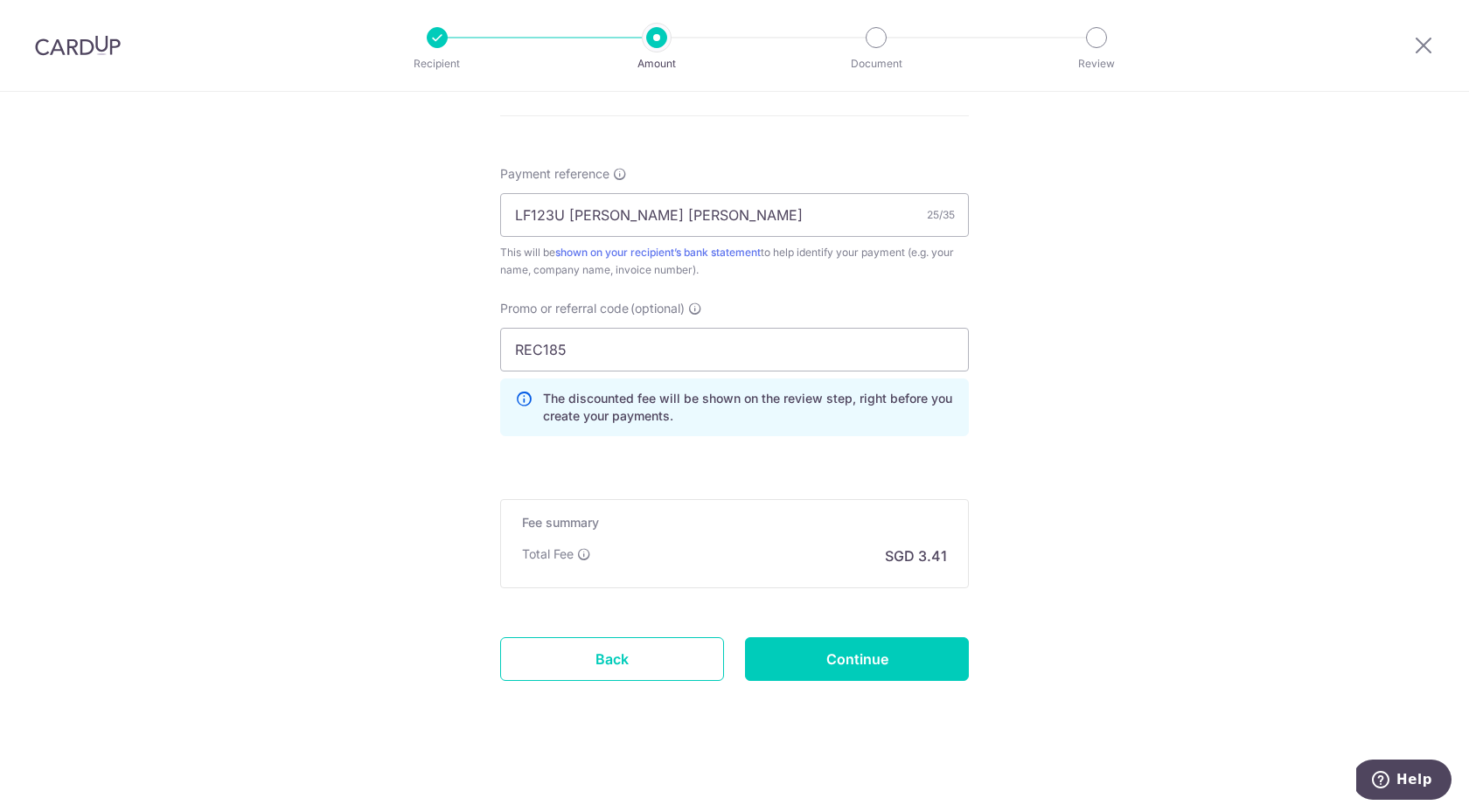
scroll to position [939, 0]
click at [850, 659] on input "Continue" at bounding box center [856, 659] width 223 height 44
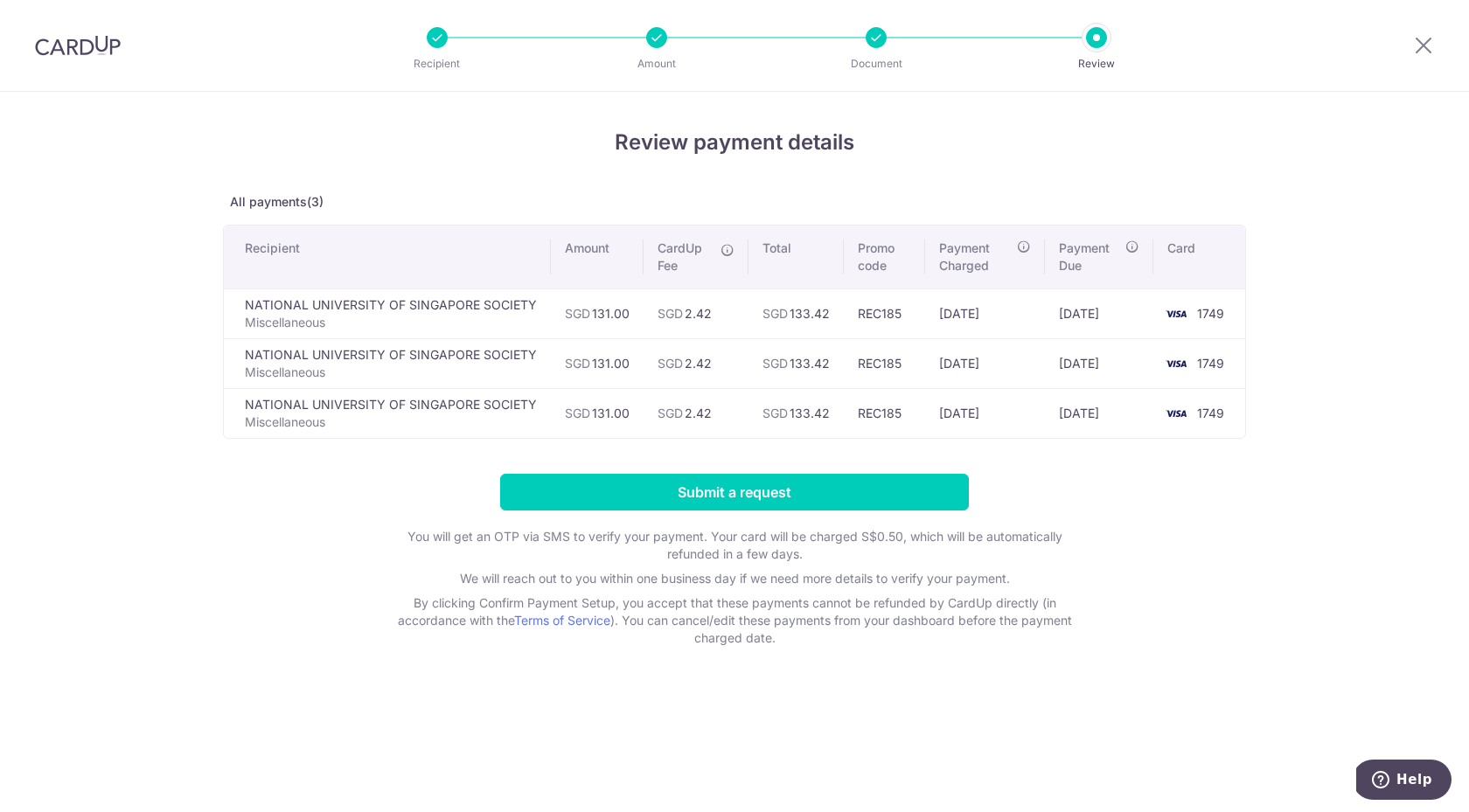
click at [872, 41] on div at bounding box center [876, 37] width 21 height 21
click at [686, 488] on input "Submit a request" at bounding box center [734, 492] width 468 height 37
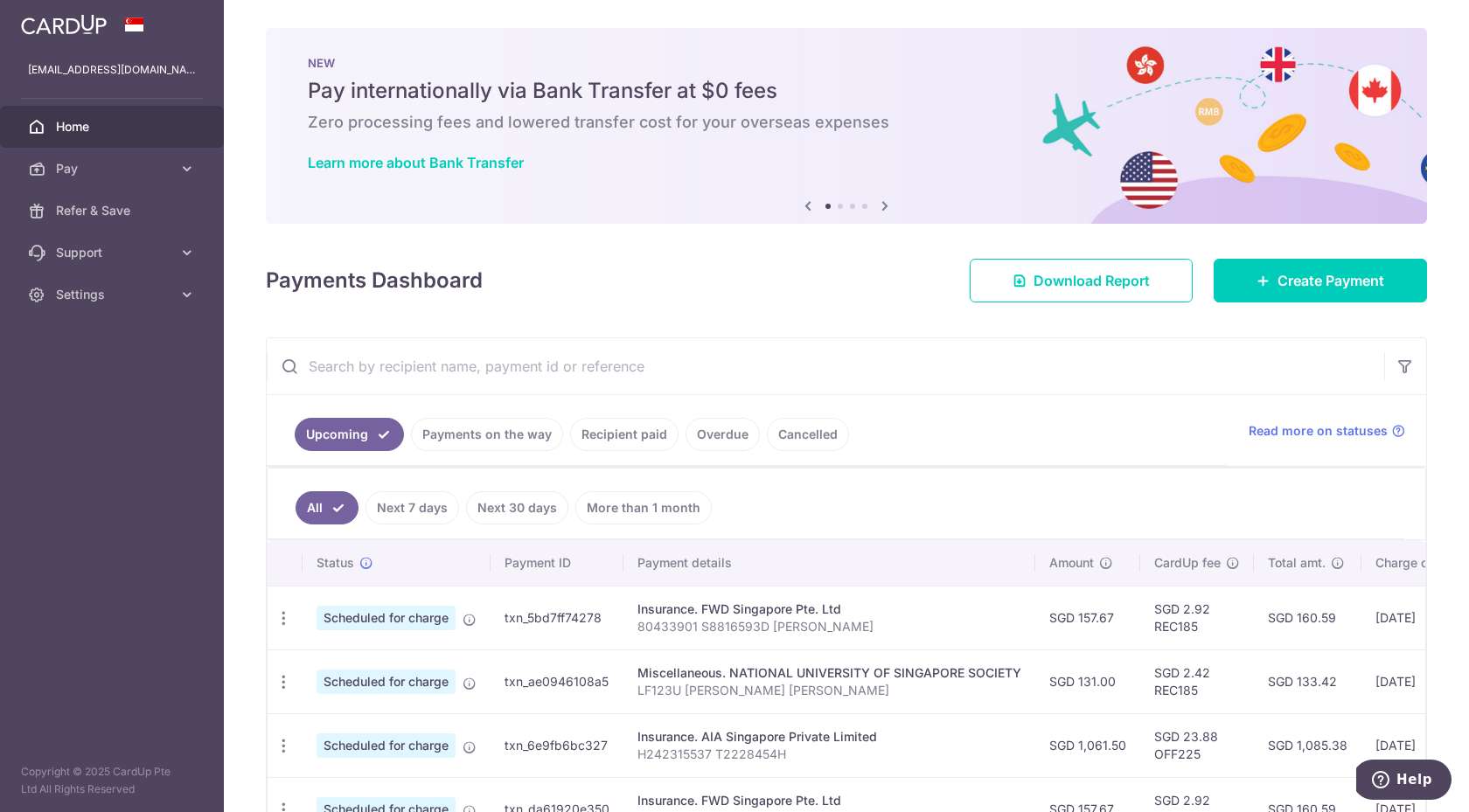
click at [1330, 16] on div "× Pause Schedule Pause all future payments in this series Pause just this one p…" at bounding box center [845, 406] width 1245 height 812
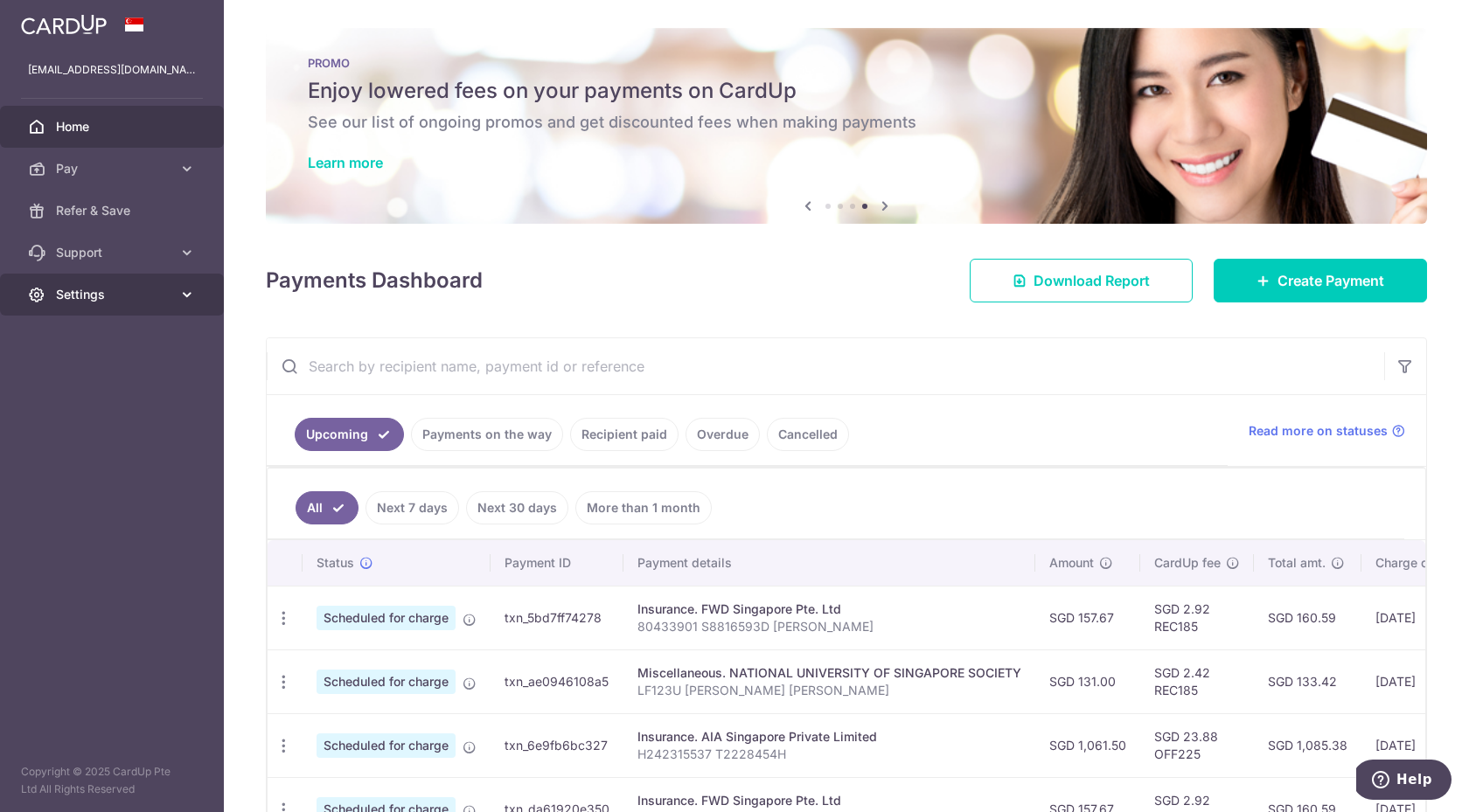
click at [127, 291] on span "Settings" at bounding box center [113, 294] width 116 height 17
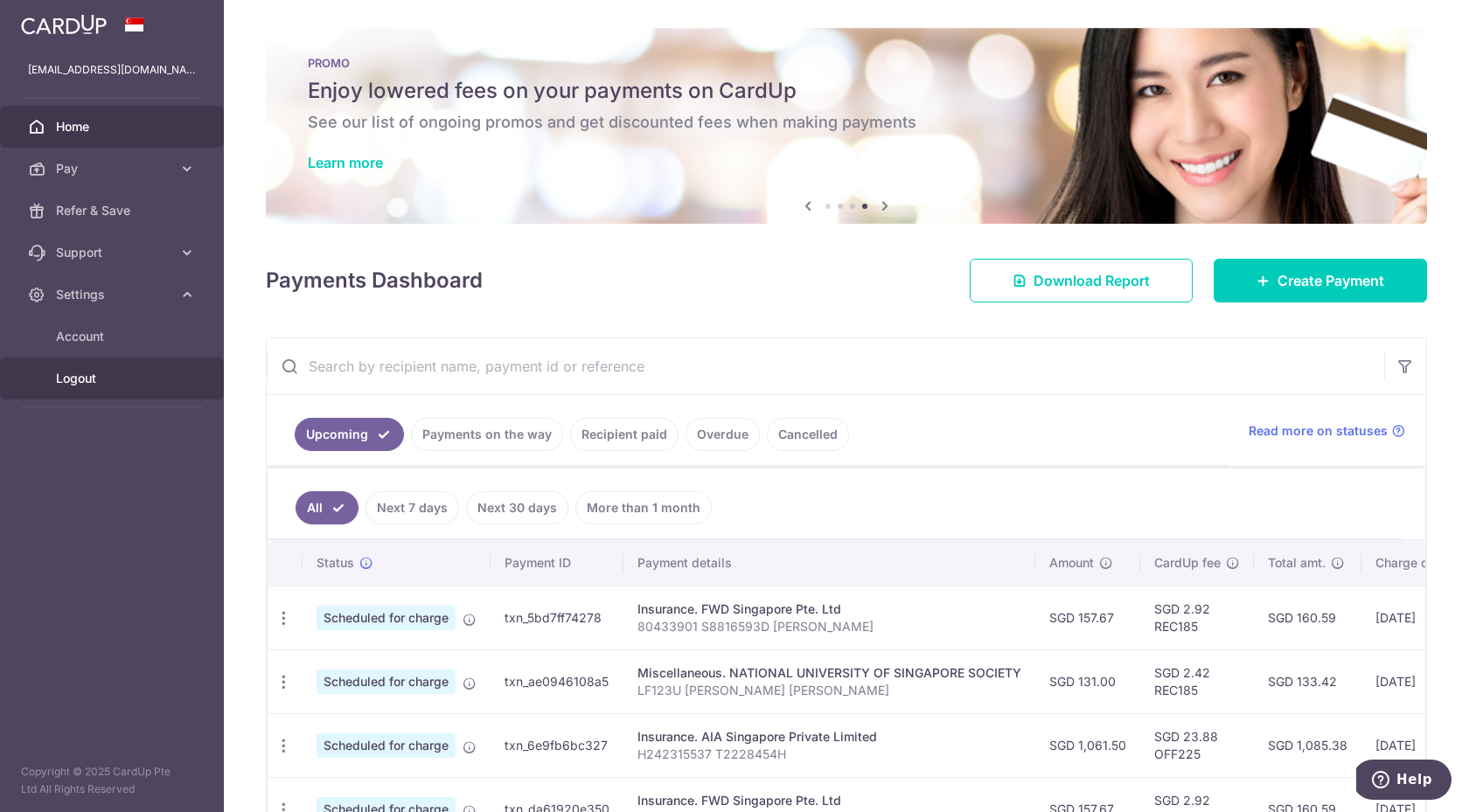
click at [98, 372] on span "Logout" at bounding box center [113, 378] width 116 height 17
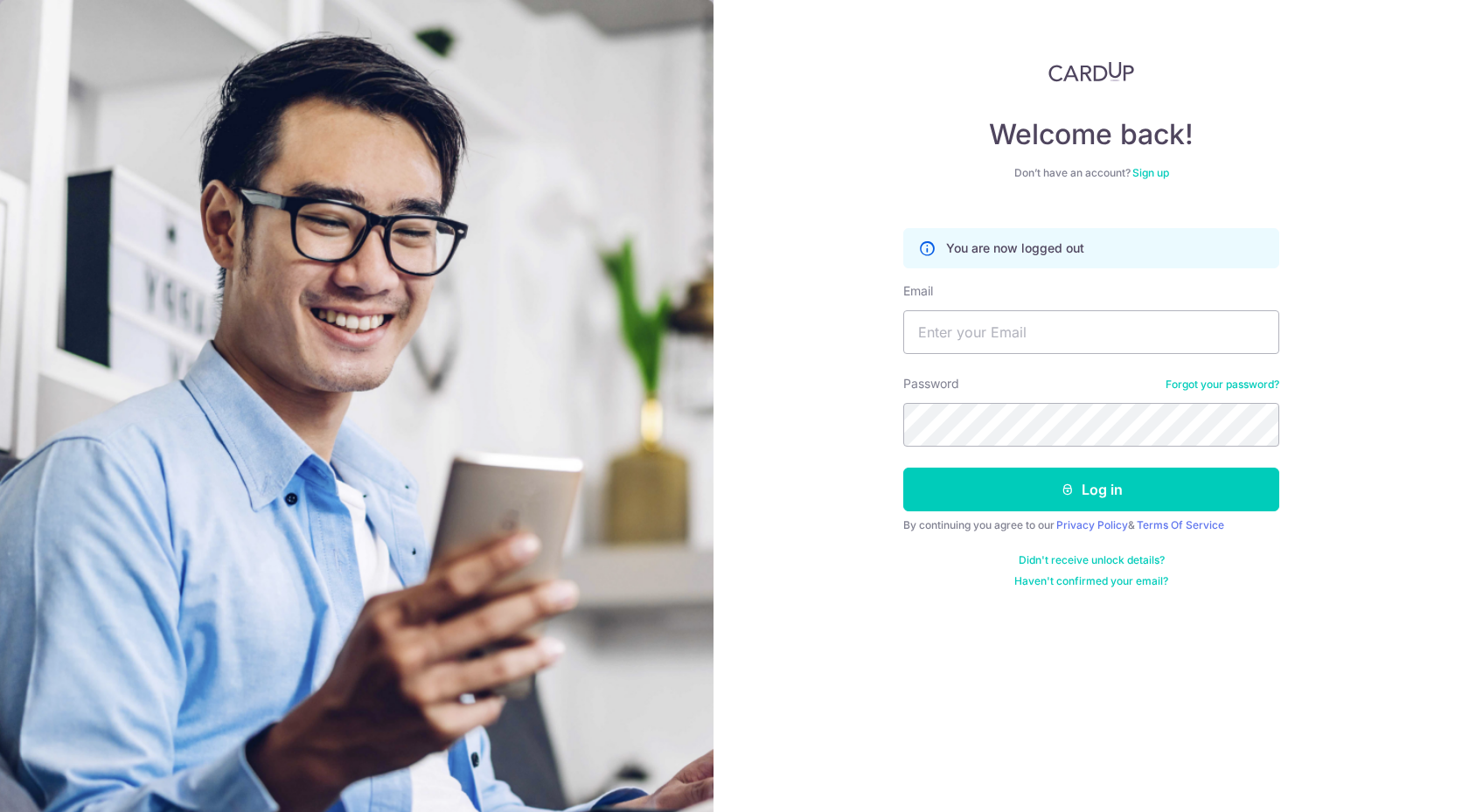
click at [1339, 156] on div "Welcome back! Don’t have an account? Sign up You are now logged out Email Passw…" at bounding box center [1091, 406] width 756 height 812
